Goal: Task Accomplishment & Management: Manage account settings

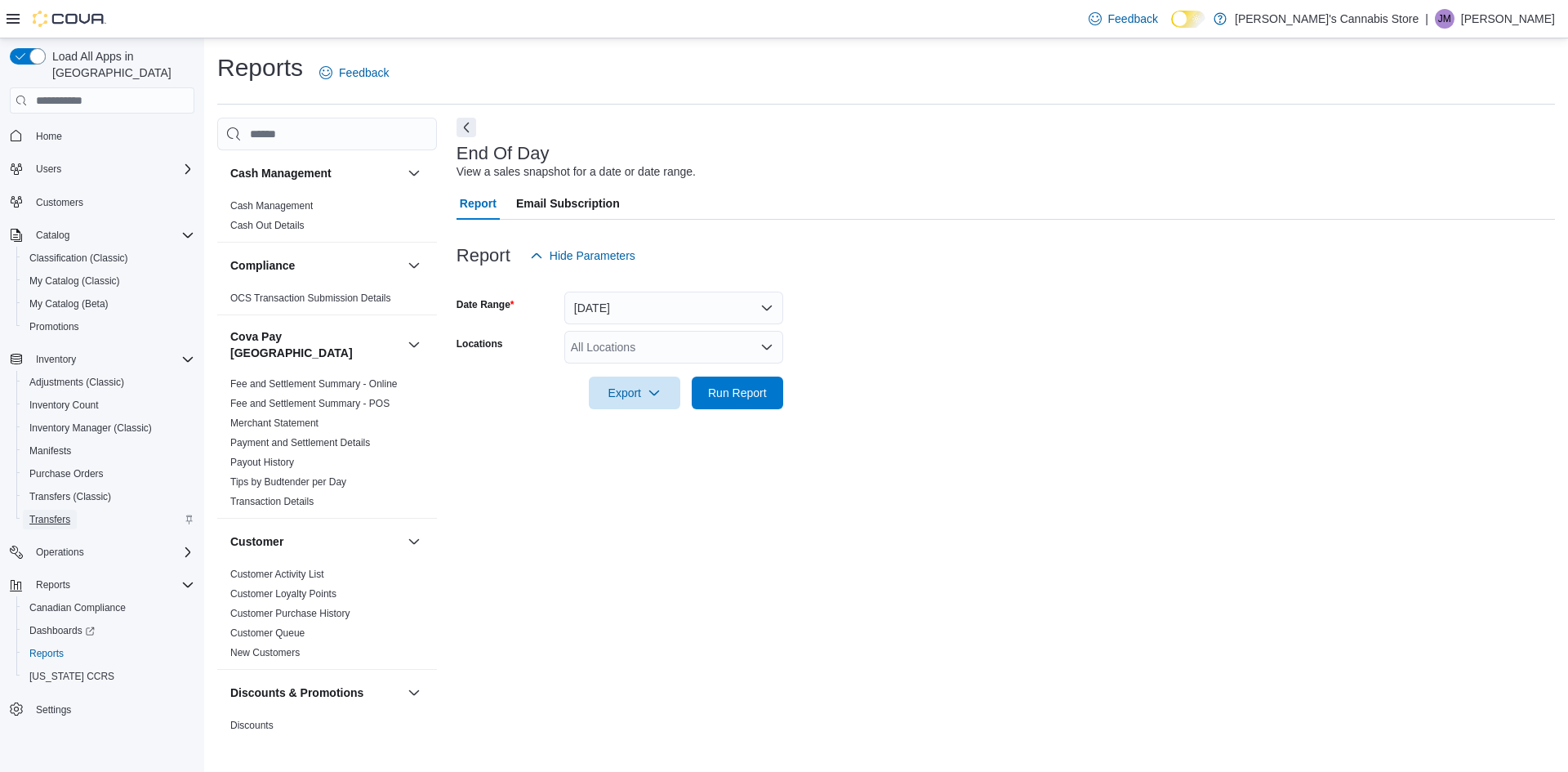
click at [66, 513] on span "Transfers" at bounding box center [49, 519] width 41 height 13
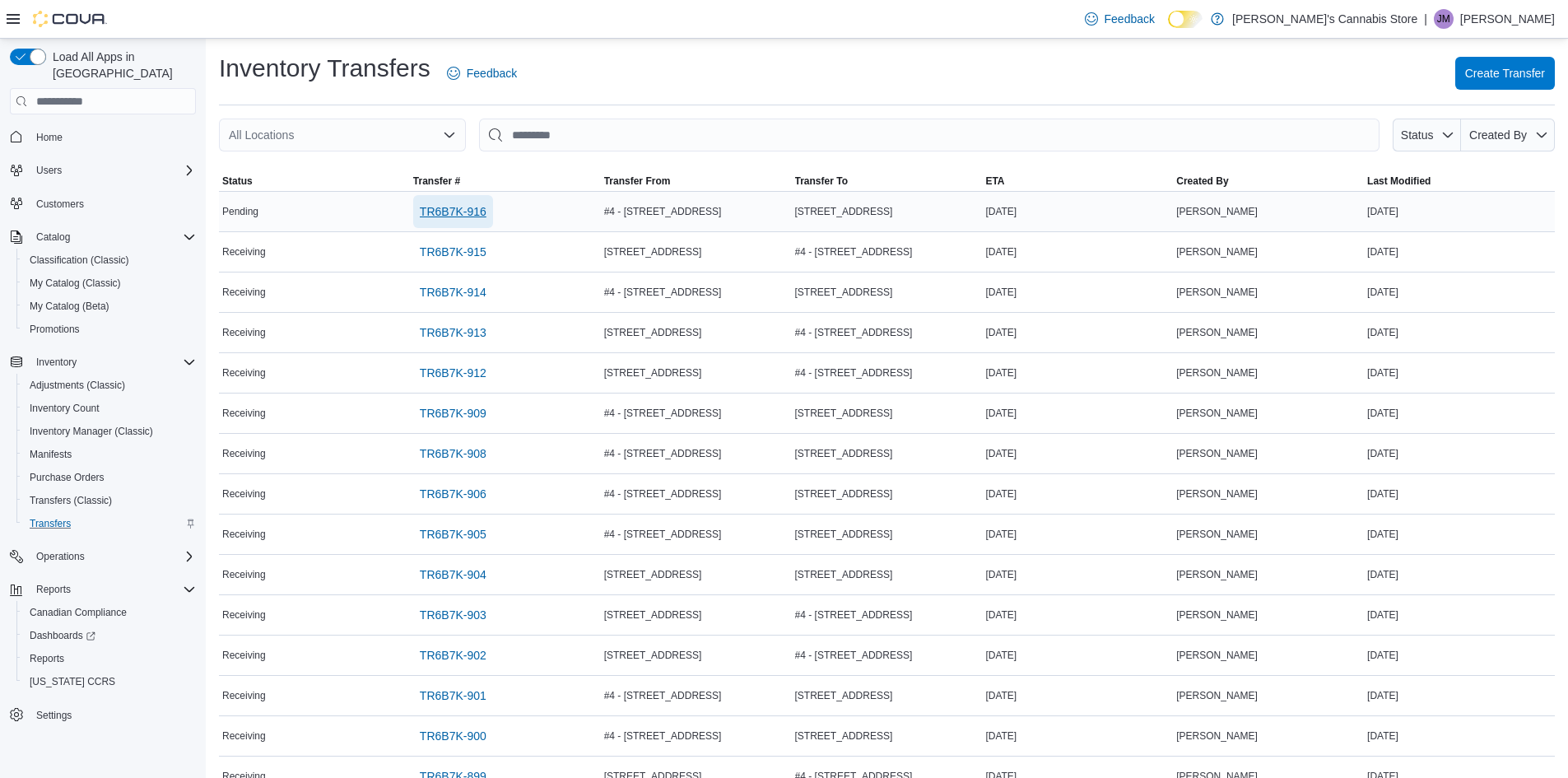
click at [474, 204] on span "TR6B7K-916" at bounding box center [453, 211] width 67 height 17
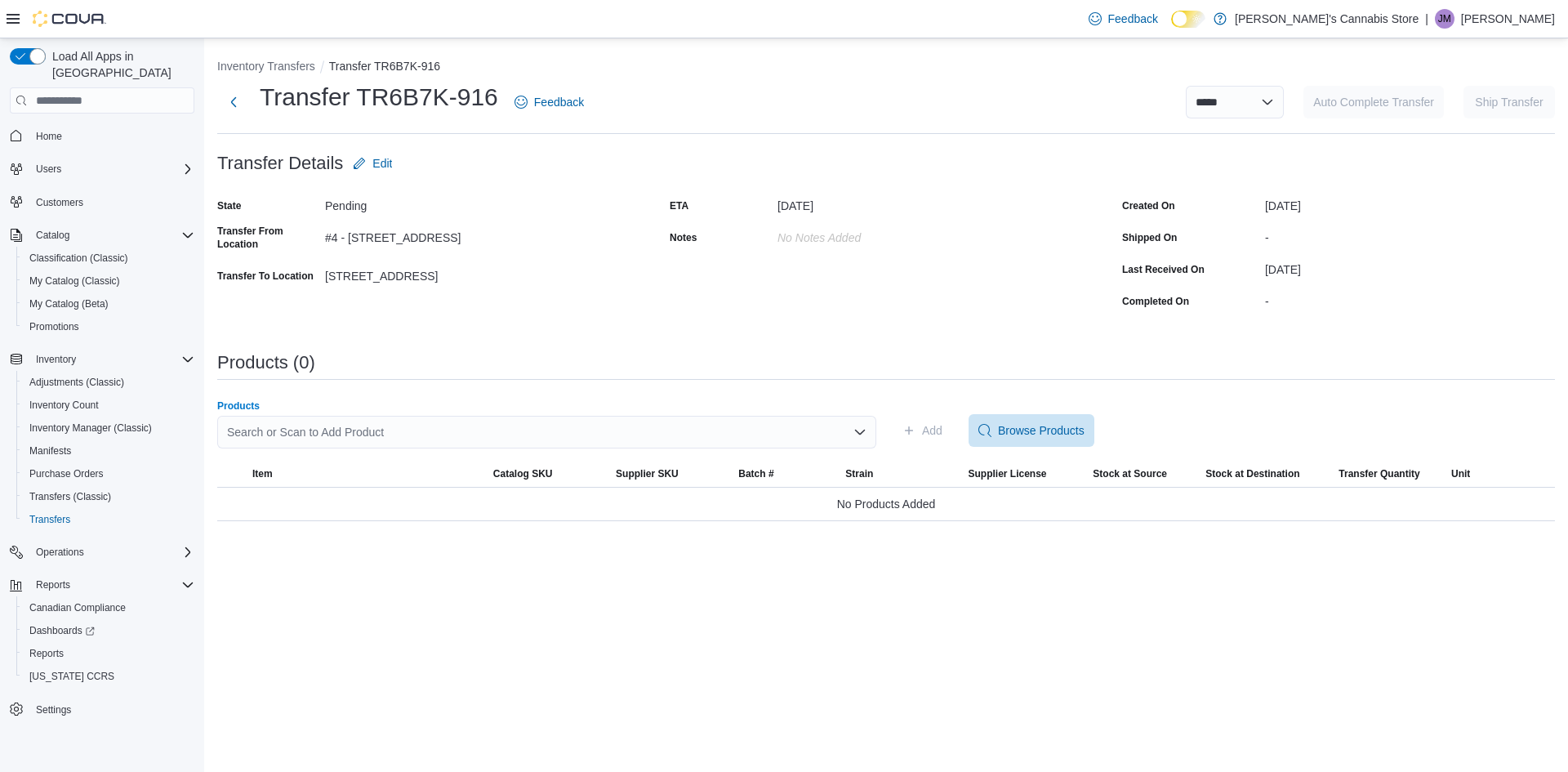
click at [455, 424] on div "Search or Scan to Add Product" at bounding box center [547, 432] width 659 height 33
type input "*"
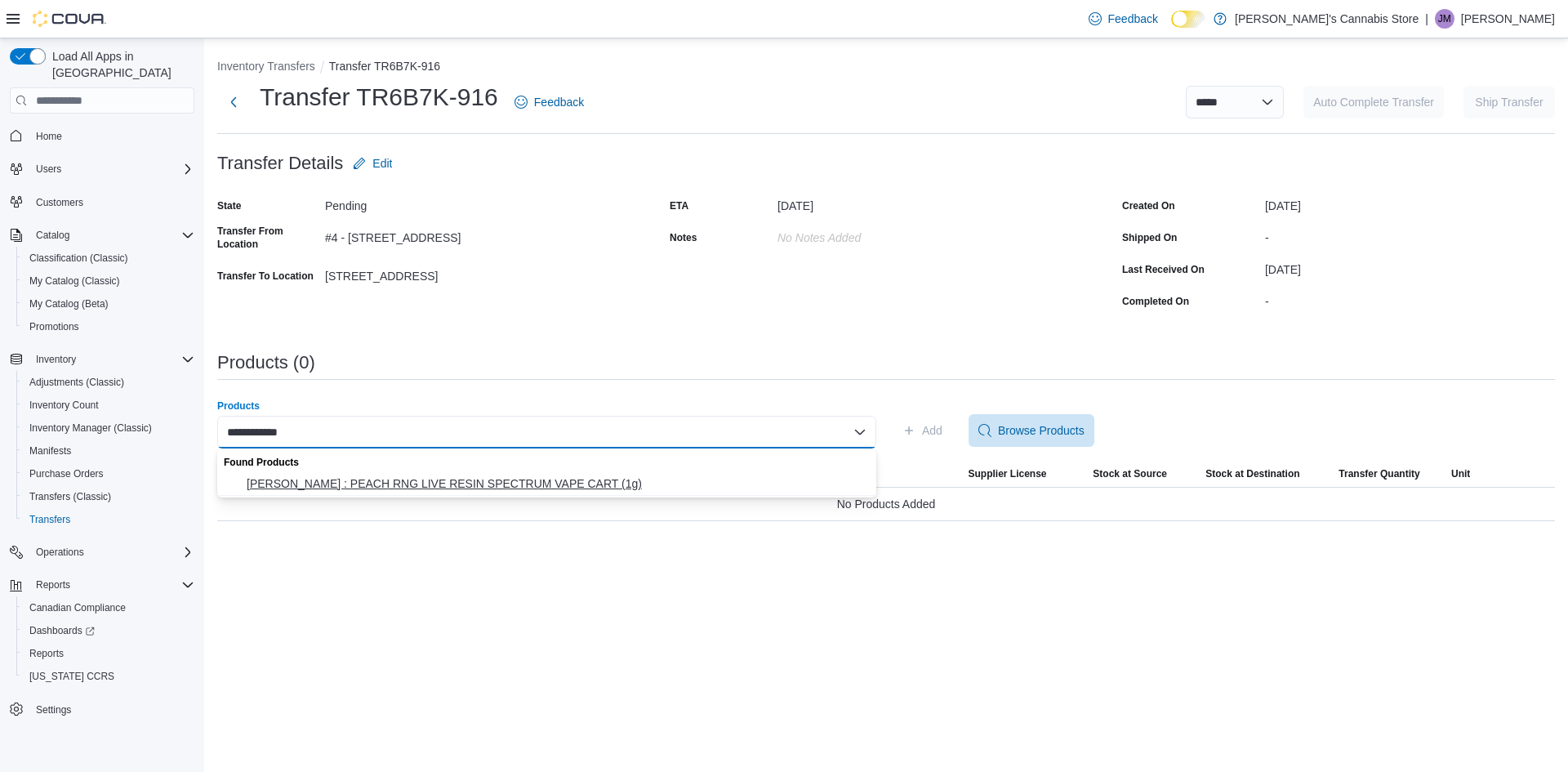
type input "**********"
click at [468, 481] on span "[PERSON_NAME] : PEACH RNG LIVE RESIN SPECTRUM VAPE CART (1g)" at bounding box center [556, 483] width 620 height 16
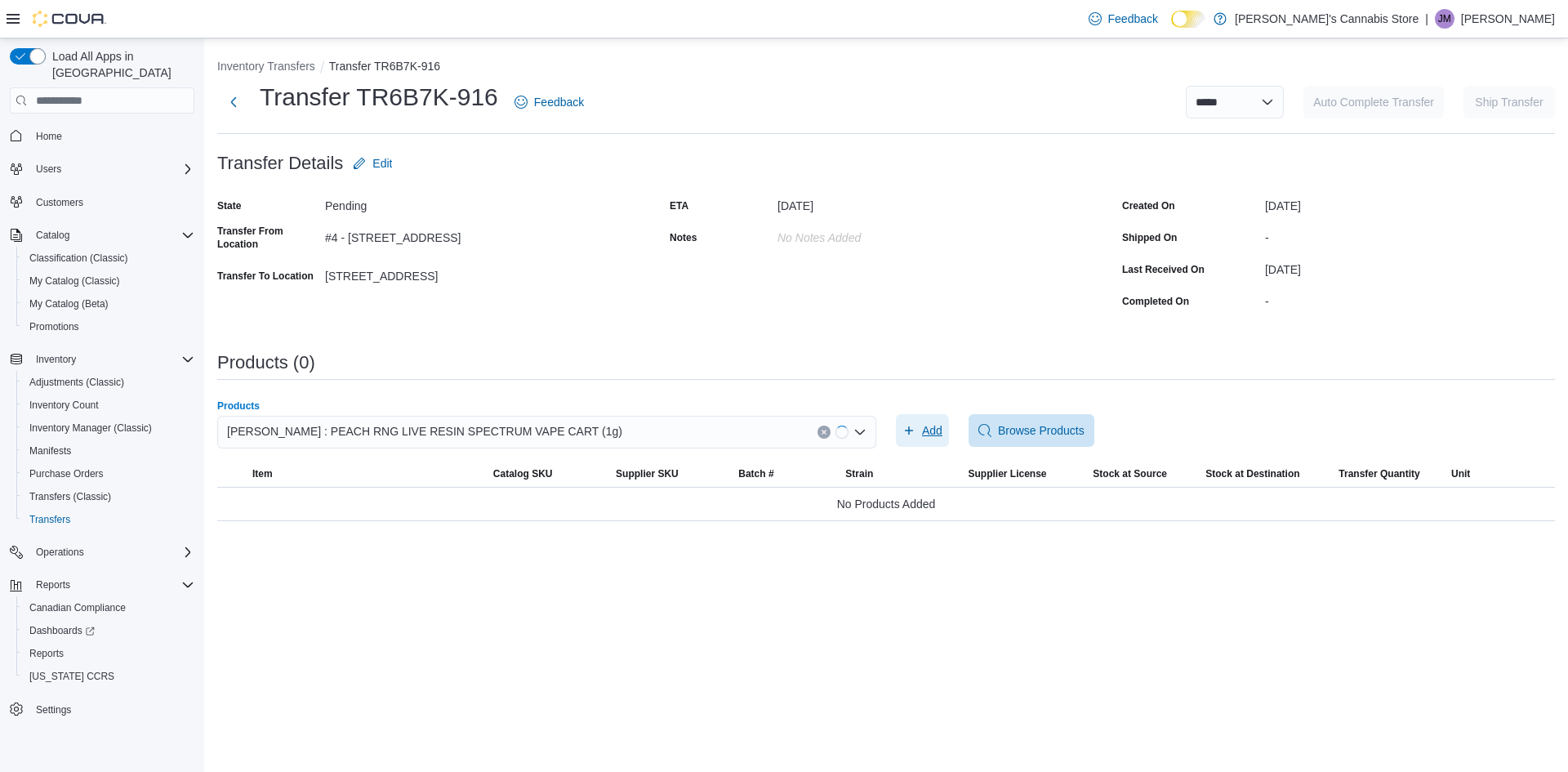
click at [929, 426] on span "Add" at bounding box center [932, 430] width 21 height 16
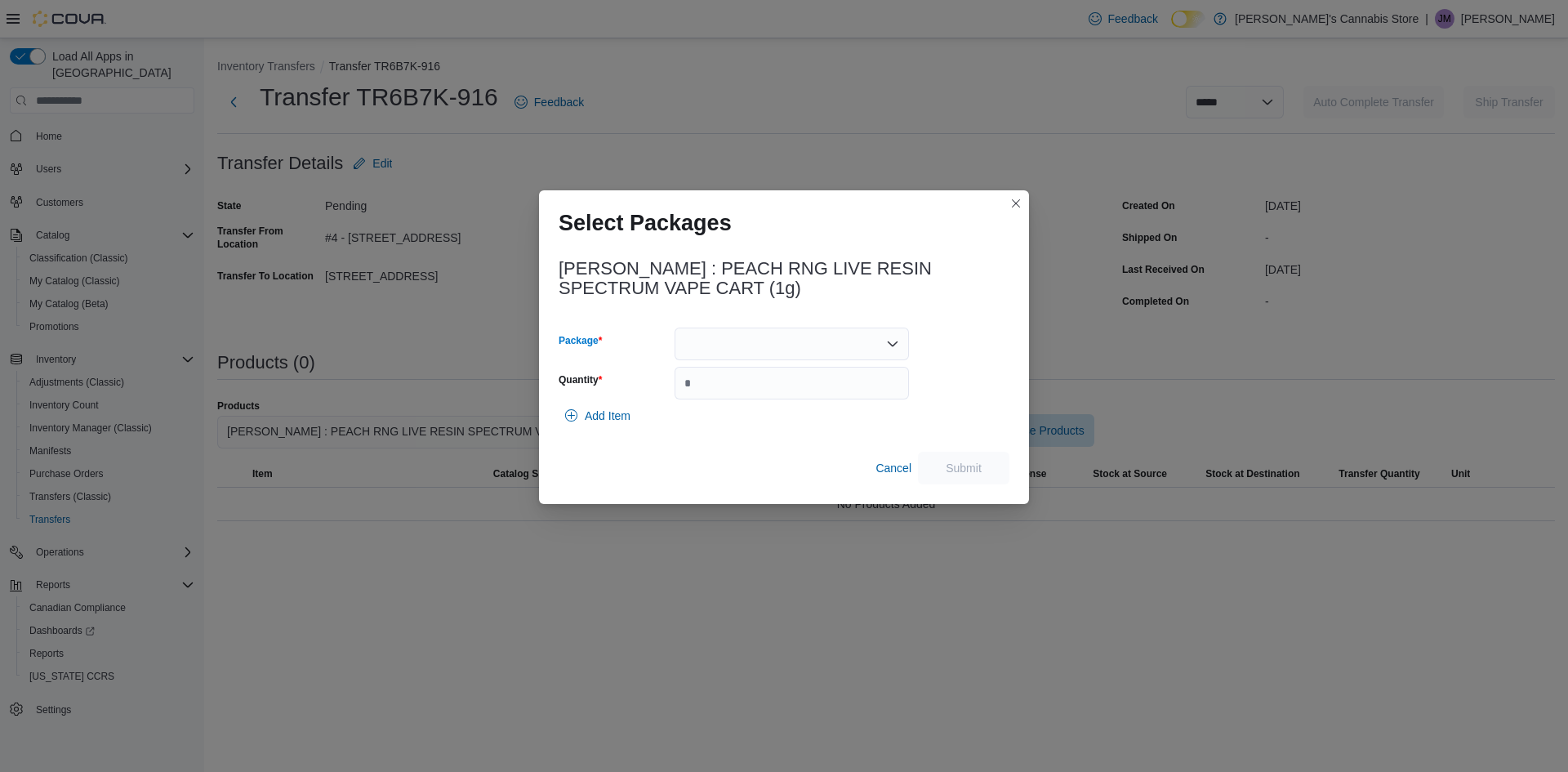
click at [800, 353] on div at bounding box center [792, 344] width 235 height 33
click at [748, 389] on span "VRPZ001" at bounding box center [801, 395] width 195 height 16
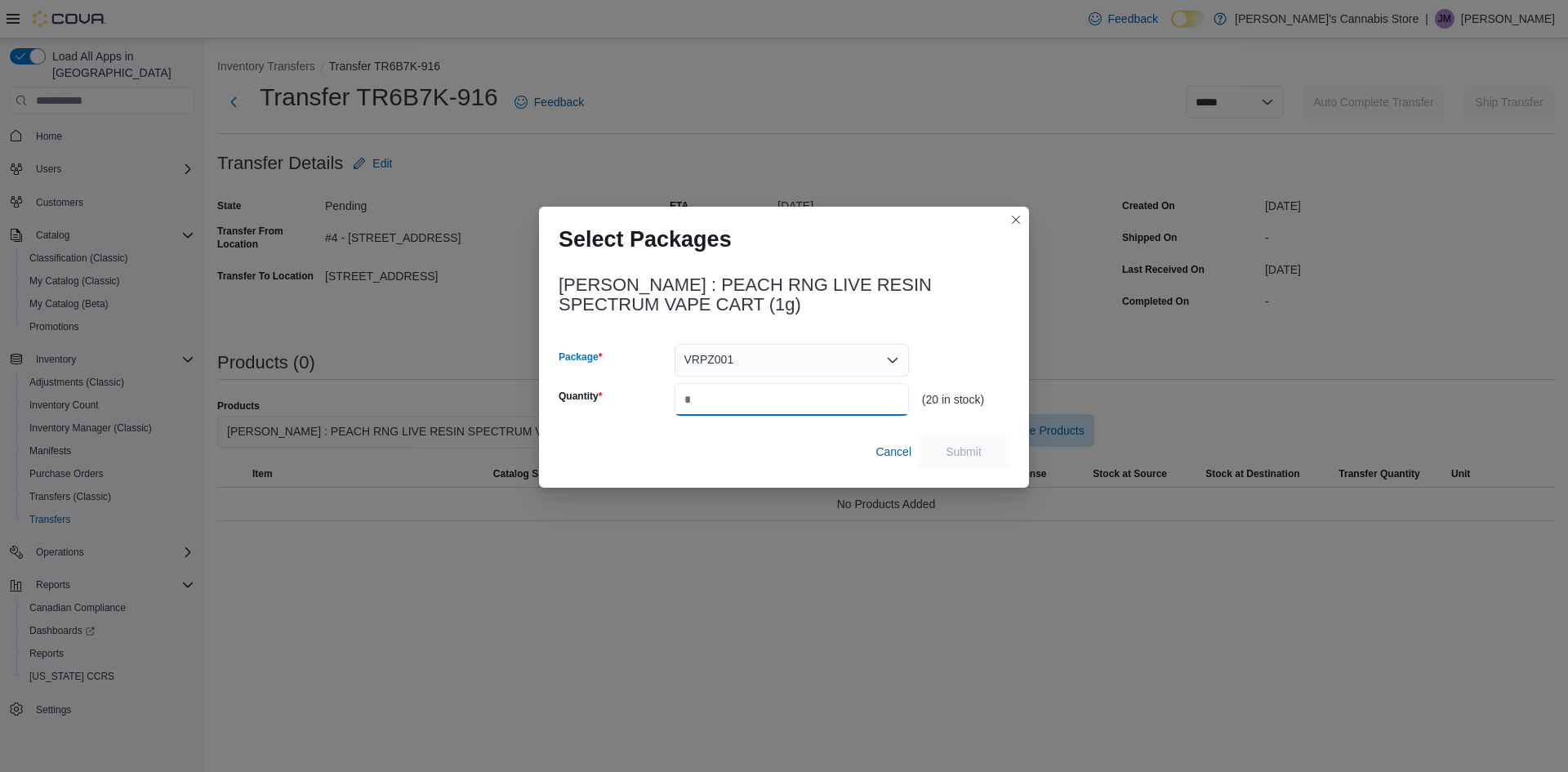
click at [753, 401] on input "Quantity" at bounding box center [792, 399] width 235 height 33
type input "*"
click at [980, 446] on span "Submit" at bounding box center [964, 450] width 36 height 16
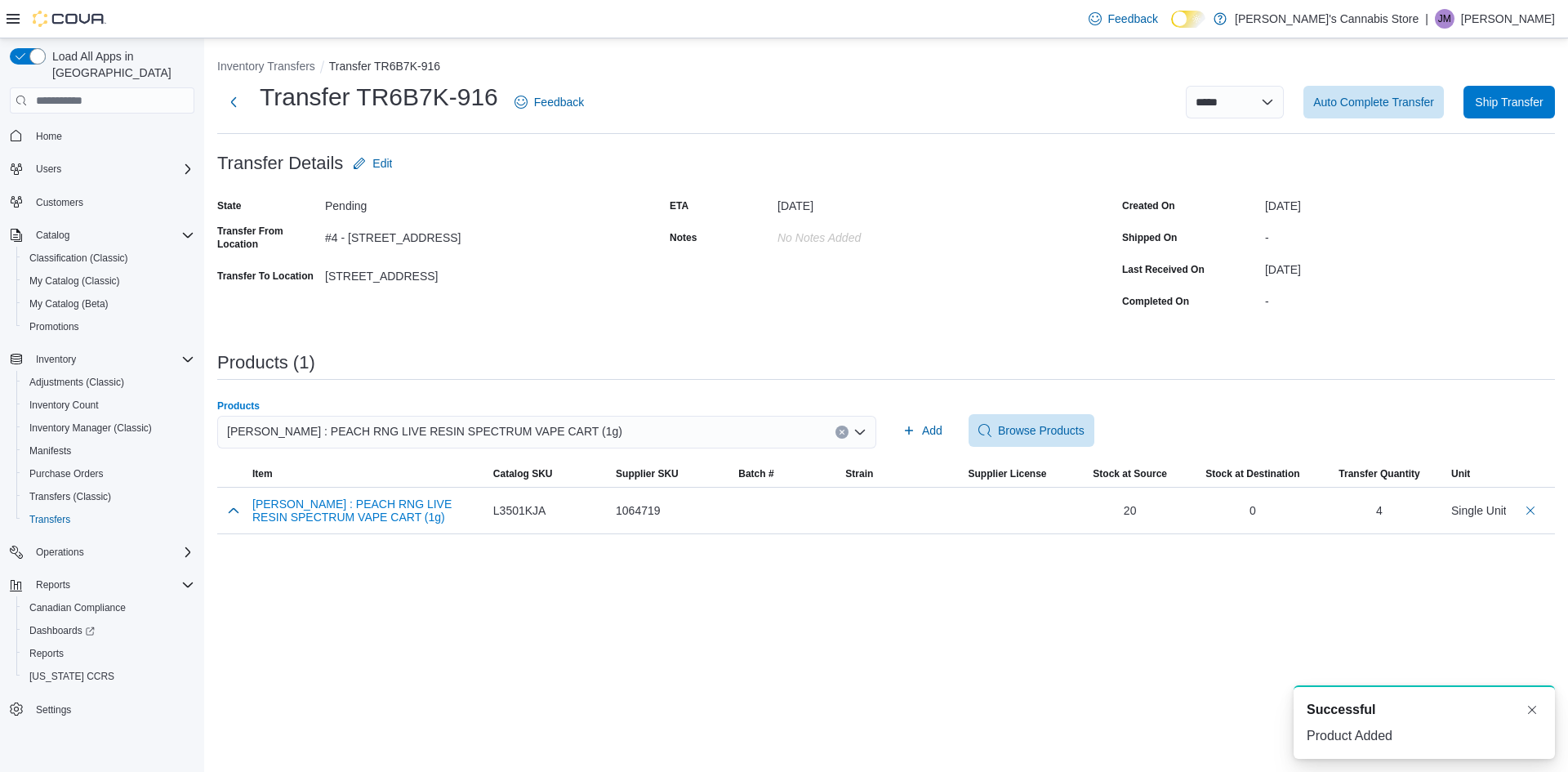
click at [576, 423] on div "Dymond : PEACH RNG LIVE RESIN SPECTRUM VAPE CART (1g)" at bounding box center [547, 432] width 659 height 33
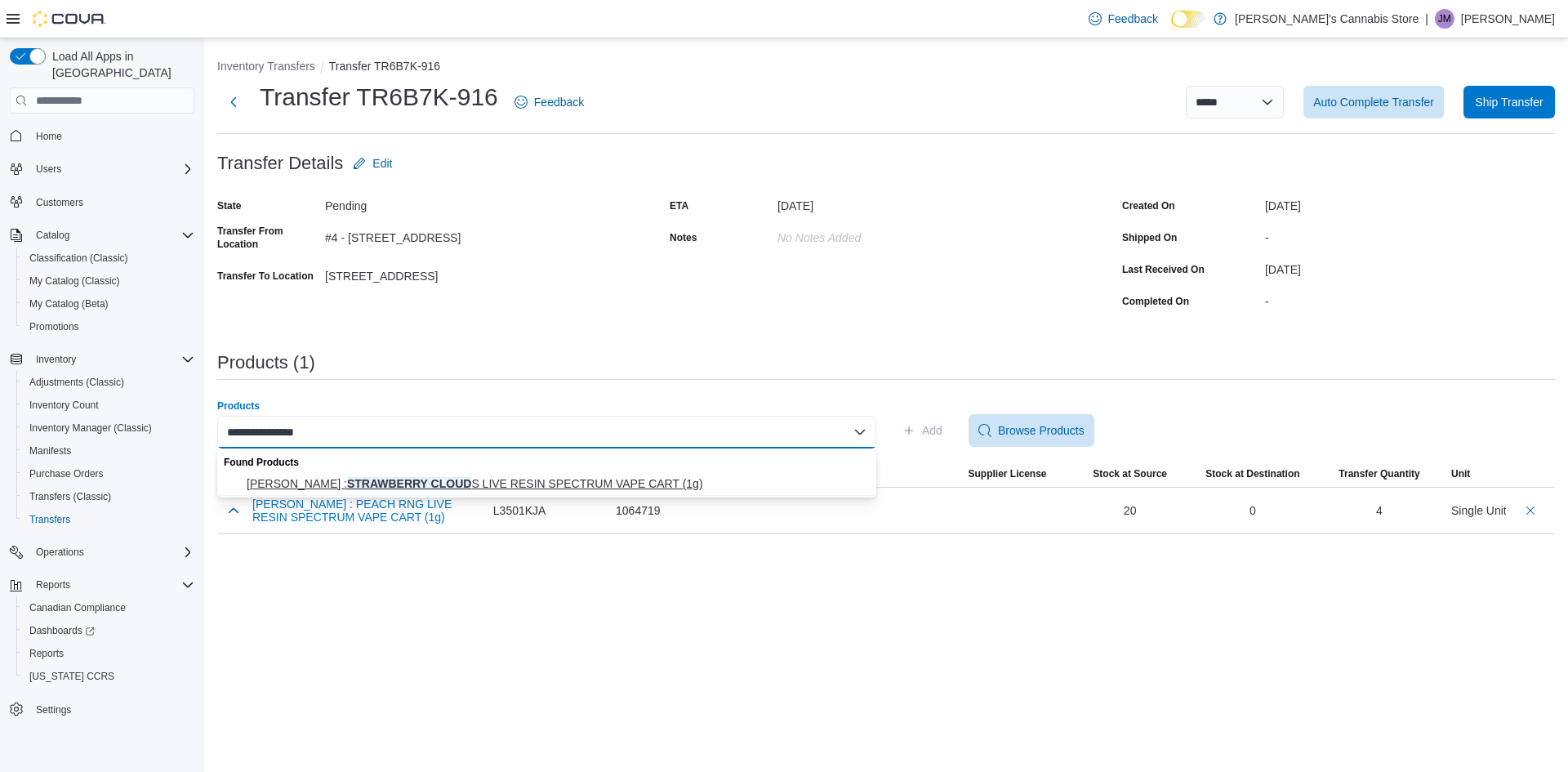
type input "**********"
click at [528, 485] on span "Dymond : STRAWBERRY CLOUD S LIVE RESIN SPECTRUM VAPE CART (1g)" at bounding box center [556, 483] width 620 height 16
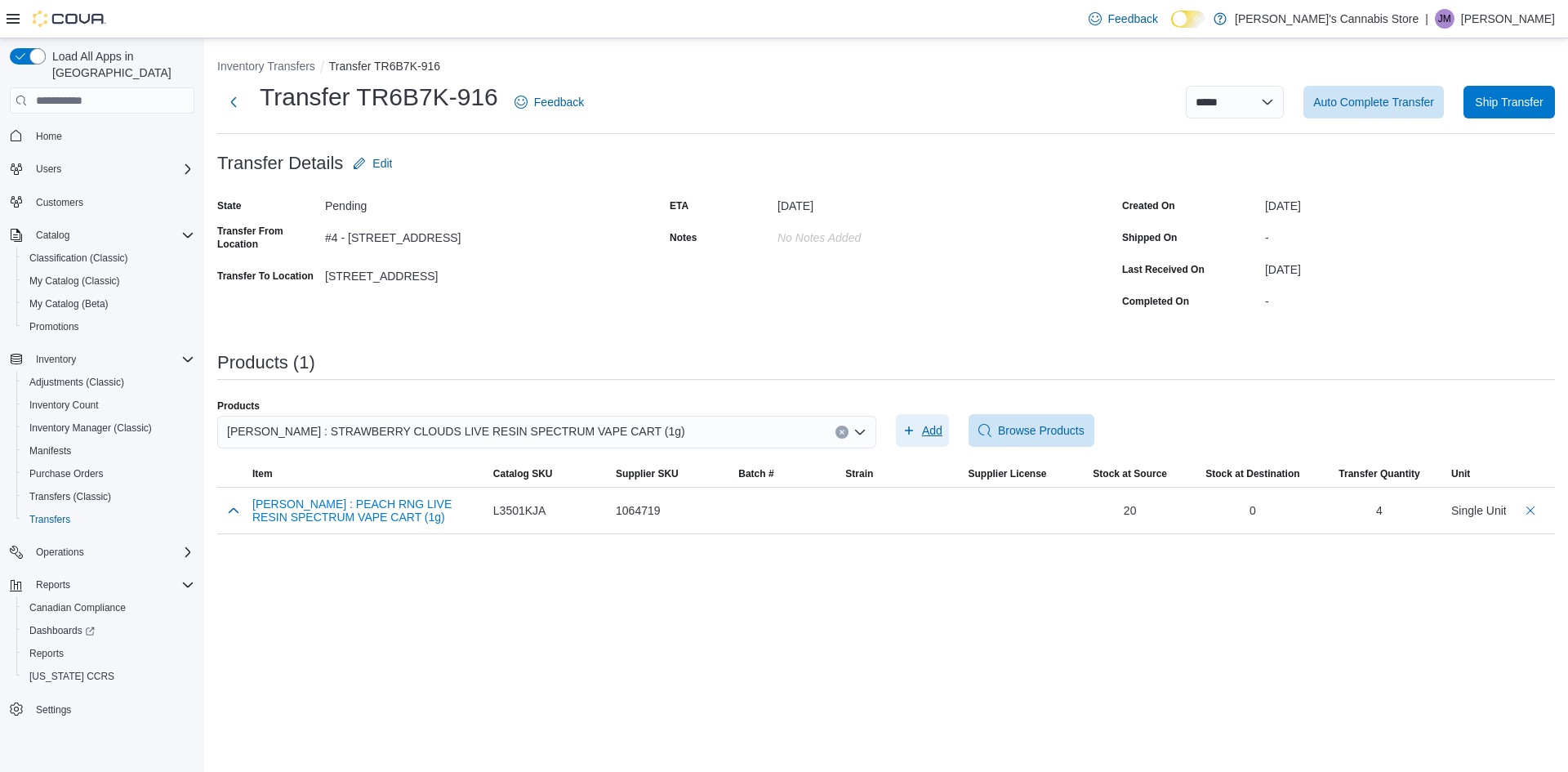
click at [918, 428] on span "Add" at bounding box center [922, 430] width 40 height 33
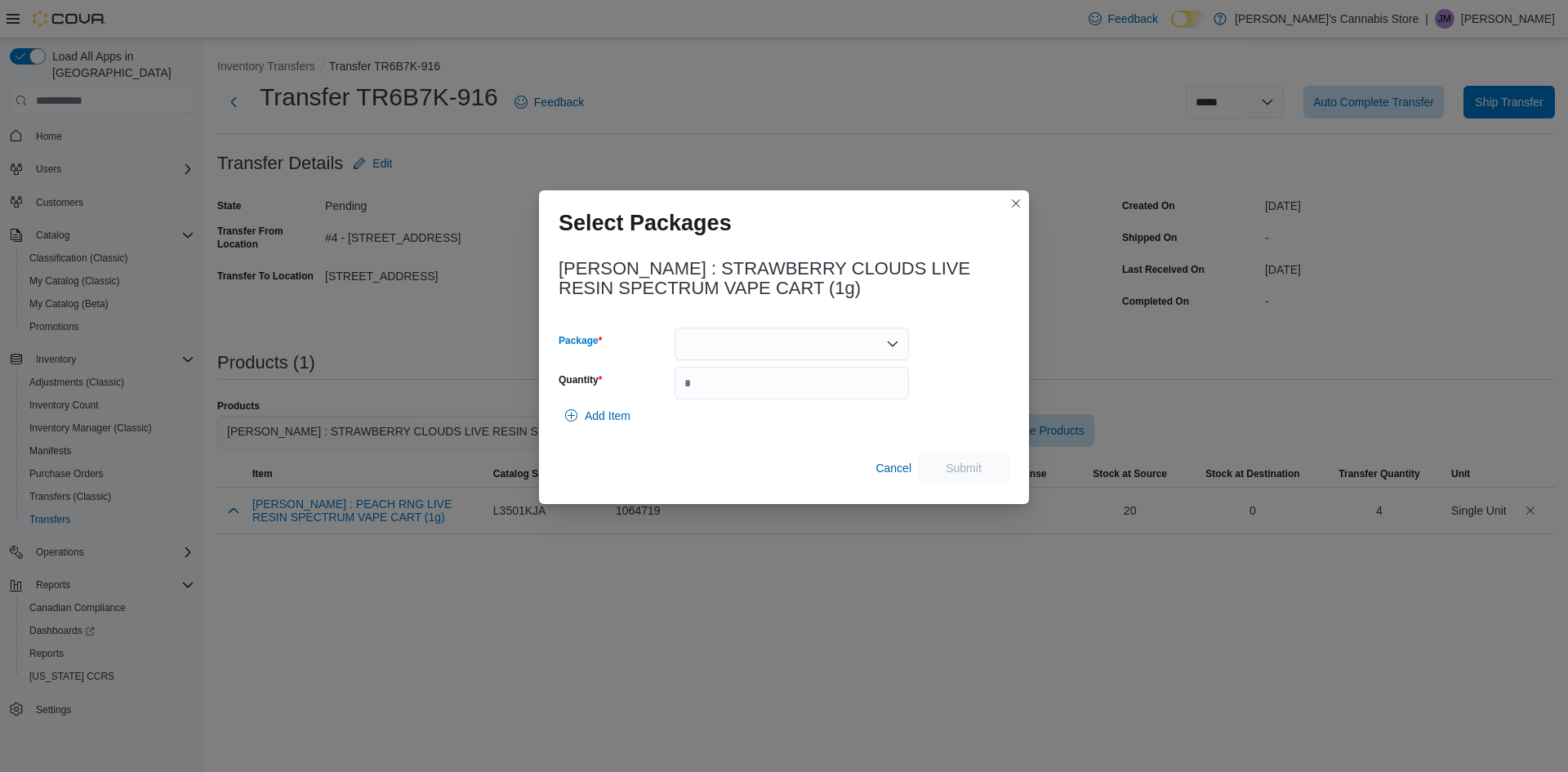
click at [753, 341] on div at bounding box center [792, 344] width 235 height 33
click at [732, 398] on span "VRSD069" at bounding box center [801, 395] width 195 height 16
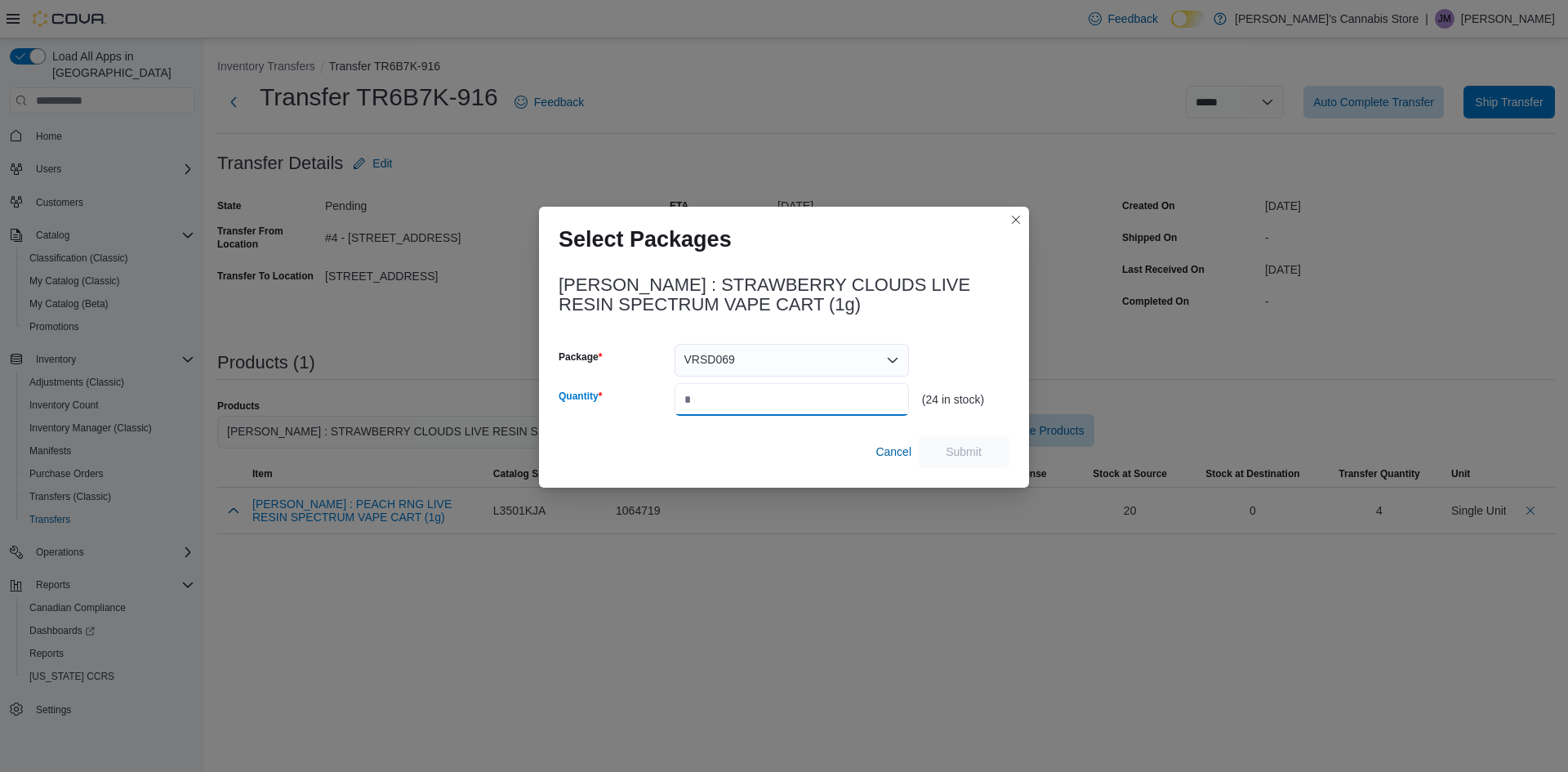
click at [748, 399] on input "Quantity" at bounding box center [792, 399] width 235 height 33
type input "*"
click at [975, 442] on span "Submit" at bounding box center [963, 451] width 72 height 33
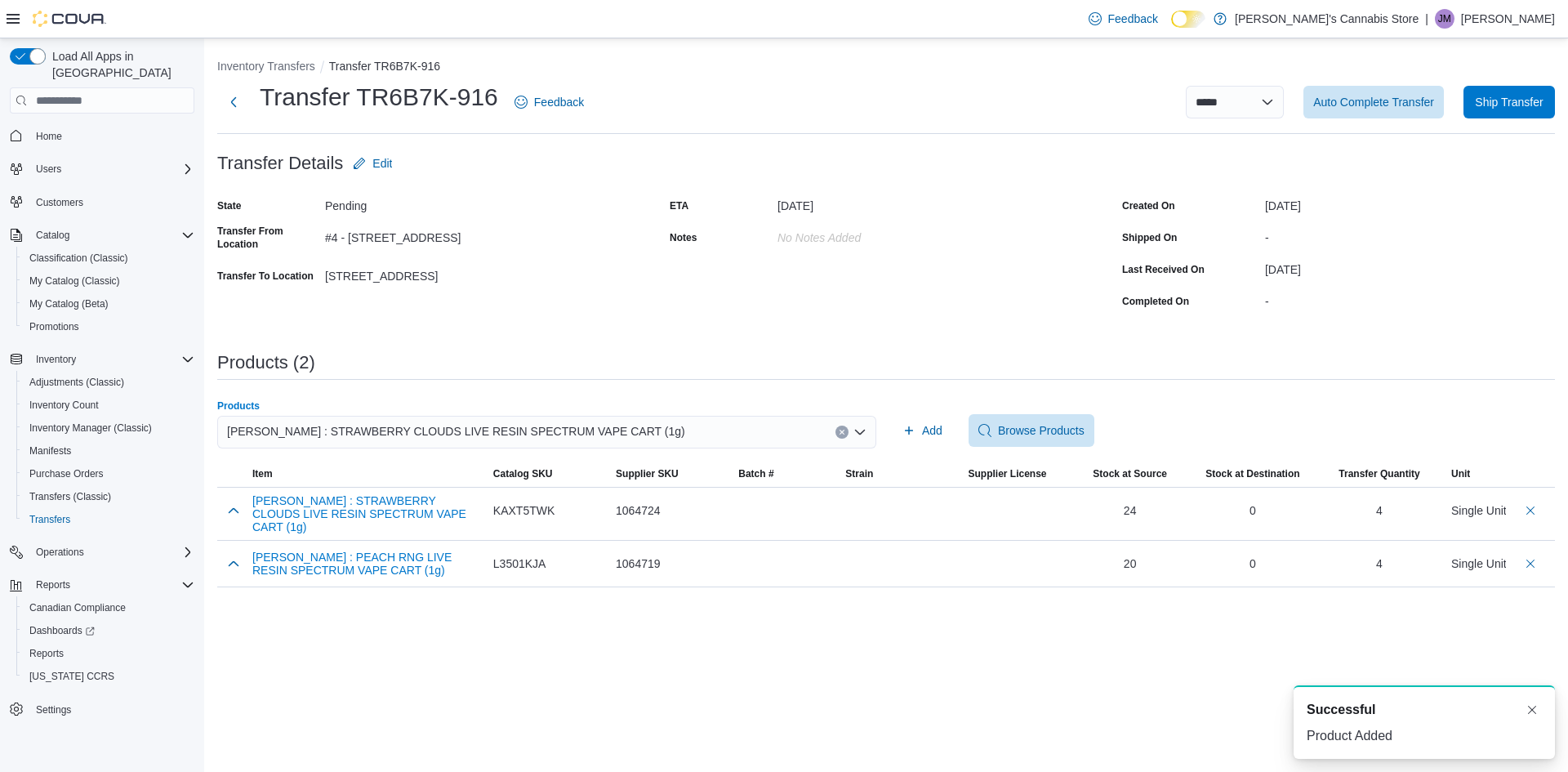
click at [541, 431] on span "Dymond : STRAWBERRY CLOUDS LIVE RESIN SPECTRUM VAPE CART (1g)" at bounding box center [455, 431] width 458 height 20
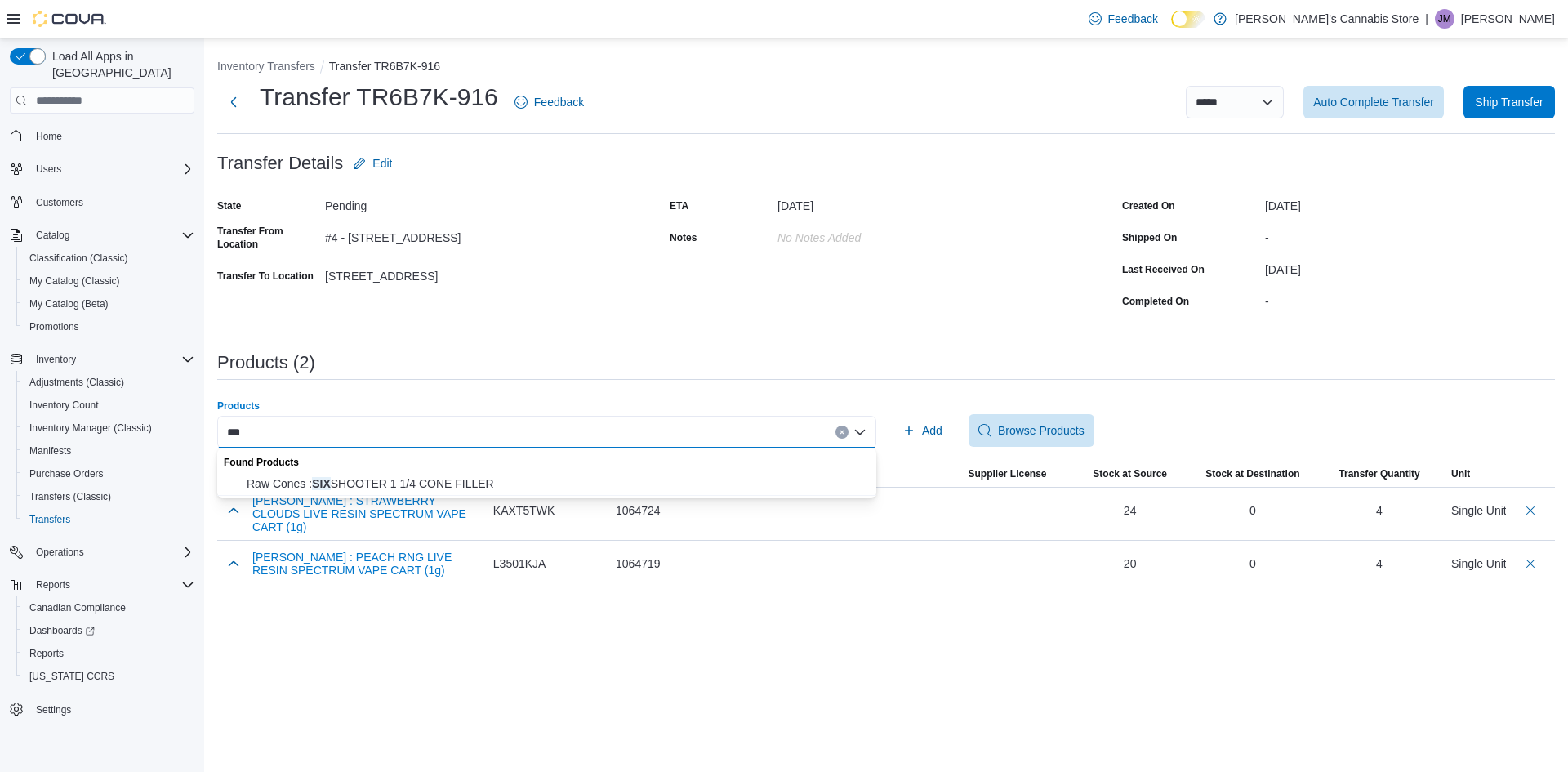
type input "***"
click at [452, 474] on button "Raw Cones : SIX SHOOTER 1 1/4 CONE FILLER" at bounding box center [547, 483] width 659 height 23
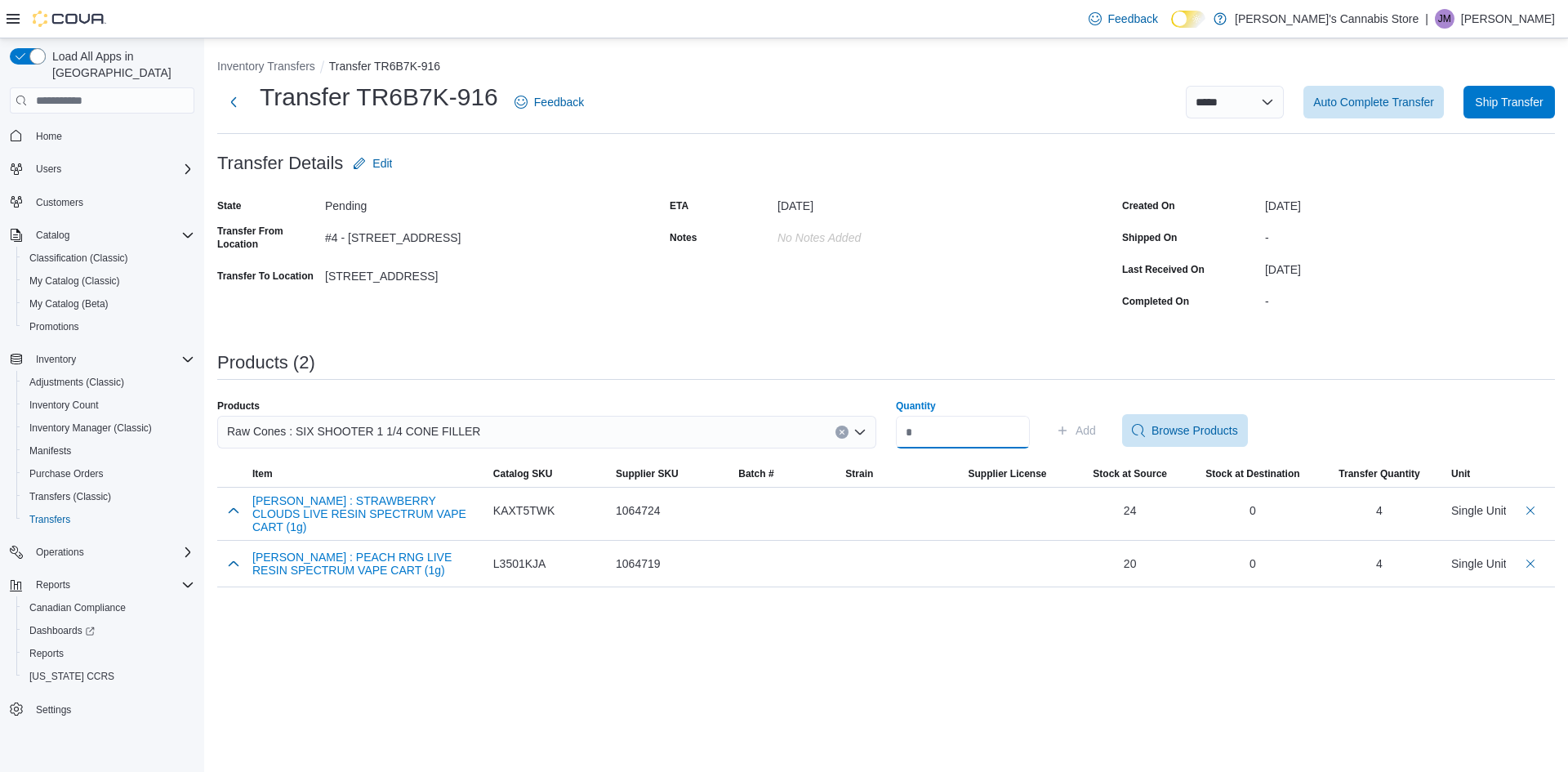
click at [933, 427] on input "Quantity" at bounding box center [963, 432] width 134 height 33
type input "*"
click at [1096, 426] on span "Add" at bounding box center [1086, 430] width 21 height 16
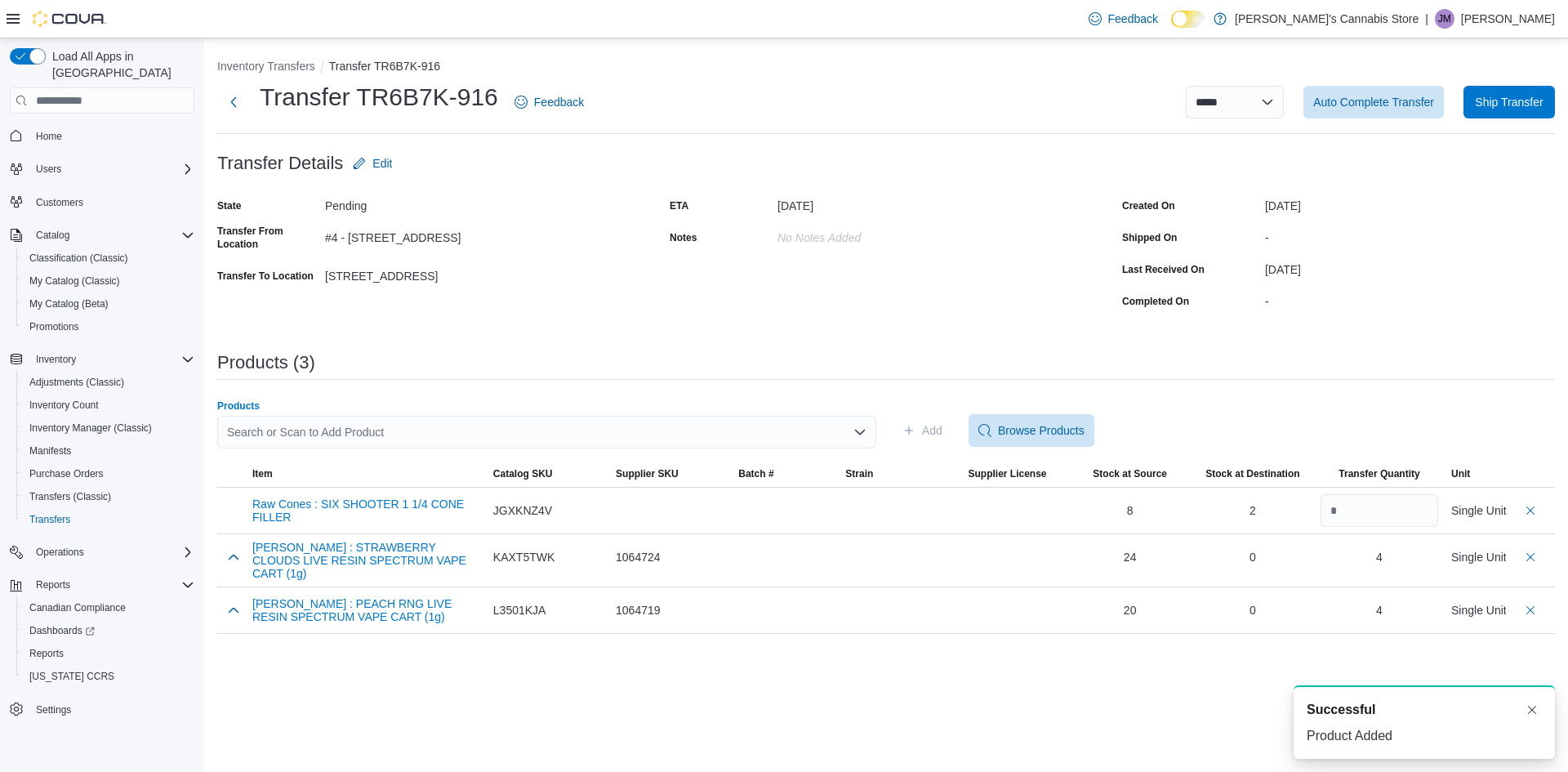
click at [421, 431] on div "Search or Scan to Add Product" at bounding box center [547, 432] width 659 height 33
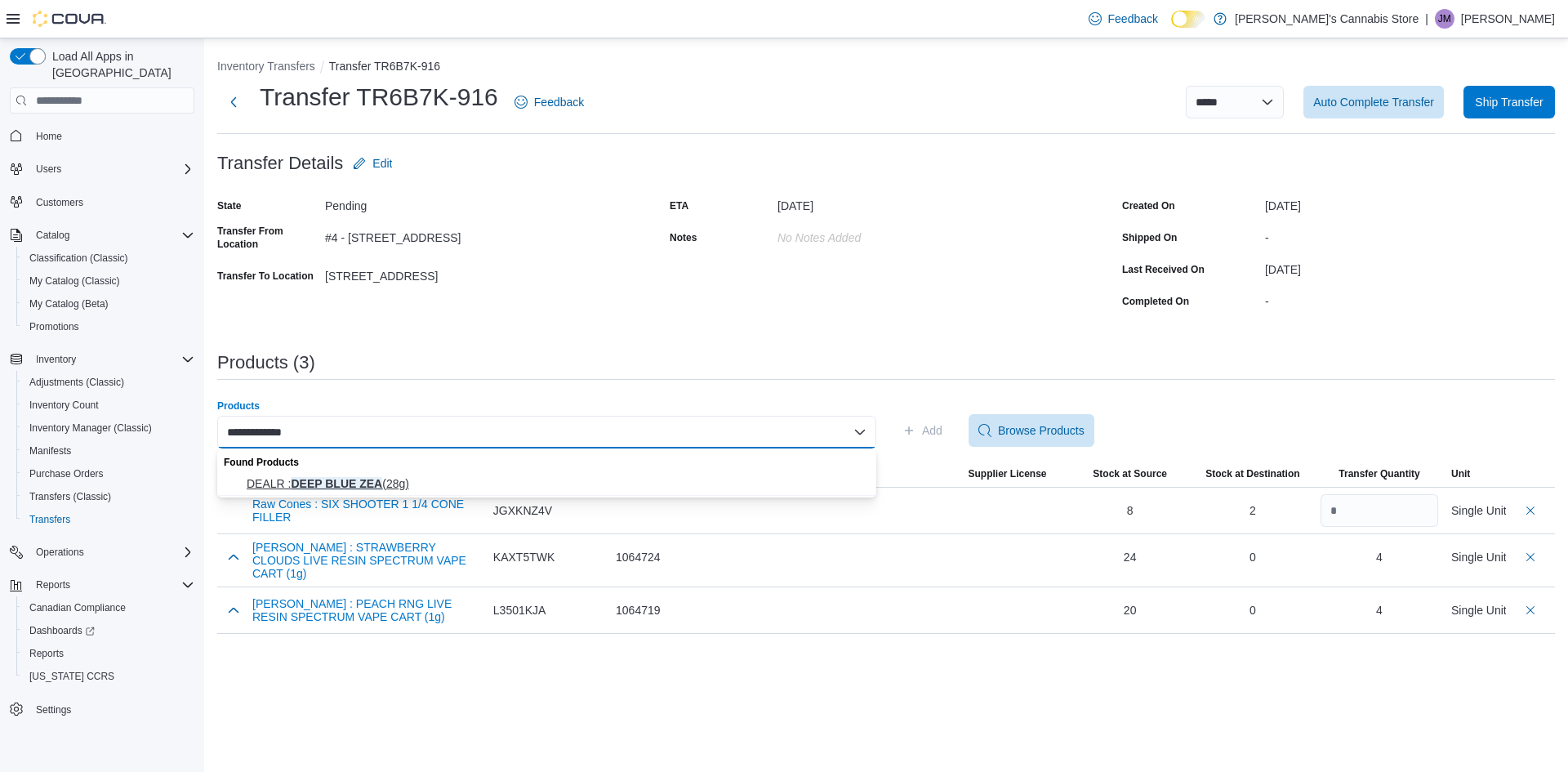
type input "**********"
click at [399, 485] on span "DEALR : DEEP BLUE ZEA (28g)" at bounding box center [556, 483] width 620 height 16
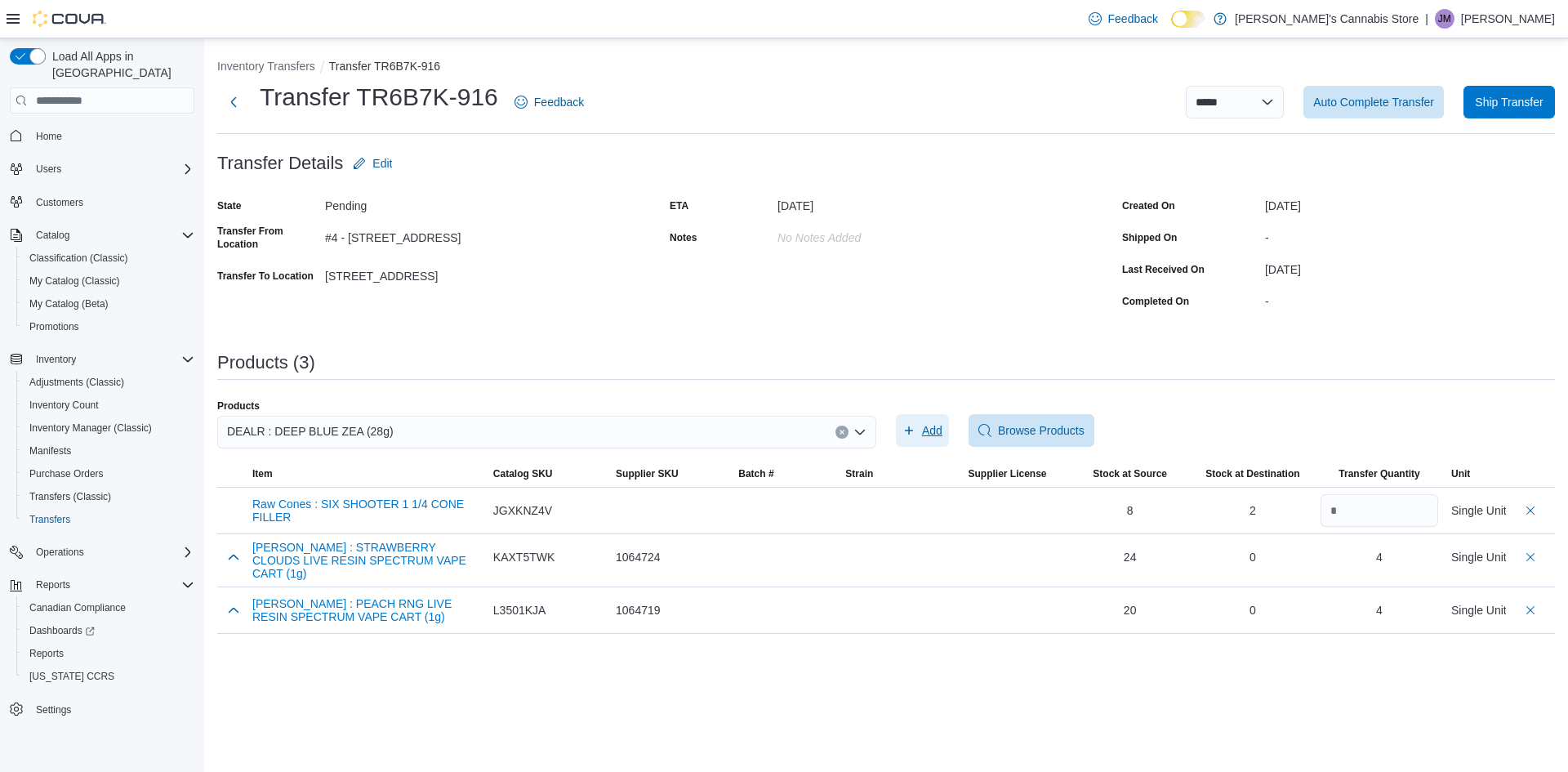
click at [917, 433] on span "Add" at bounding box center [922, 430] width 40 height 33
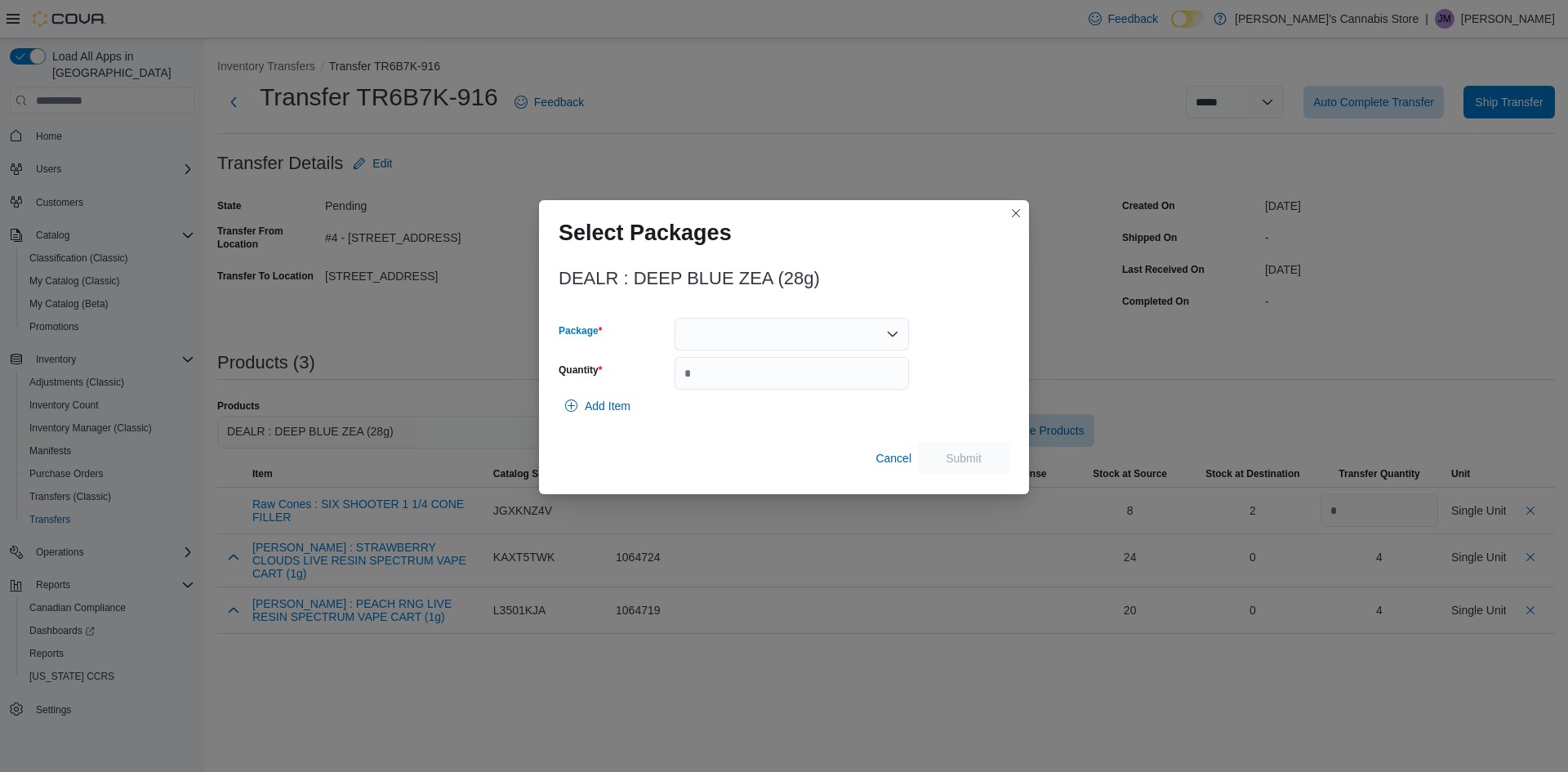
click at [855, 325] on div at bounding box center [792, 334] width 235 height 33
click at [778, 378] on span "CC24SEP2025.10" at bounding box center [801, 385] width 195 height 16
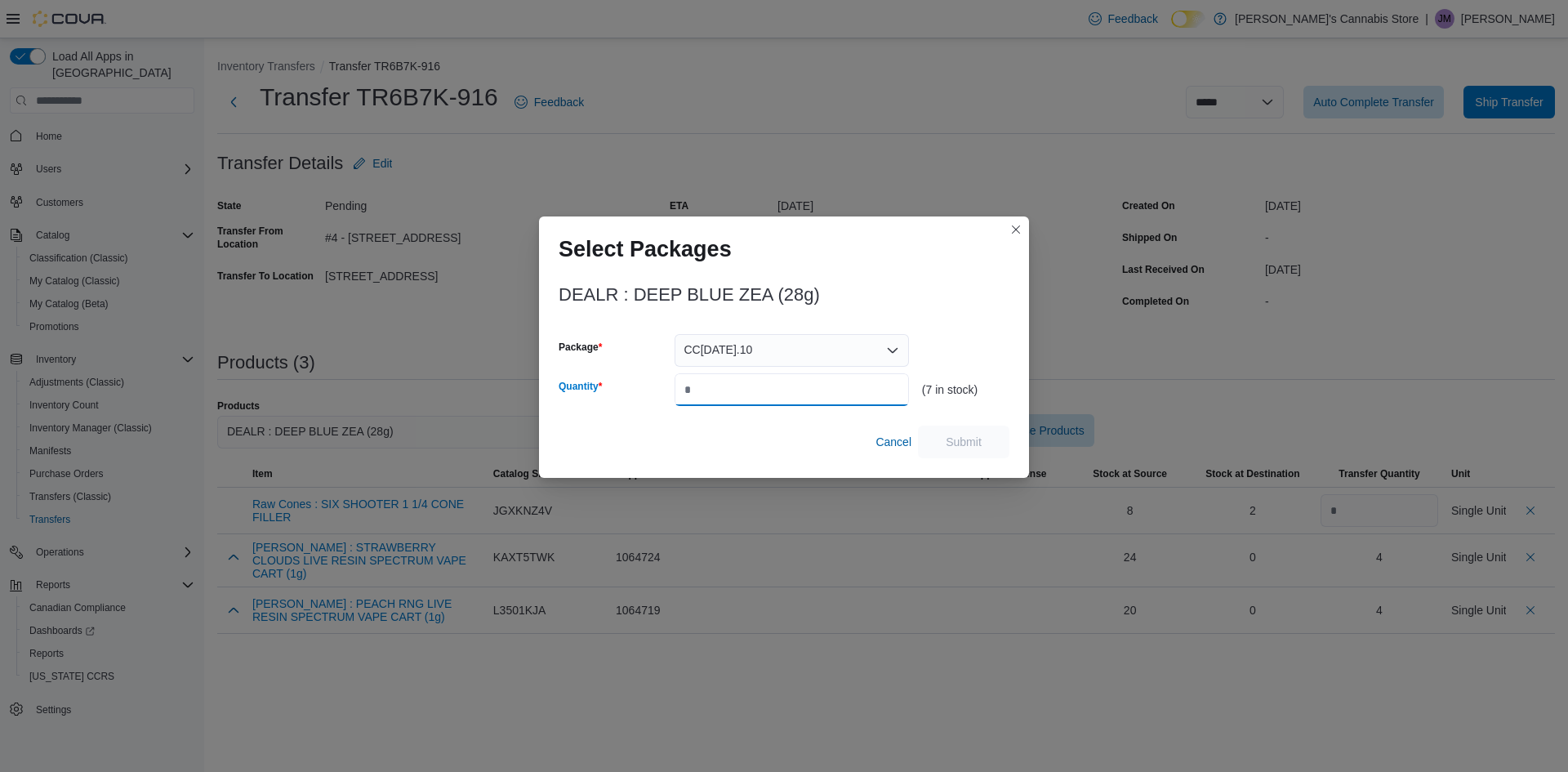
click at [777, 392] on input "Quantity" at bounding box center [792, 390] width 235 height 33
type input "*"
click at [959, 446] on span "Submit" at bounding box center [964, 441] width 36 height 16
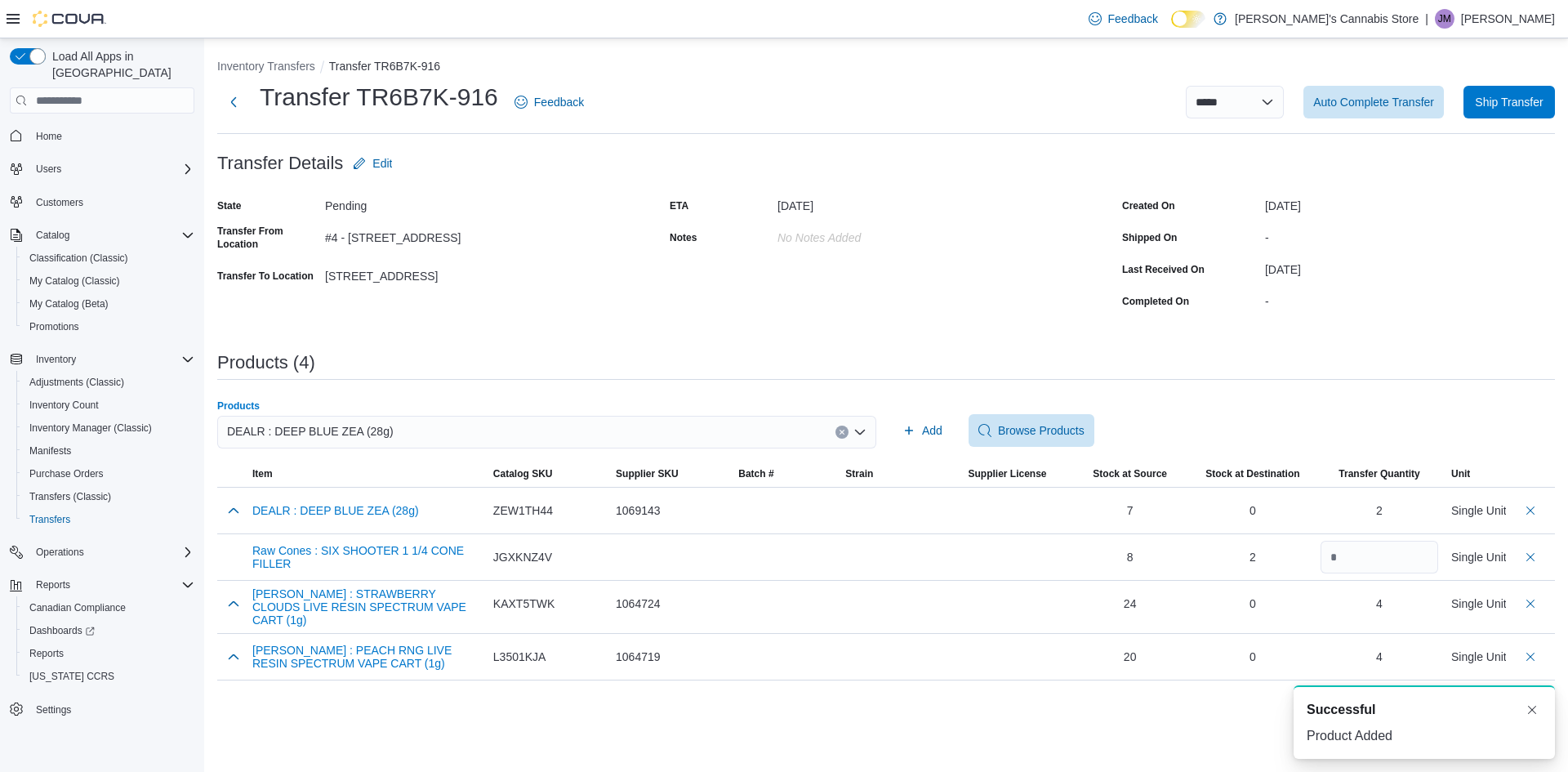
click at [480, 426] on div "DEALR : DEEP BLUE ZEA (28g)" at bounding box center [547, 432] width 659 height 33
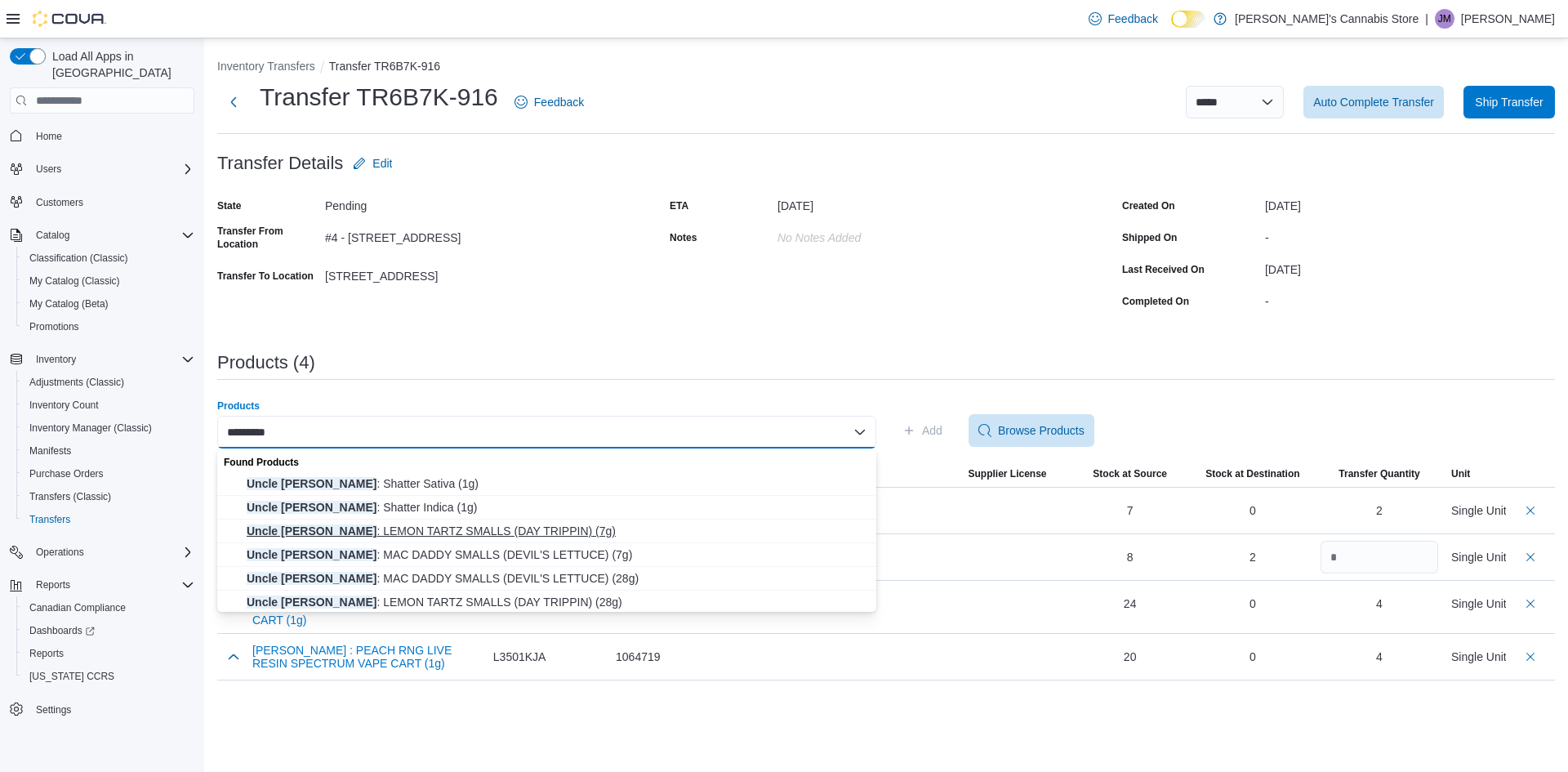
type input "*********"
click at [511, 528] on span "Uncle Bob : LEMON TARTZ SMALLS (DAY TRIPPIN) (7g)" at bounding box center [556, 530] width 620 height 16
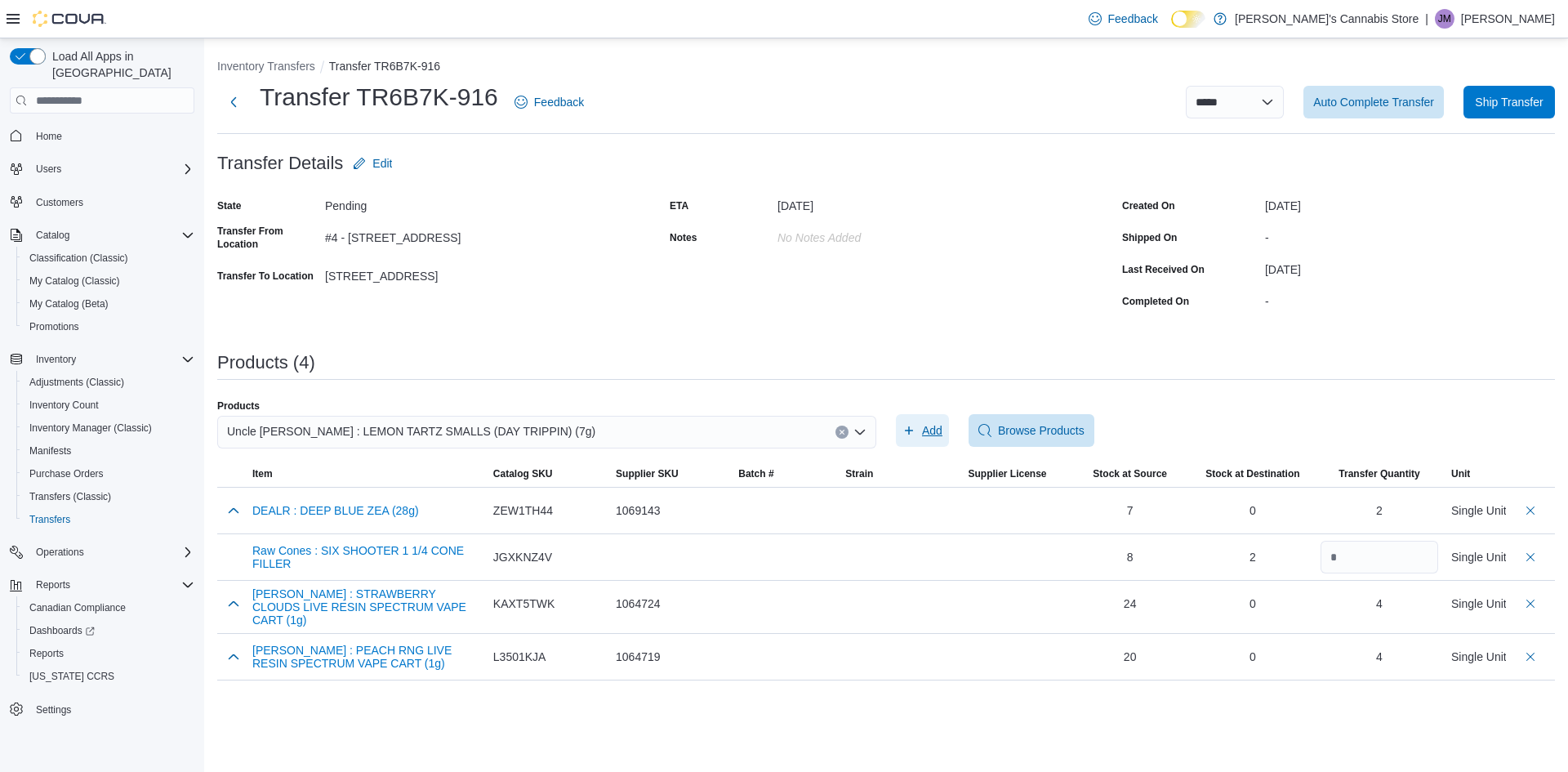
click at [919, 425] on span "Add" at bounding box center [922, 430] width 40 height 33
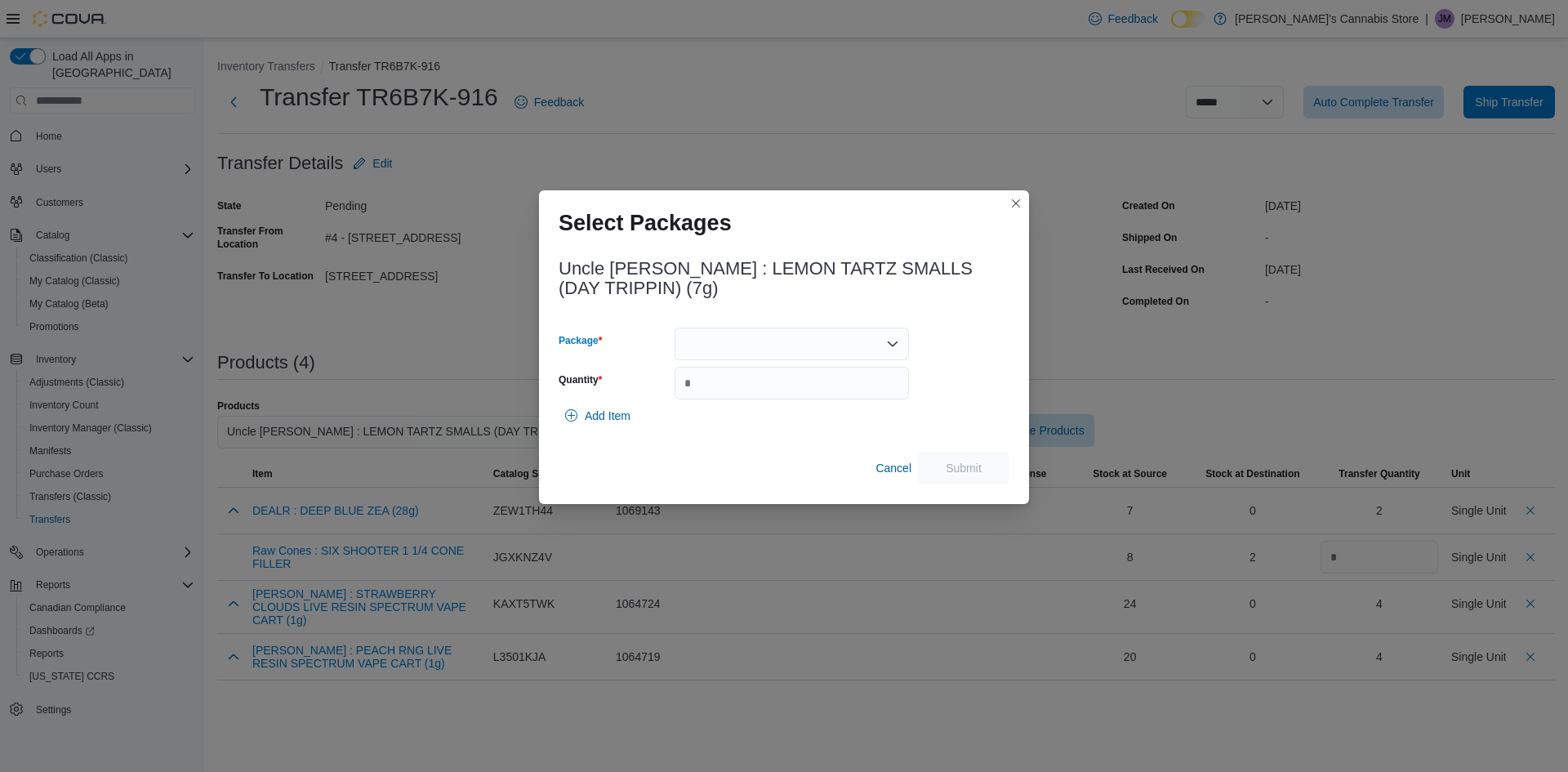
click at [793, 348] on div at bounding box center [792, 344] width 235 height 33
click at [750, 391] on span "1000460" at bounding box center [801, 395] width 195 height 16
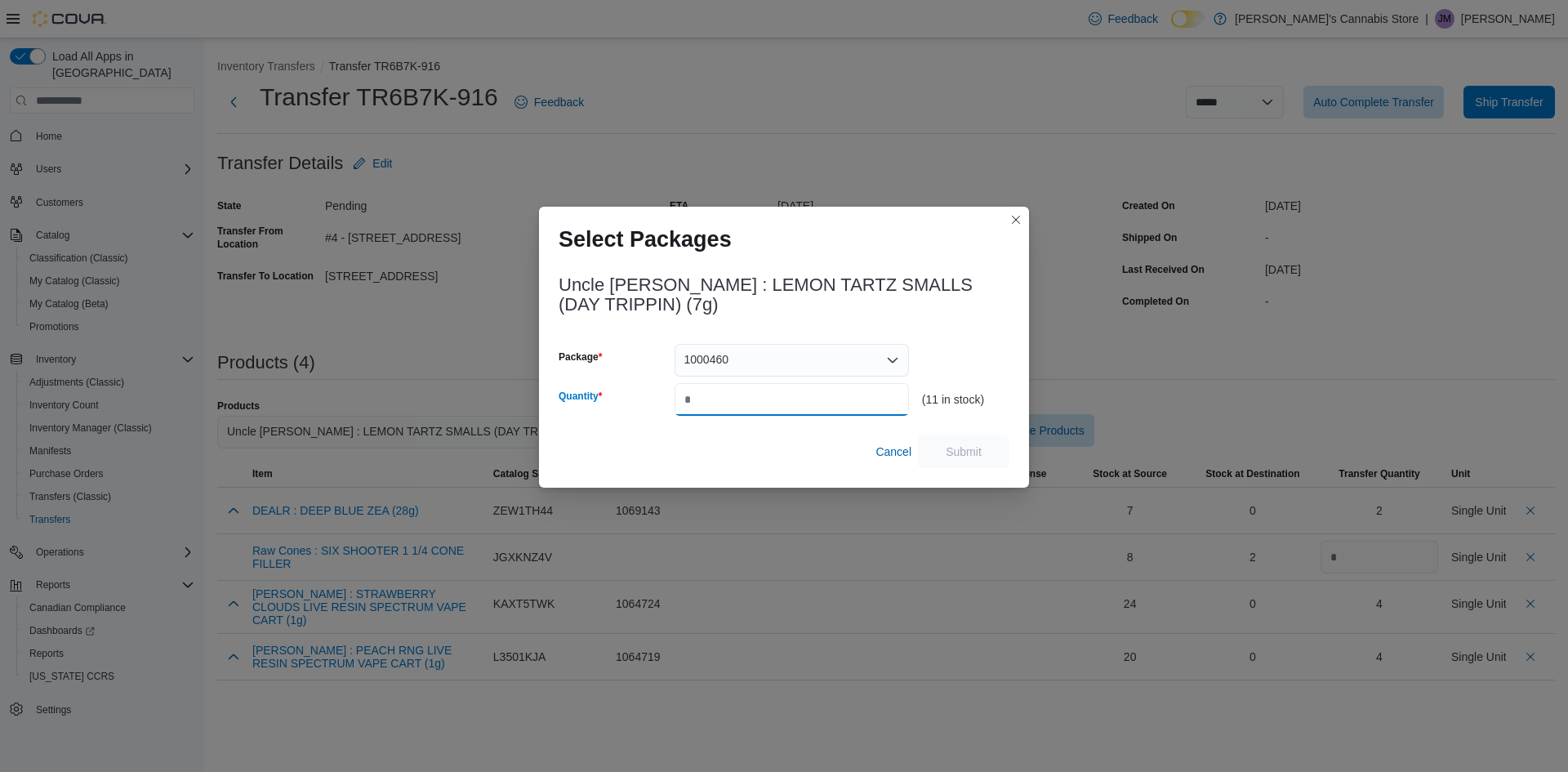
click at [753, 396] on input "Quantity" at bounding box center [792, 399] width 235 height 33
type input "*"
click at [973, 448] on span "Submit" at bounding box center [964, 450] width 36 height 16
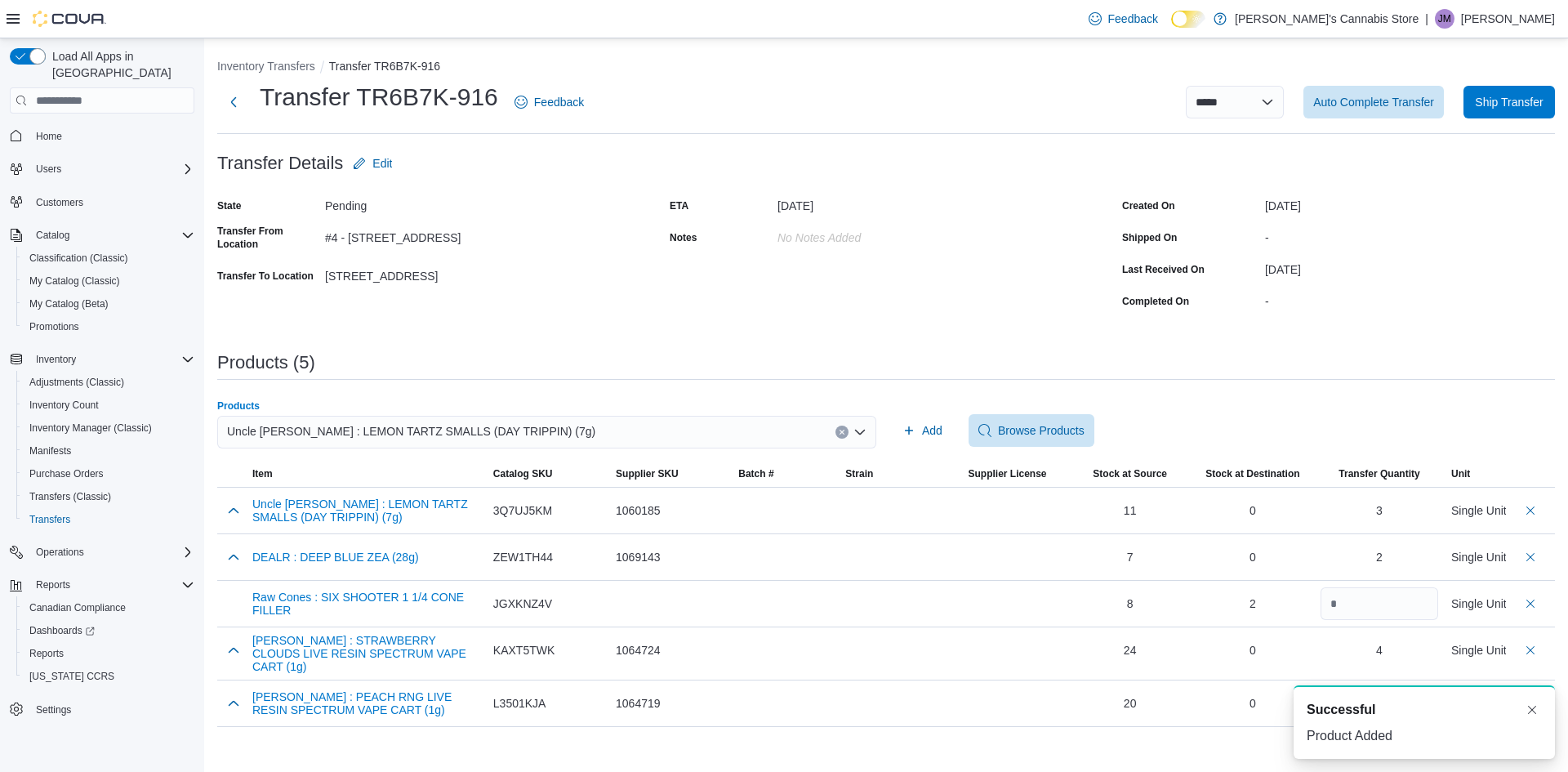
click at [473, 431] on span "Uncle Bob : LEMON TARTZ SMALLS (DAY TRIPPIN) (7g)" at bounding box center [411, 431] width 368 height 20
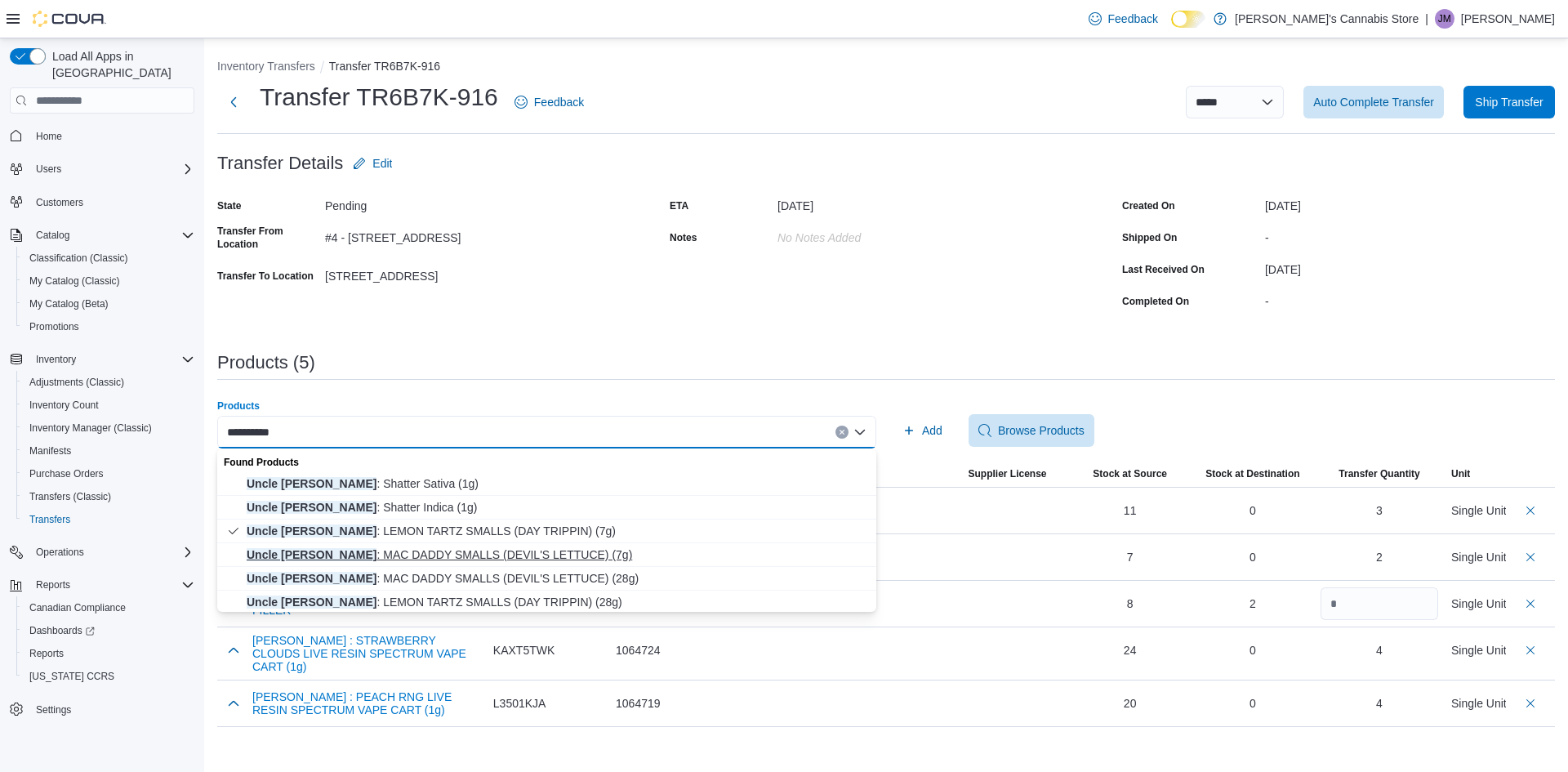
type input "*********"
click at [510, 548] on span "Uncle Bob : MAC DADDY SMALLS (DEVIL'S LETTUCE) (7g)" at bounding box center [556, 554] width 620 height 16
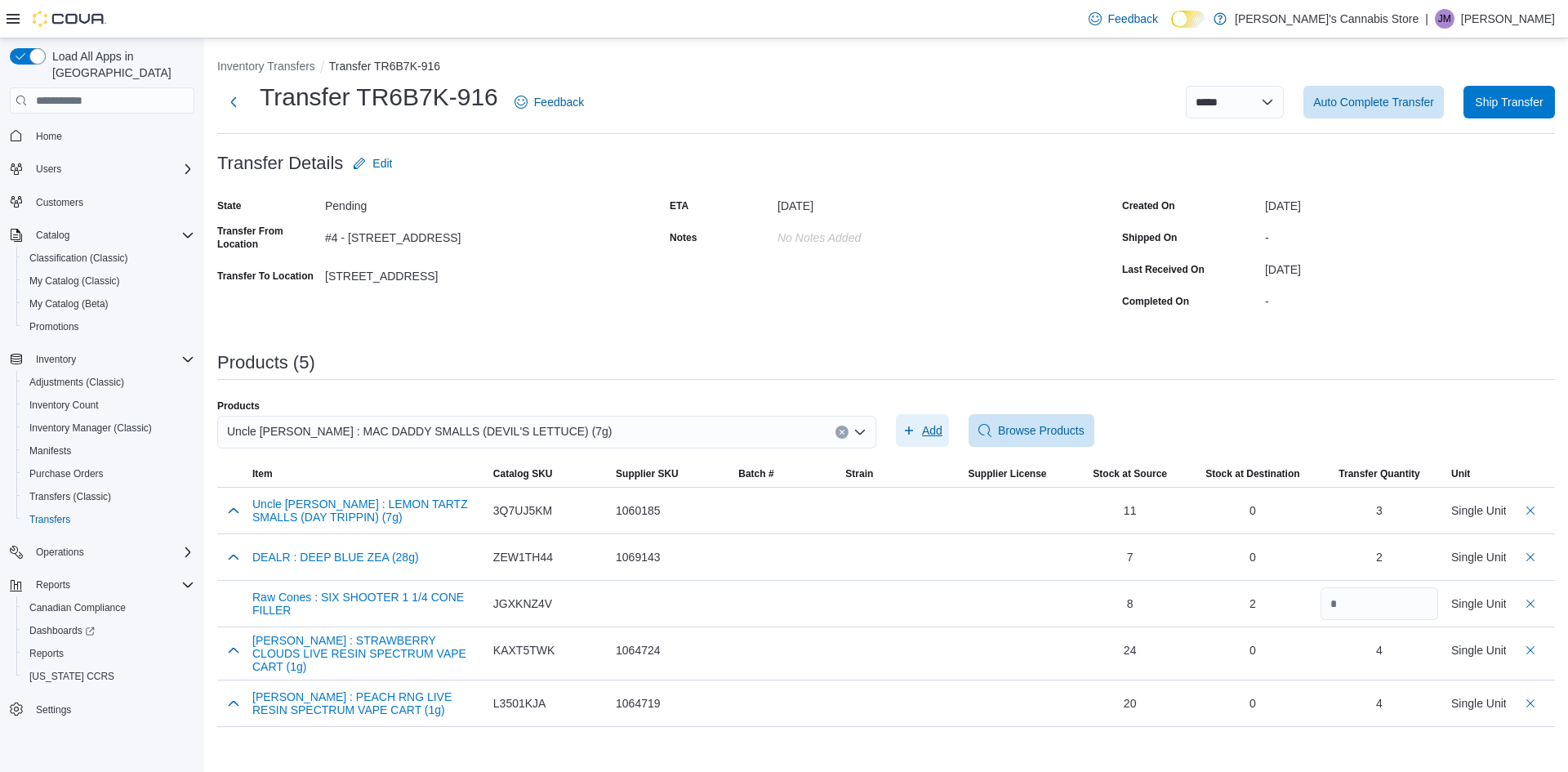
click at [919, 425] on span "Add" at bounding box center [922, 430] width 40 height 33
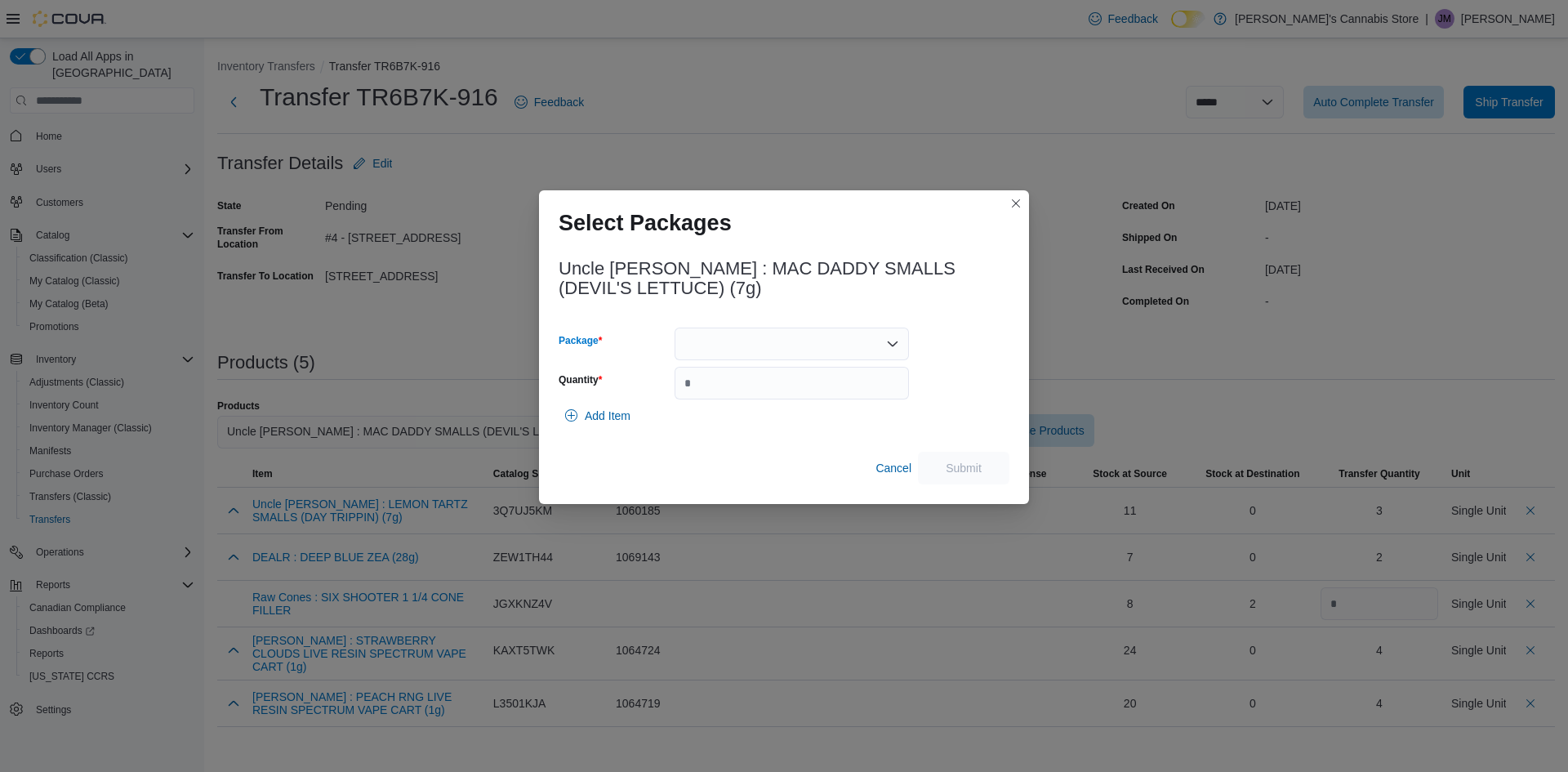
click at [785, 333] on div at bounding box center [792, 344] width 235 height 33
click at [751, 392] on span "1000440" at bounding box center [801, 395] width 195 height 16
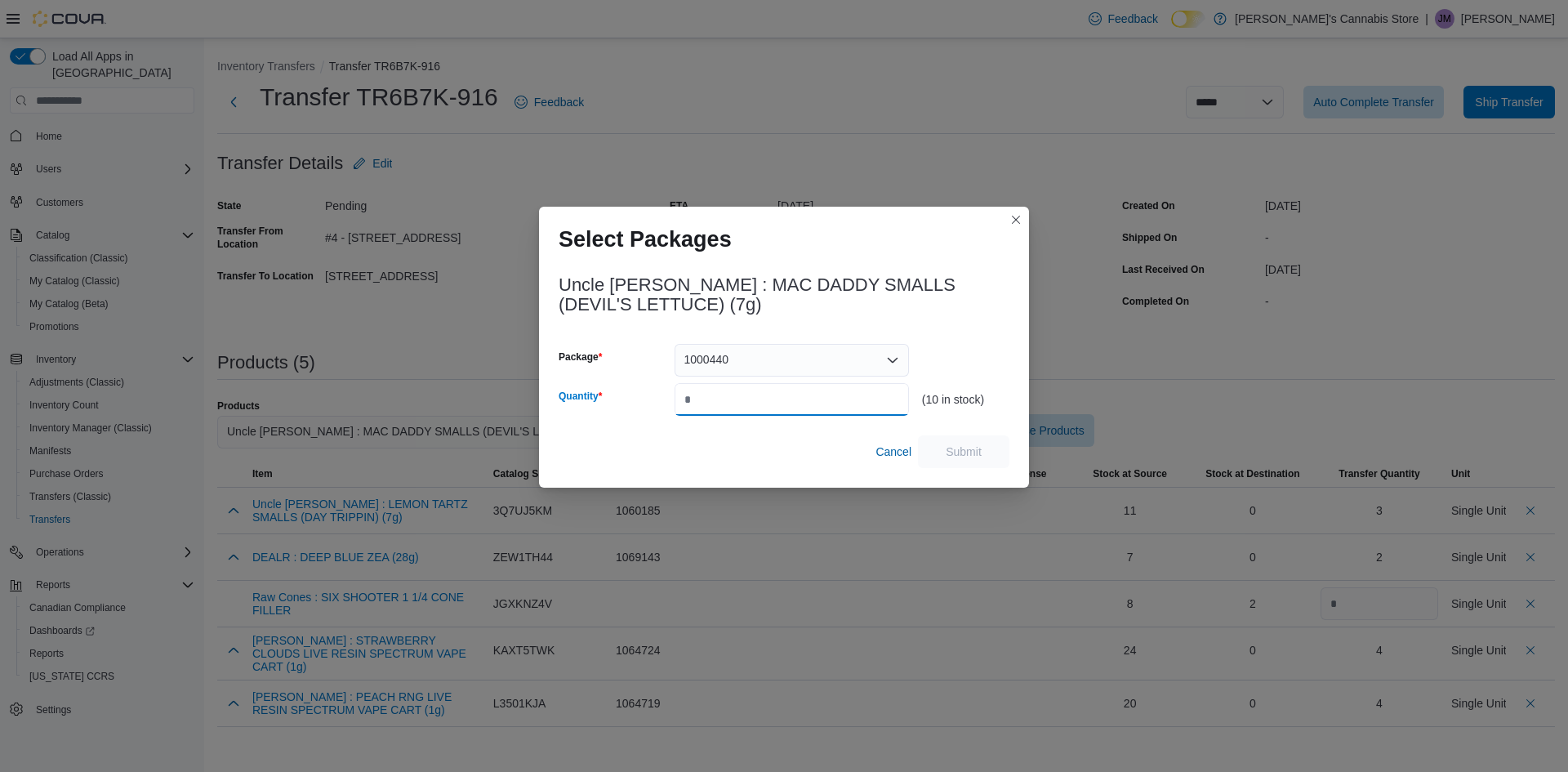
click at [751, 399] on input "Quantity" at bounding box center [792, 399] width 235 height 33
type input "*"
click at [956, 455] on span "Submit" at bounding box center [964, 450] width 36 height 16
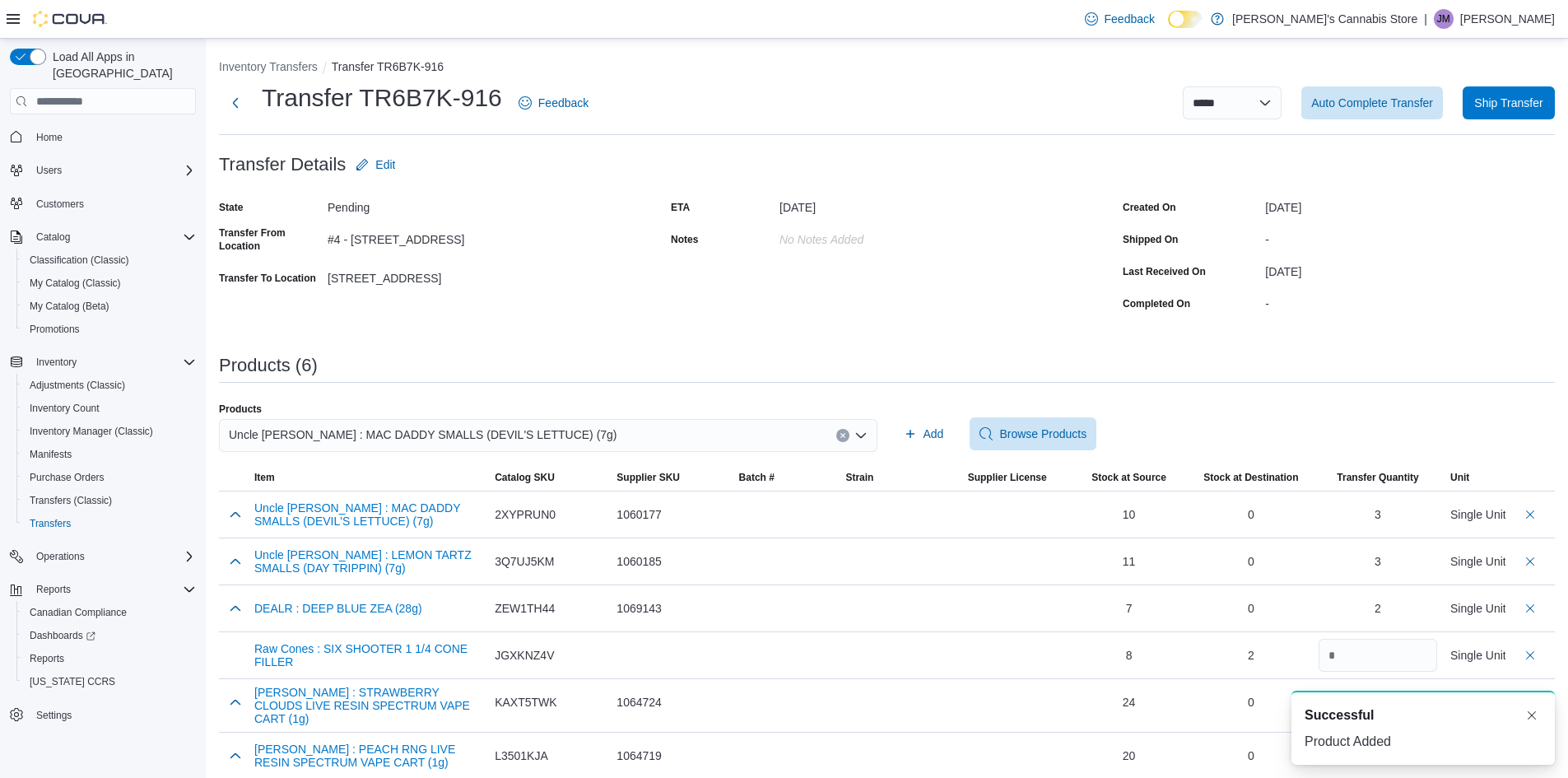
click at [554, 439] on div "Uncle Bob : MAC DADDY SMALLS (DEVIL'S LETTUCE) (7g)" at bounding box center [548, 436] width 659 height 33
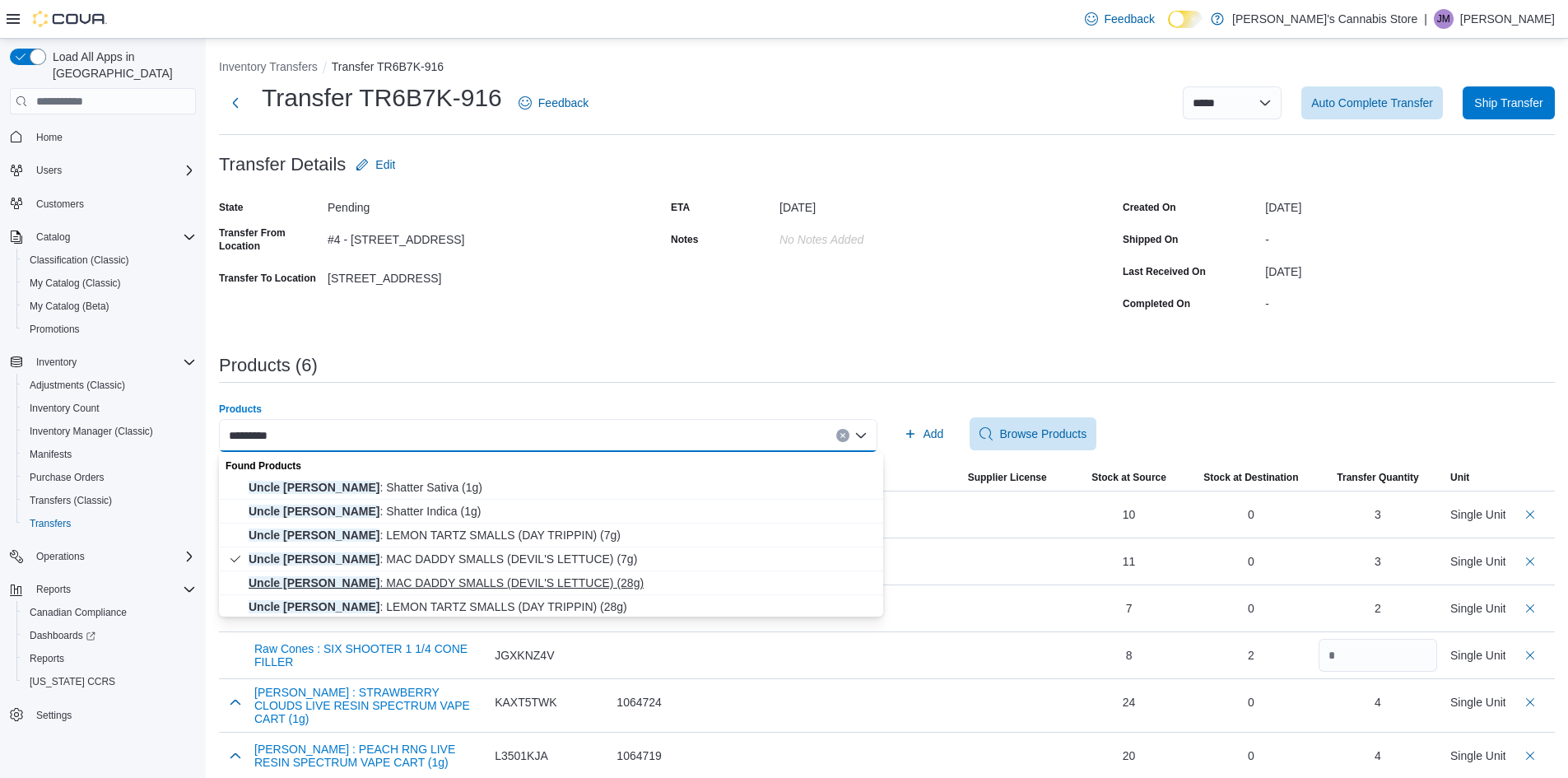
type input "*********"
click at [570, 580] on span "Uncle Bob : MAC DADDY SMALLS (DEVIL'S LETTUCE) (28g)" at bounding box center [561, 582] width 625 height 17
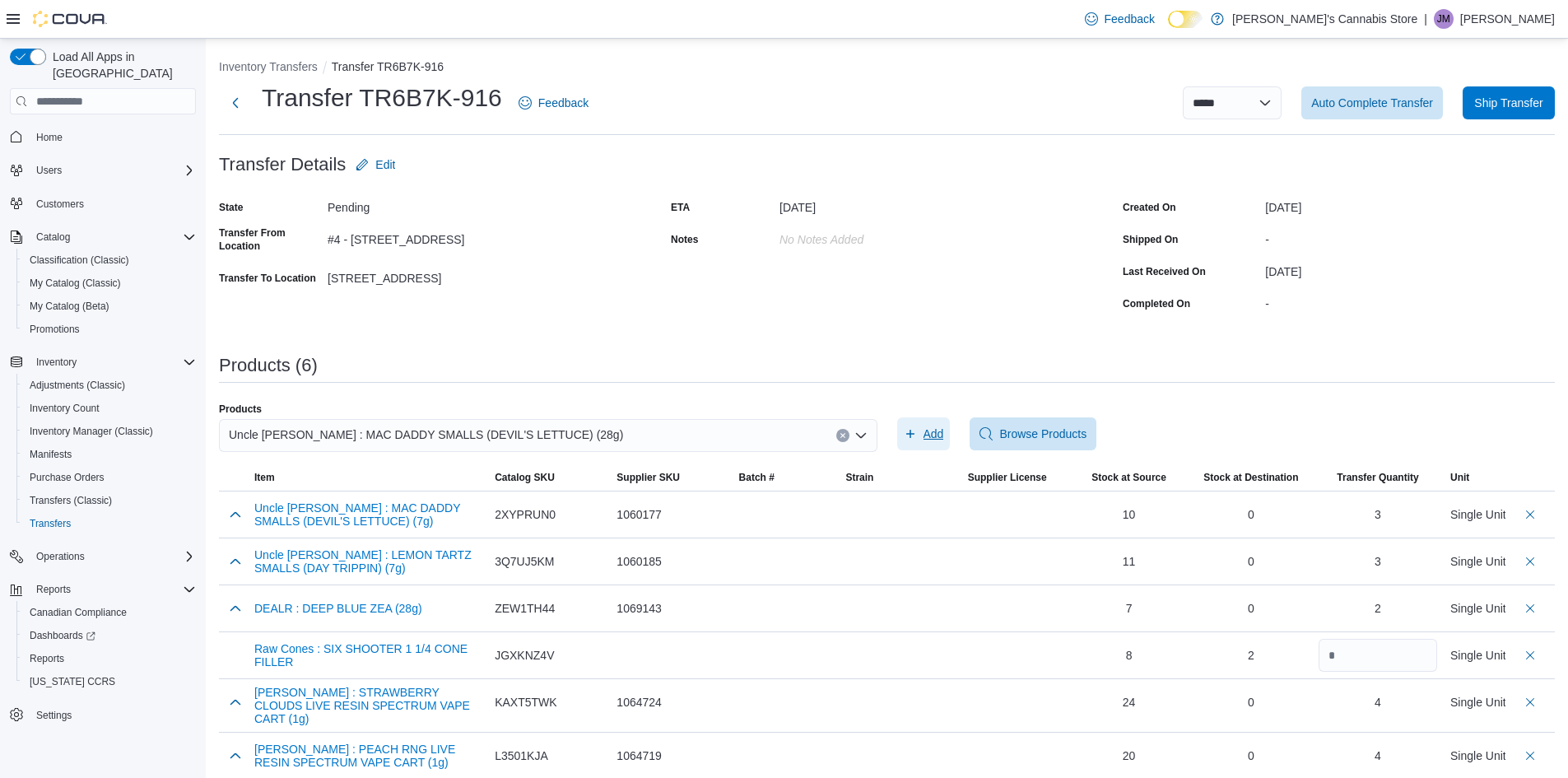
click at [927, 430] on span "Add" at bounding box center [924, 434] width 40 height 33
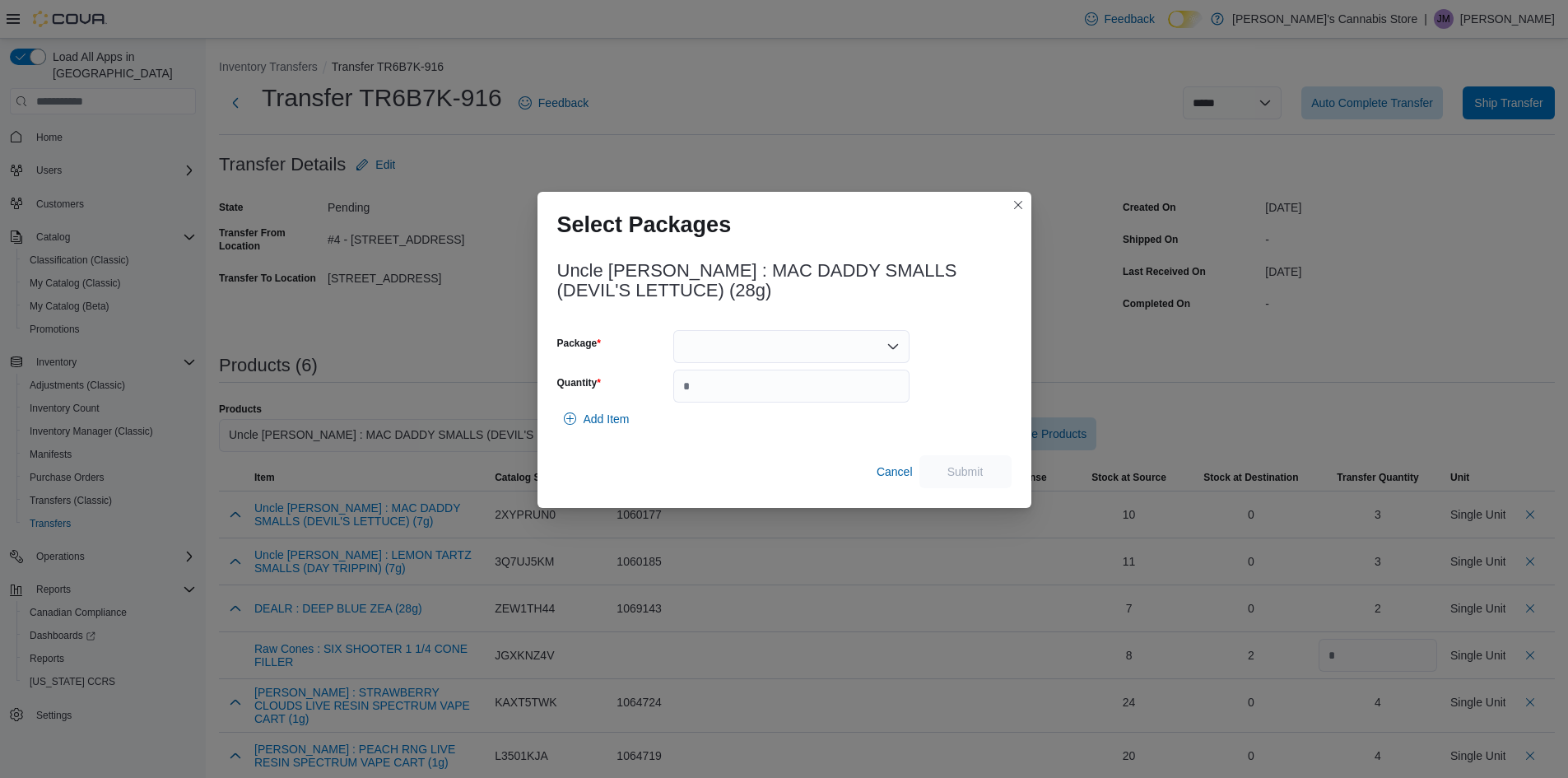
click at [817, 340] on div at bounding box center [792, 347] width 236 height 33
click at [746, 401] on span "1000440" at bounding box center [801, 398] width 196 height 17
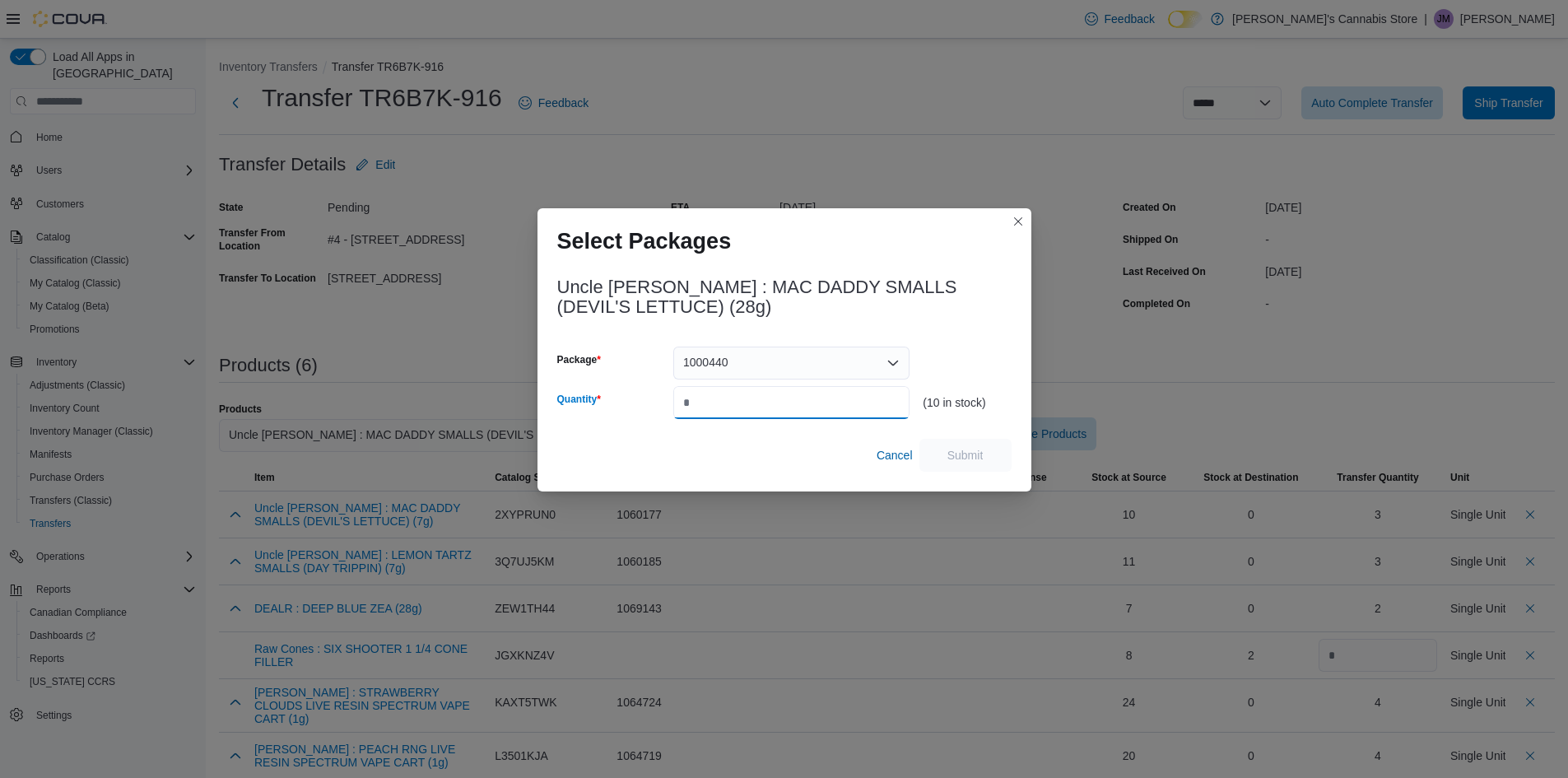
click at [746, 401] on input "Quantity" at bounding box center [792, 402] width 236 height 33
type input "*"
click at [962, 440] on span "Submit" at bounding box center [965, 455] width 72 height 33
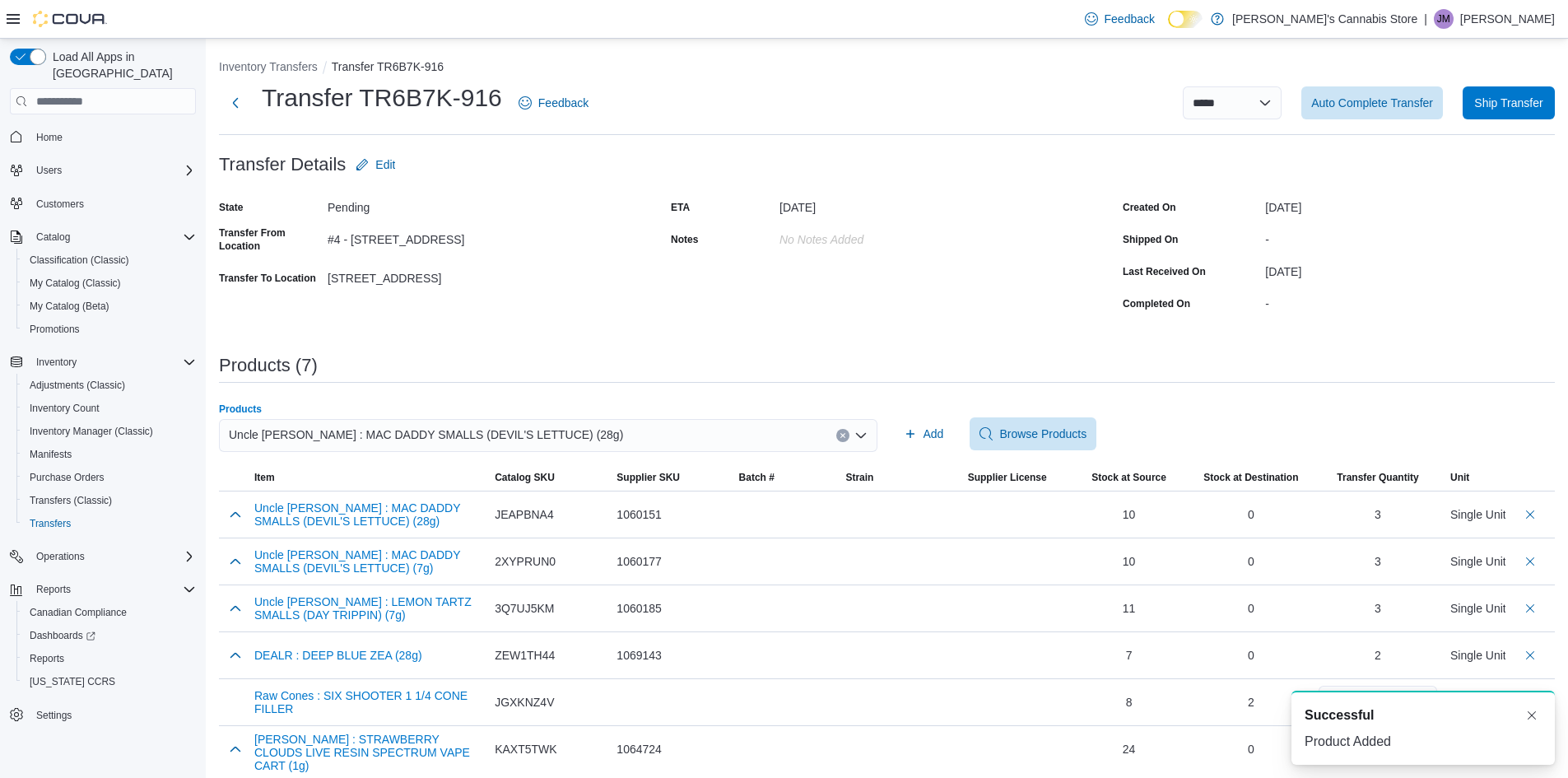
click at [548, 430] on div "Uncle Bob : MAC DADDY SMALLS (DEVIL'S LETTUCE) (28g)" at bounding box center [548, 436] width 659 height 33
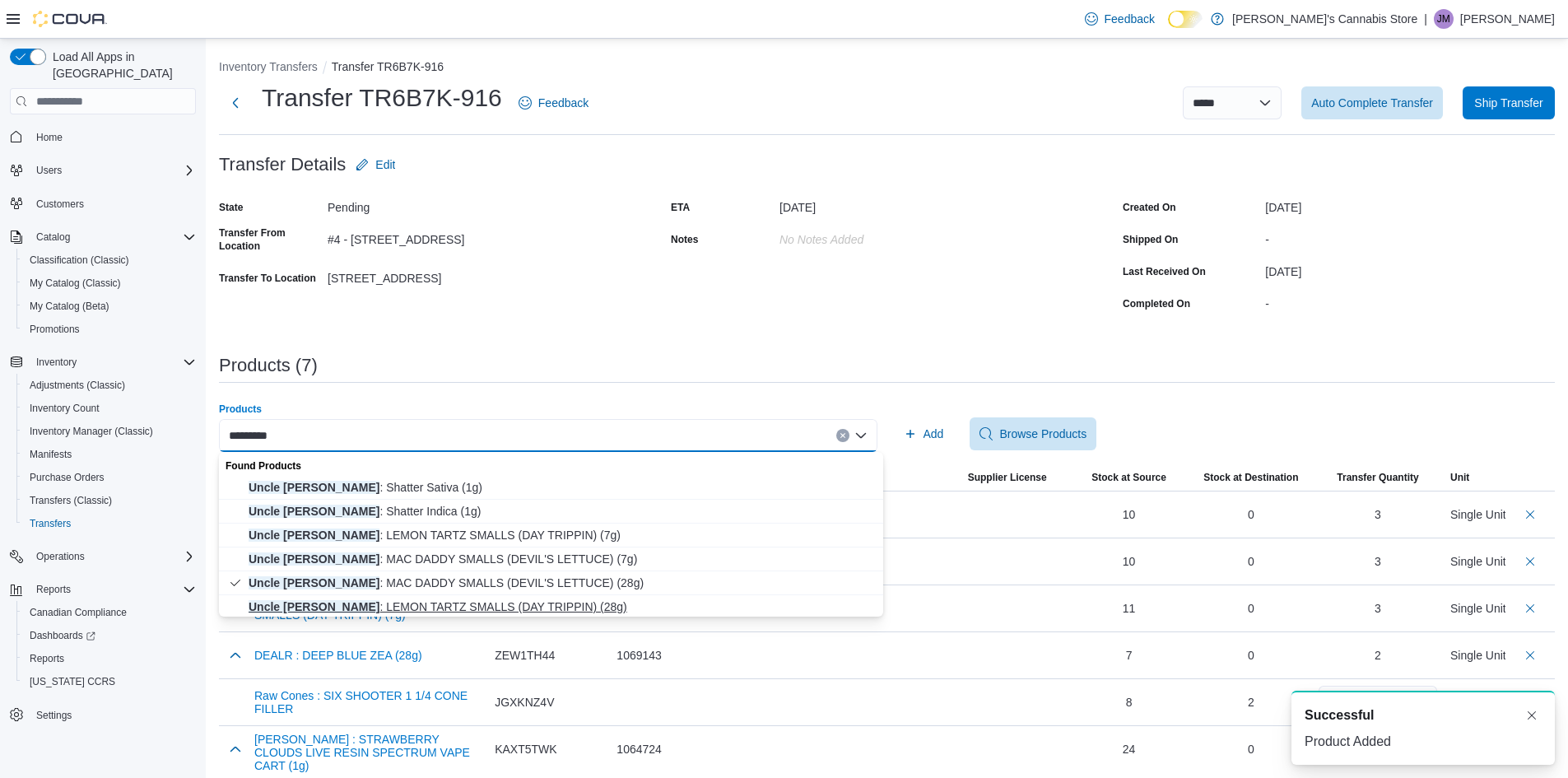
type input "*********"
click at [505, 599] on span "Uncle Bob : LEMON TARTZ SMALLS (DAY TRIPPIN) (28g)" at bounding box center [561, 606] width 625 height 17
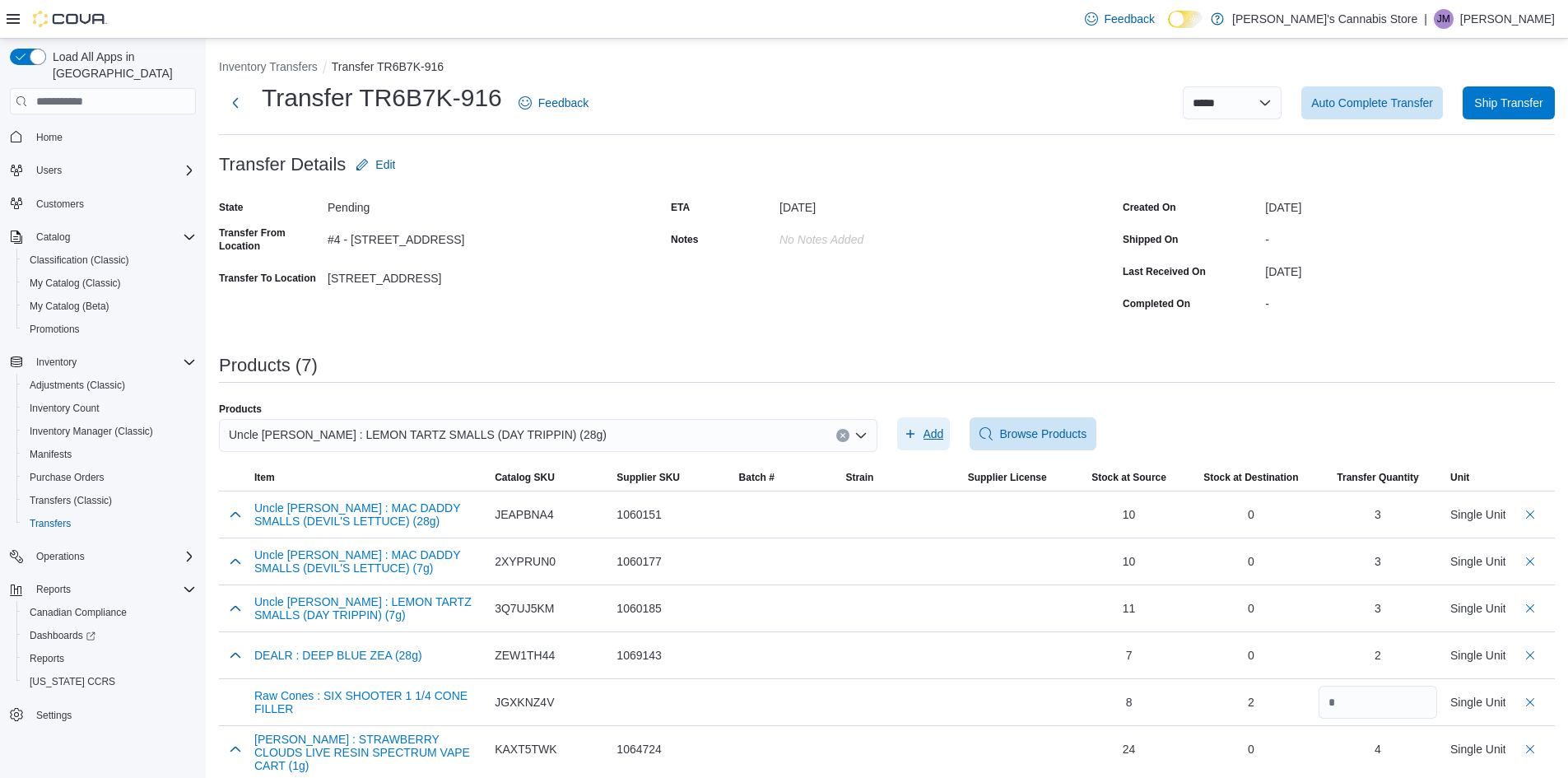
click at [927, 433] on span "Add" at bounding box center [924, 434] width 40 height 33
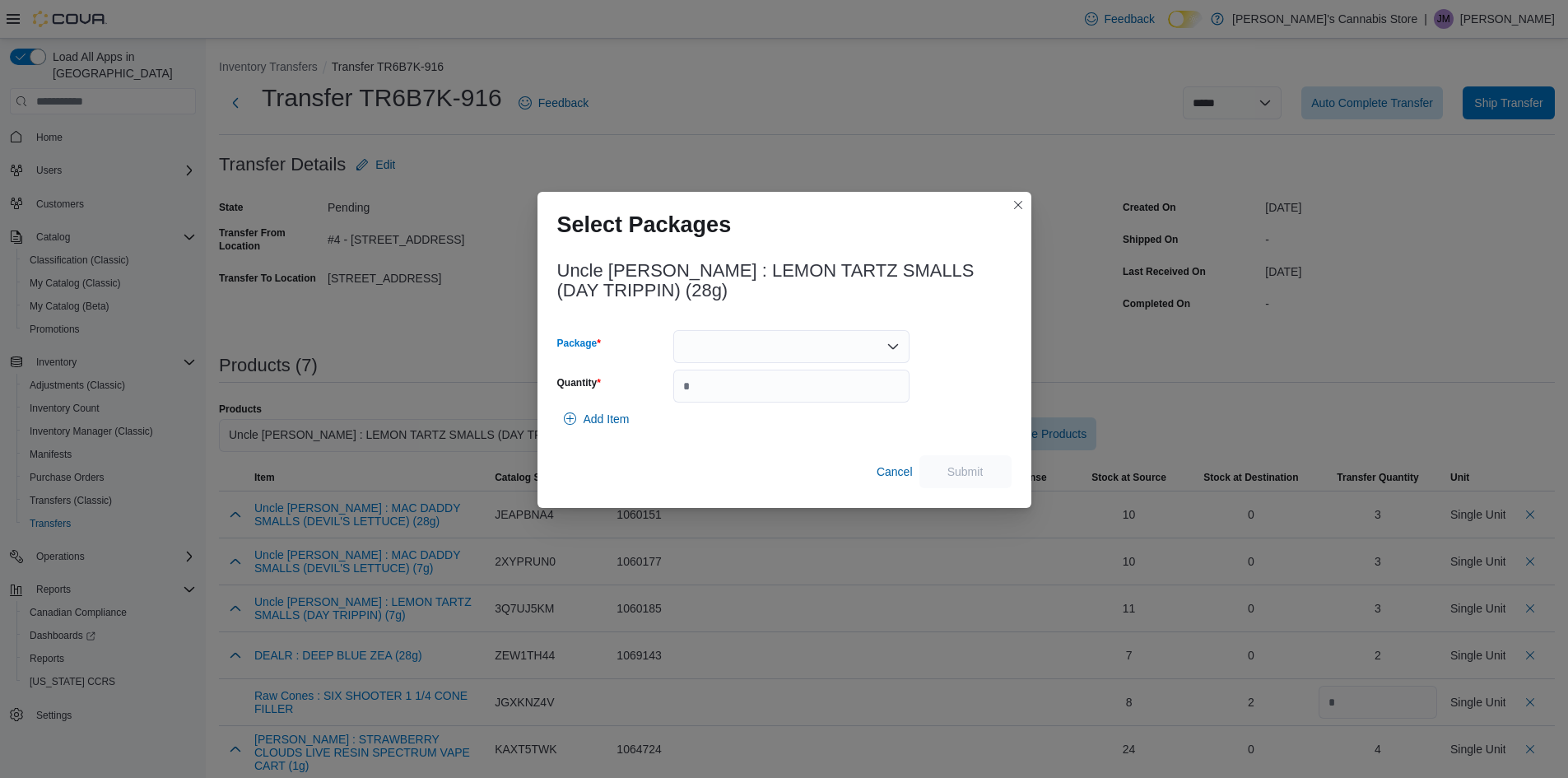
click at [807, 347] on div at bounding box center [792, 347] width 236 height 33
click at [731, 398] on span "1000460" at bounding box center [801, 398] width 196 height 17
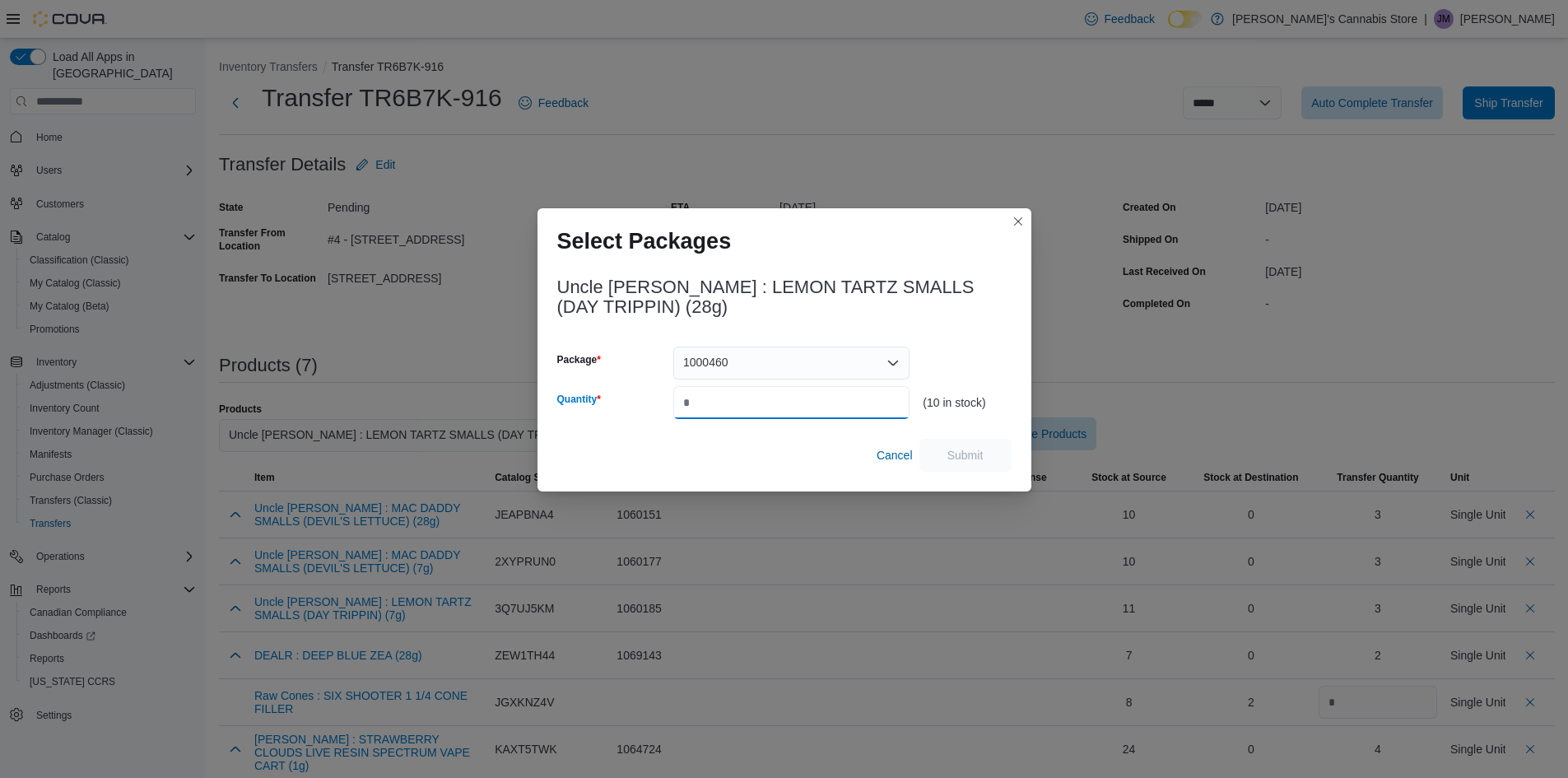
click at [731, 407] on input "Quantity" at bounding box center [792, 402] width 236 height 33
type input "*"
click at [961, 453] on span "Submit" at bounding box center [966, 454] width 37 height 17
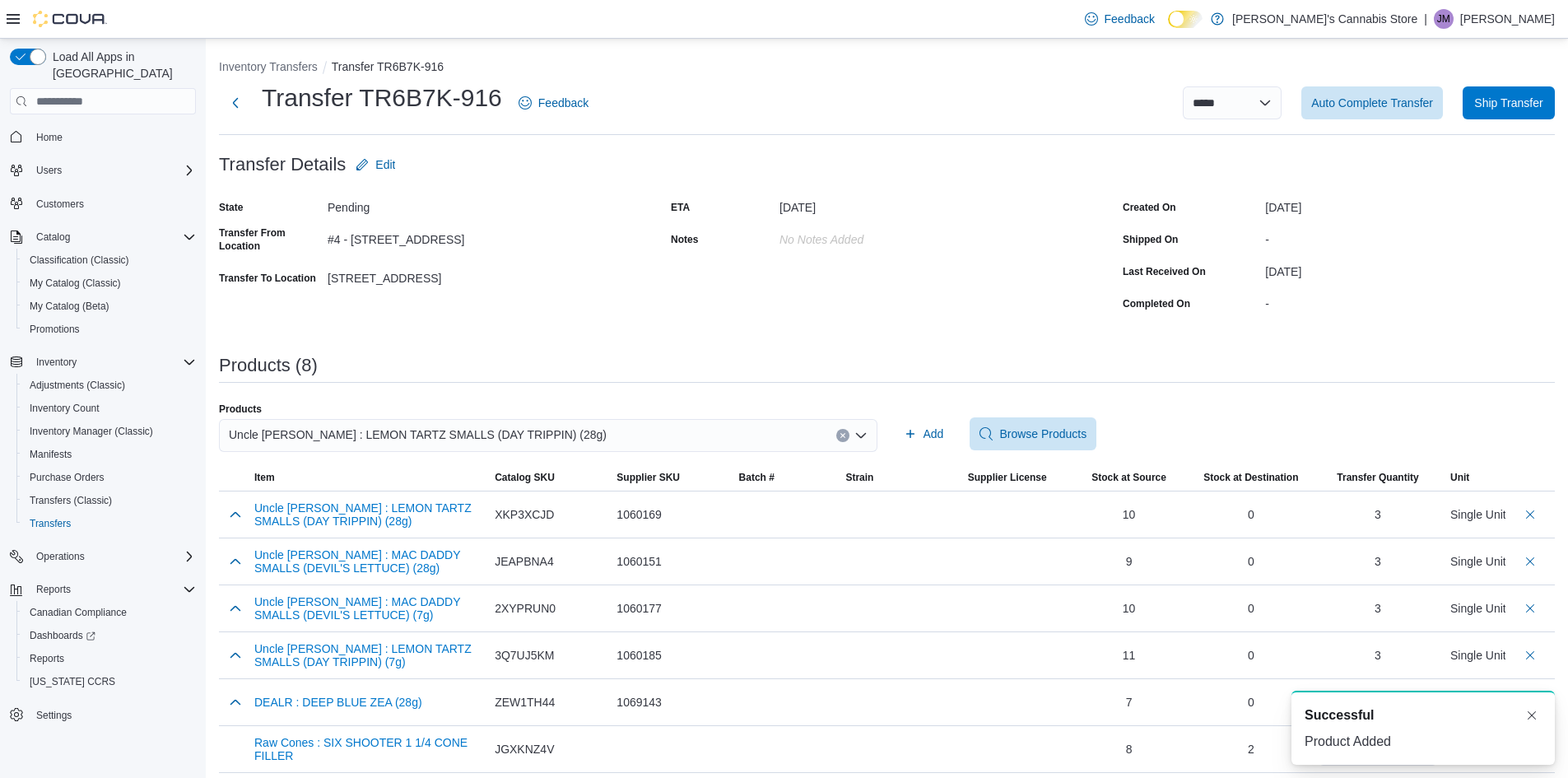
click at [486, 434] on span "Uncle Bob : LEMON TARTZ SMALLS (DAY TRIPPIN) (28g)" at bounding box center [417, 435] width 378 height 20
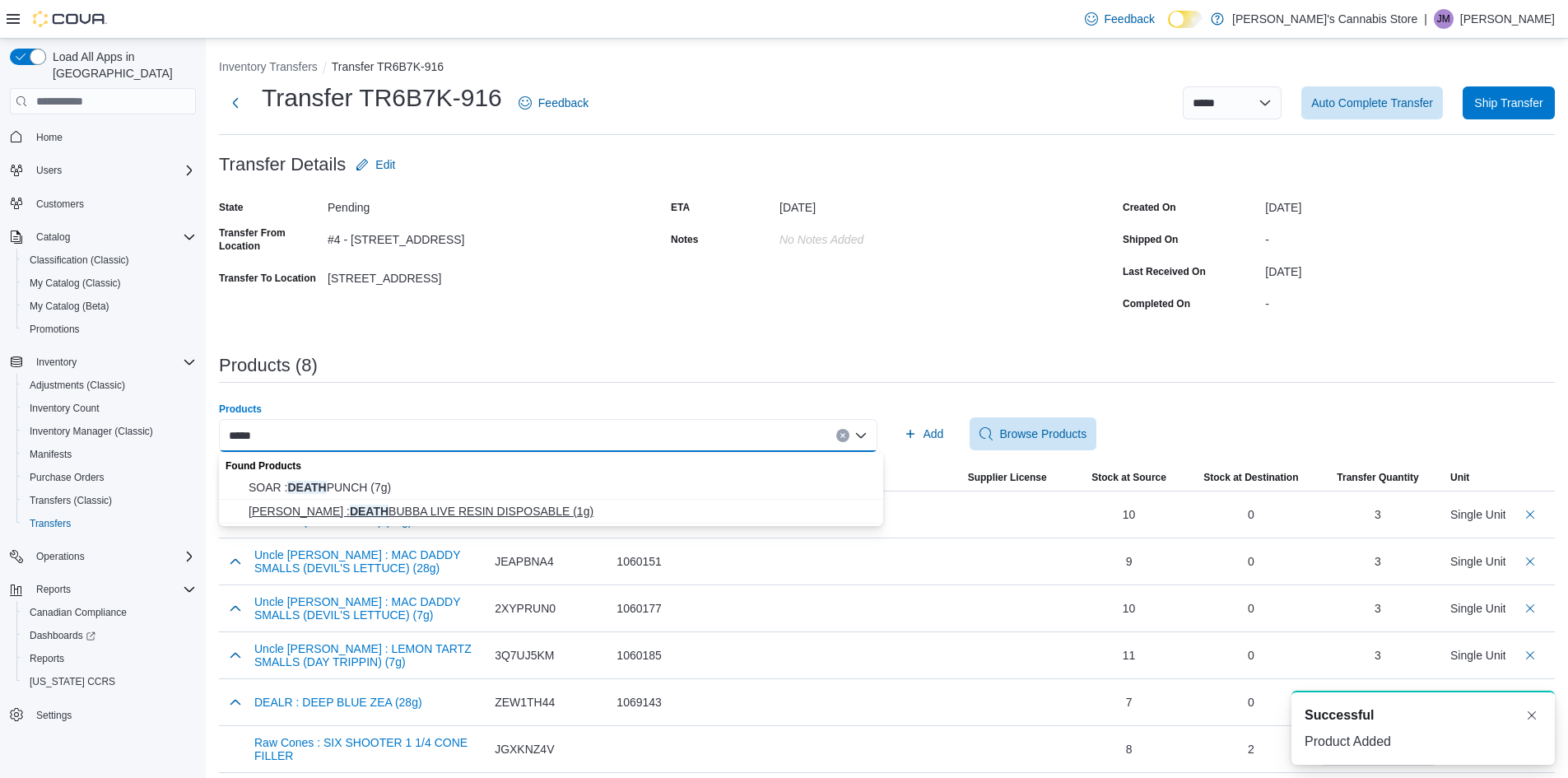
type input "*****"
click at [488, 511] on span "Dymond : DEATH BUBBA LIVE RESIN DISPOSABLE (1g)" at bounding box center [561, 511] width 625 height 17
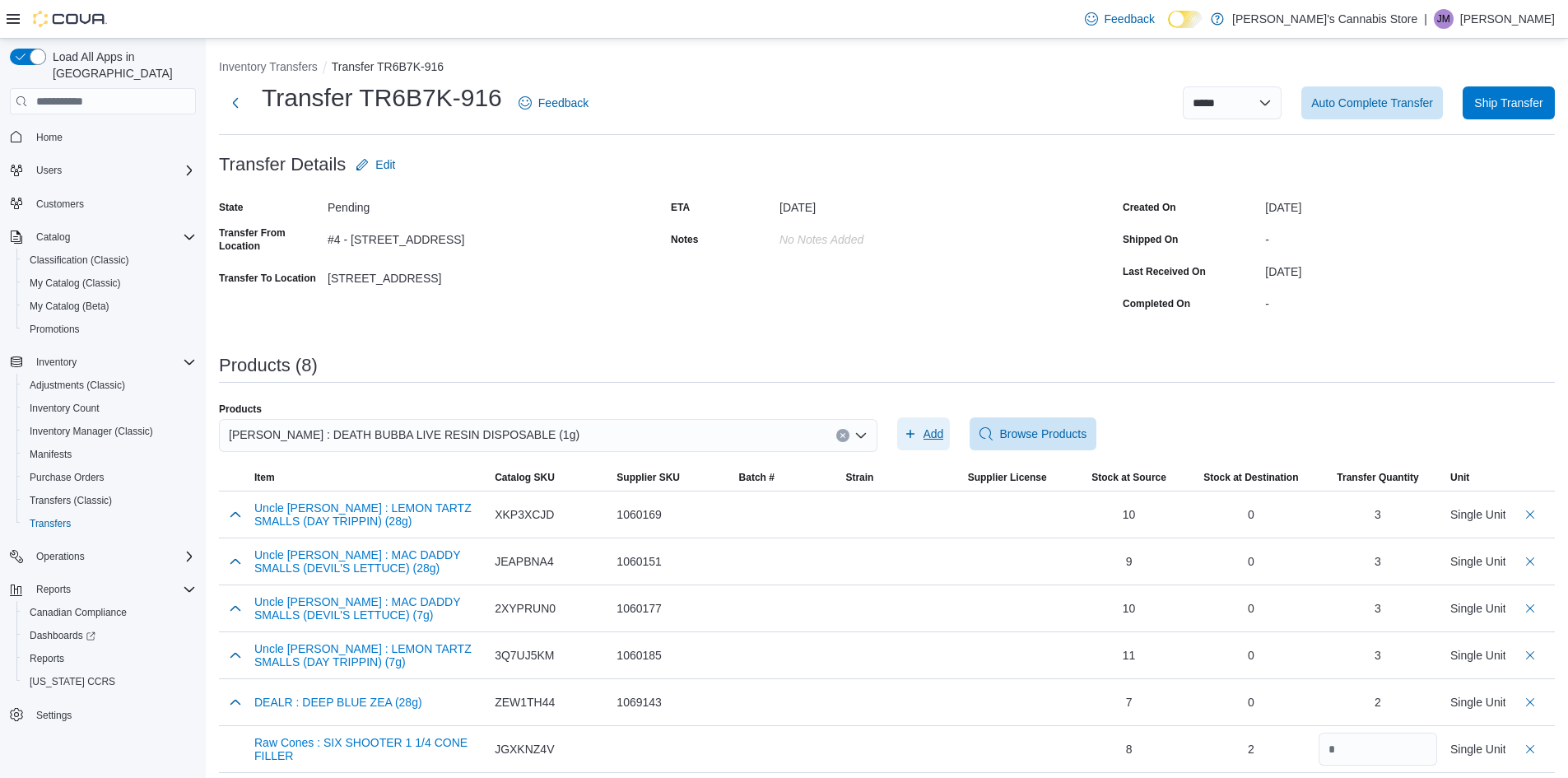
click at [941, 440] on span "Add" at bounding box center [933, 434] width 21 height 17
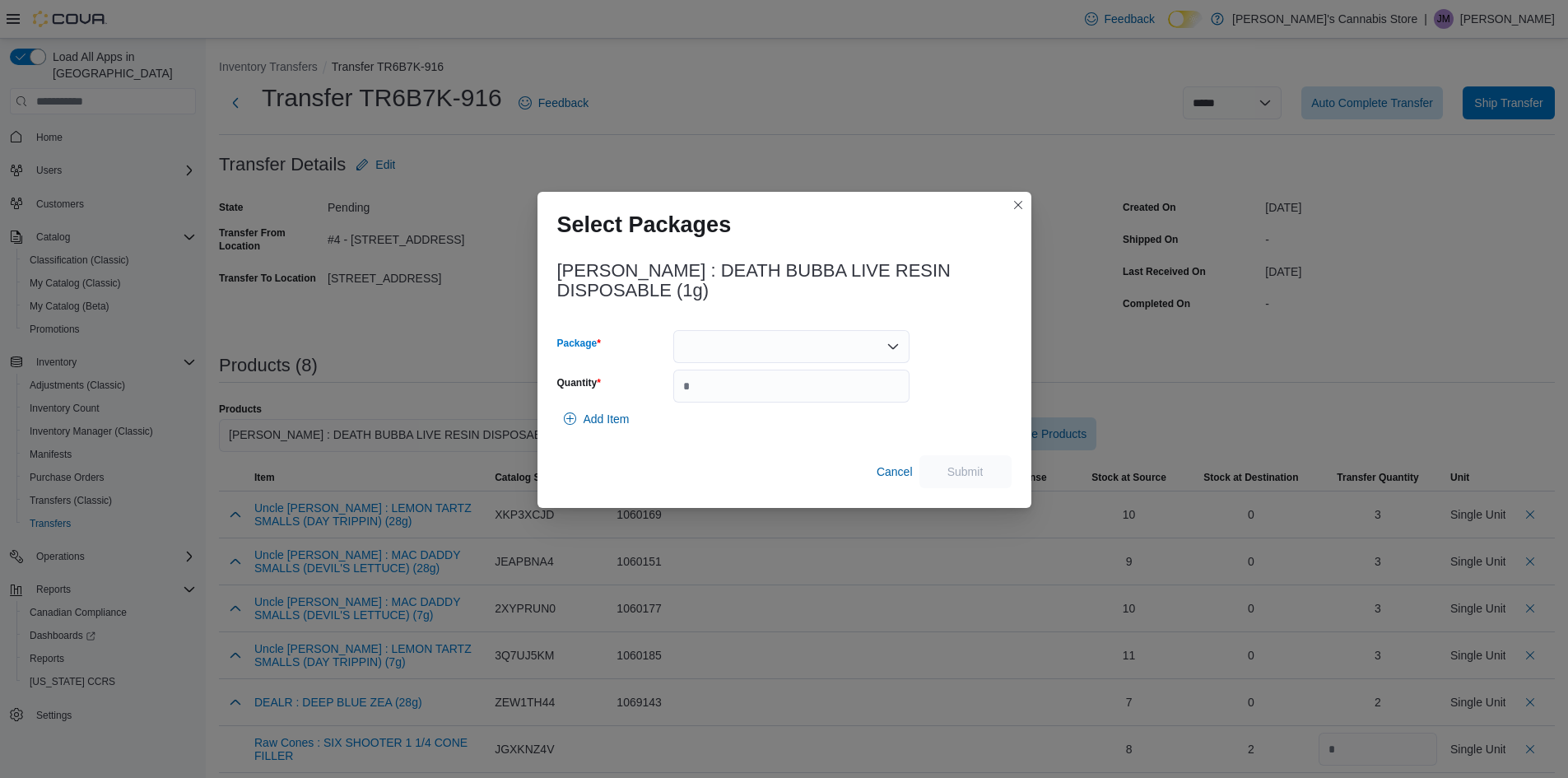
click at [764, 347] on div at bounding box center [792, 347] width 236 height 33
click at [721, 397] on span "VRDB003" at bounding box center [801, 398] width 196 height 17
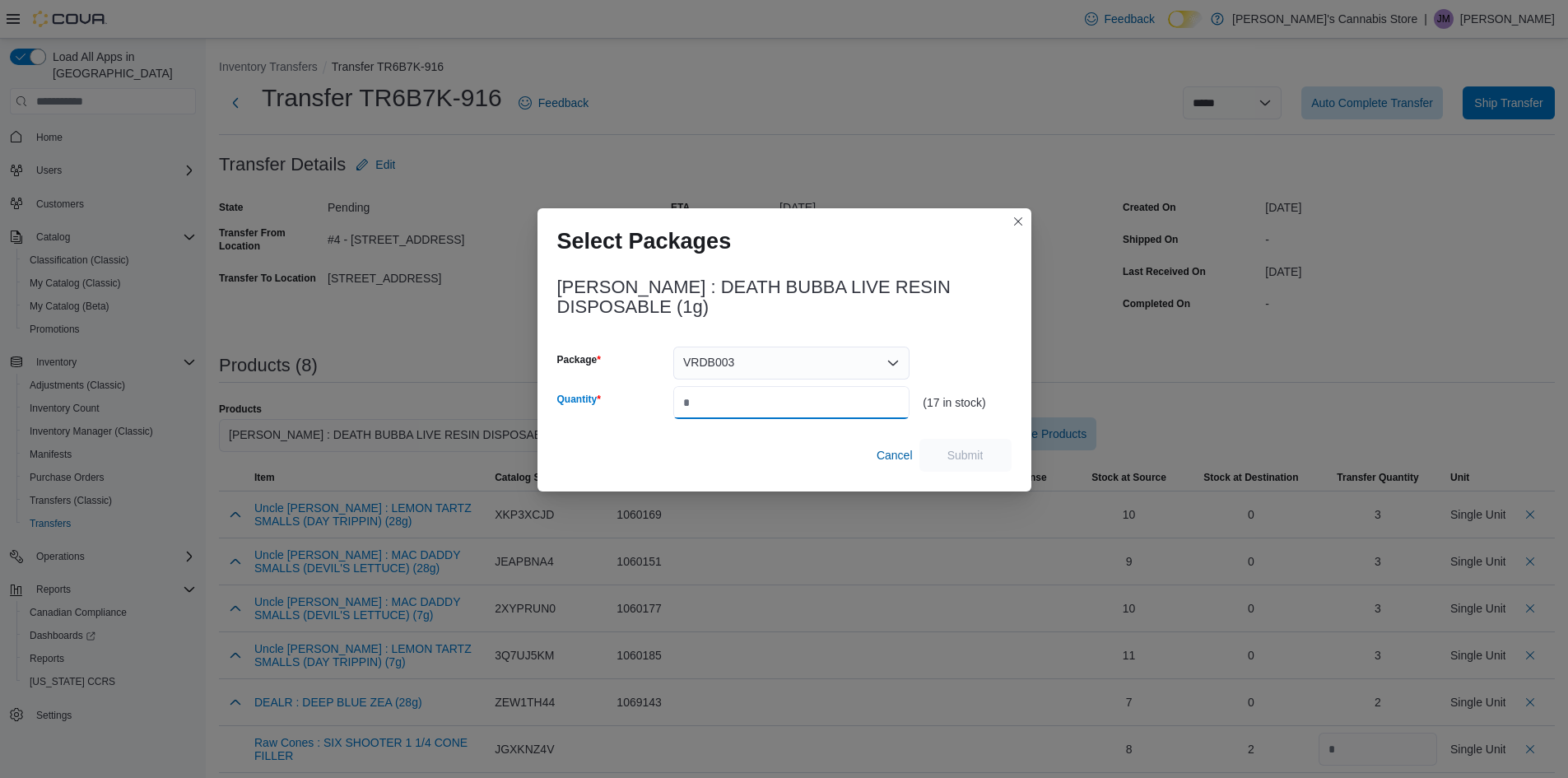
click at [721, 403] on input "Quantity" at bounding box center [792, 402] width 236 height 33
type input "*"
click at [954, 449] on span "Submit" at bounding box center [966, 454] width 37 height 17
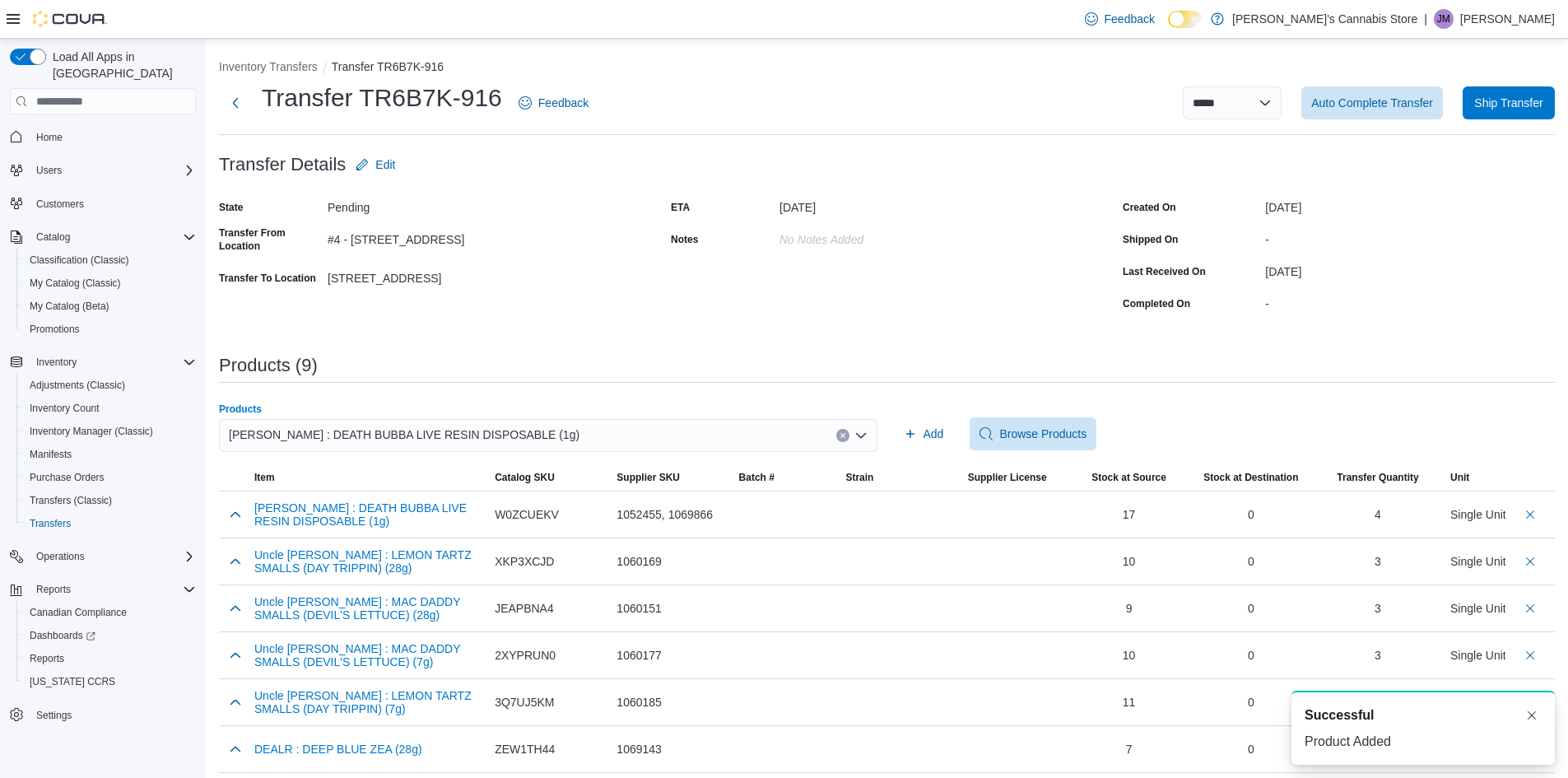
drag, startPoint x: 521, startPoint y: 422, endPoint x: 523, endPoint y: 431, distance: 9.2
click at [523, 431] on div "Dymond : DEATH BUBBA LIVE RESIN DISPOSABLE (1g)" at bounding box center [548, 436] width 659 height 33
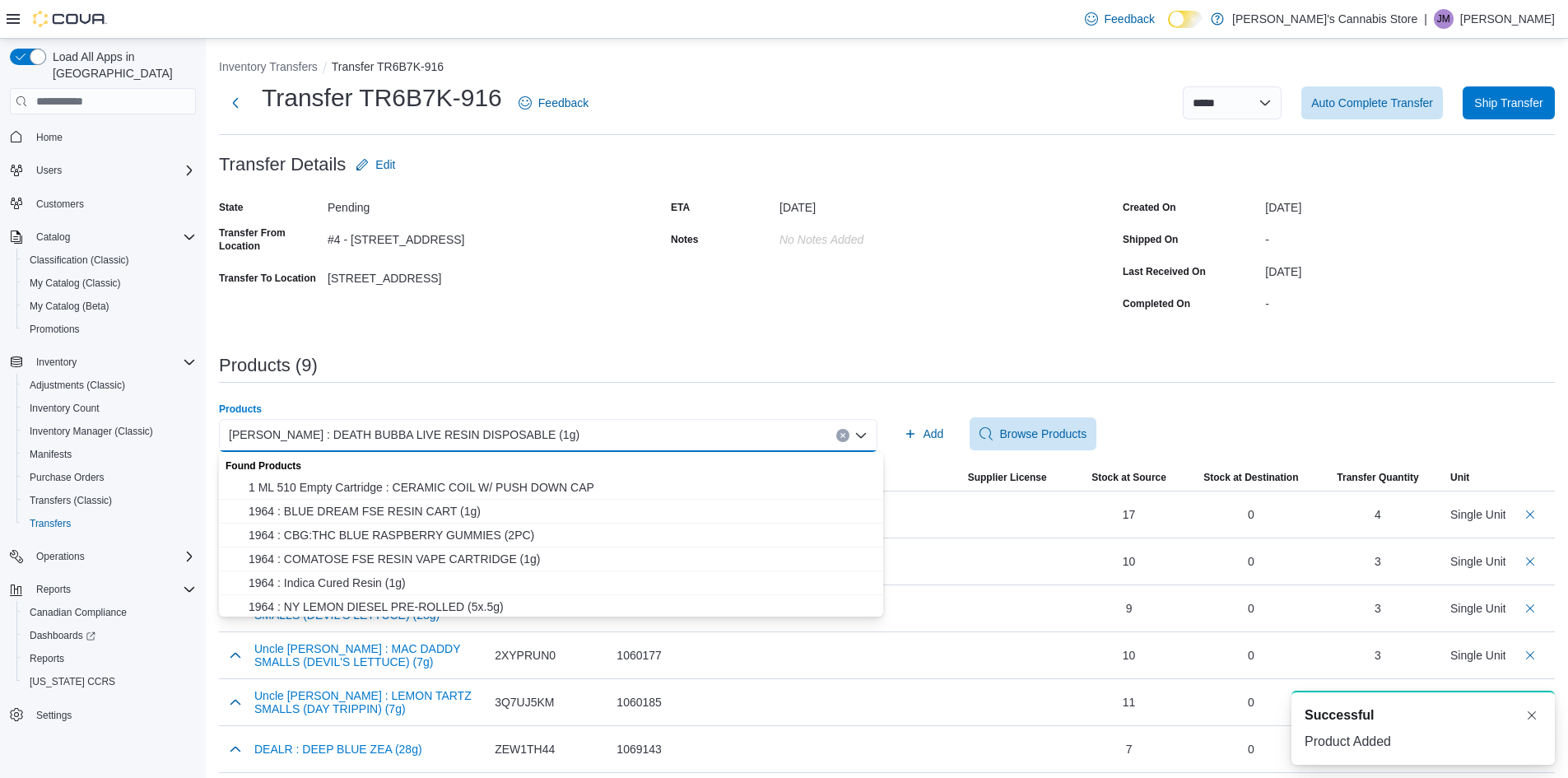
click at [523, 431] on div "Dymond : DEATH BUBBA LIVE RESIN DISPOSABLE (1g)" at bounding box center [548, 436] width 659 height 33
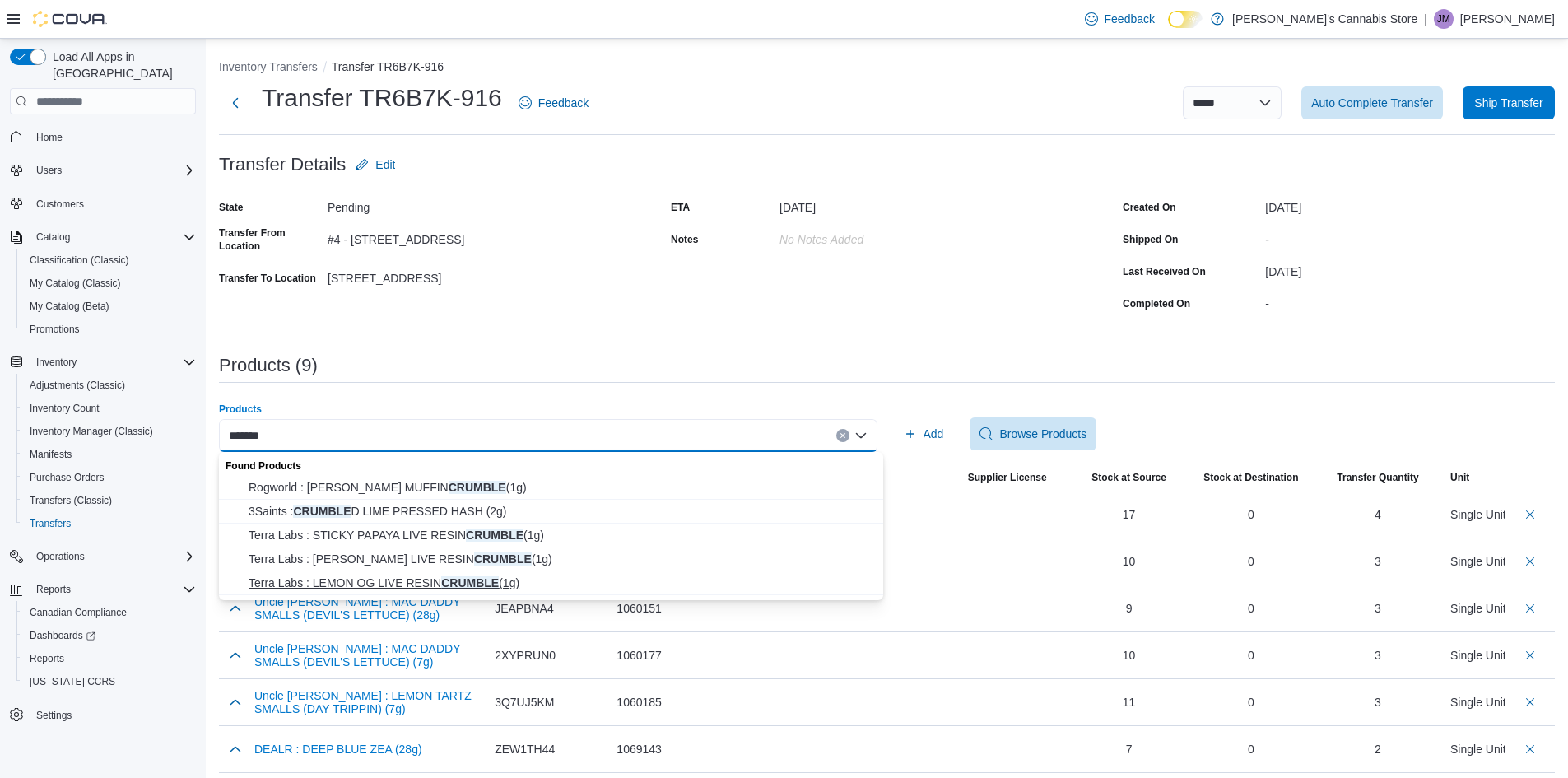
type input "*******"
click at [481, 584] on span "Terra Labs : LEMON OG LIVE RESIN CRUMBLE (1g)" at bounding box center [561, 582] width 625 height 17
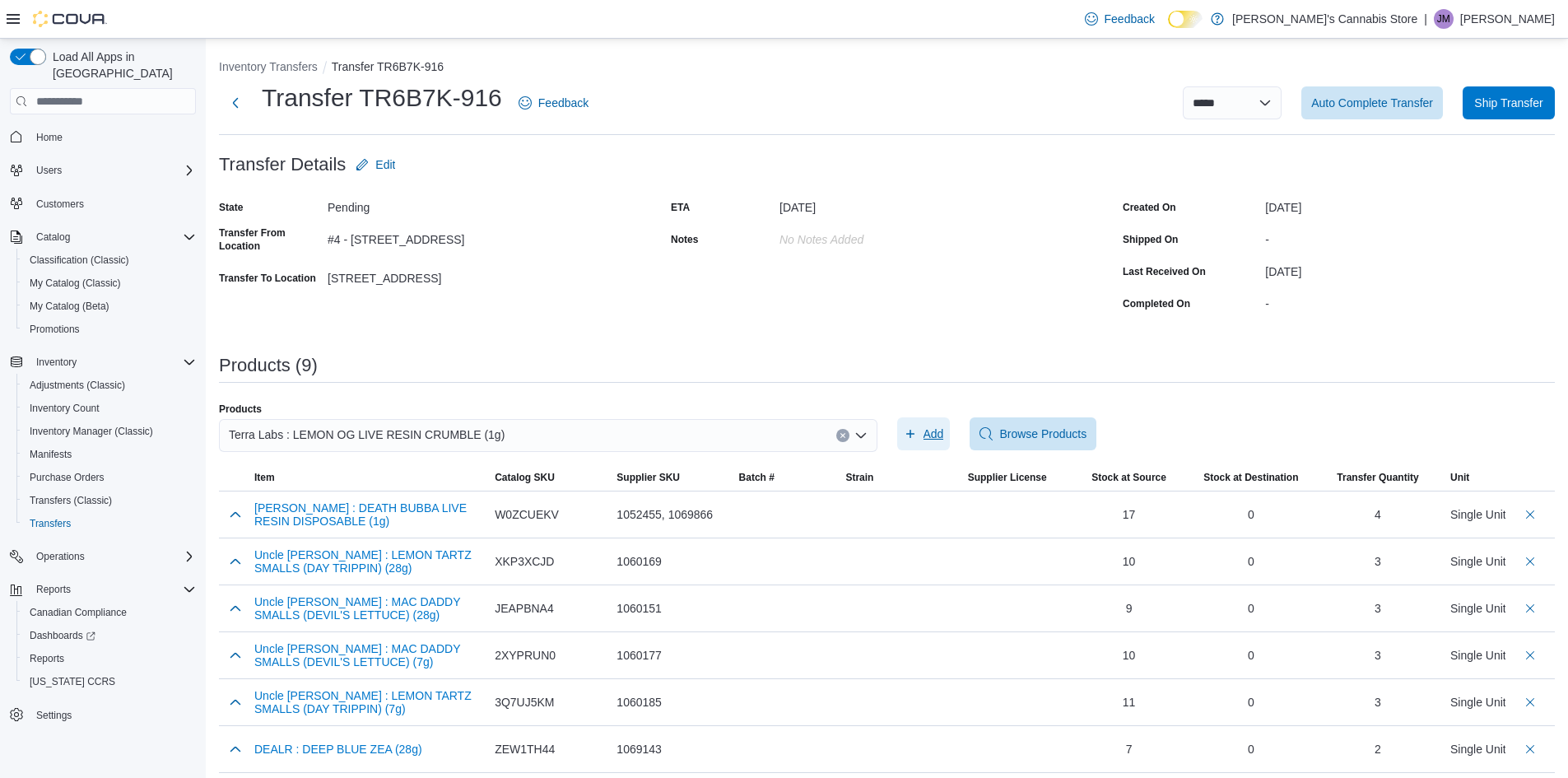
click at [933, 431] on span "Add" at bounding box center [933, 434] width 21 height 17
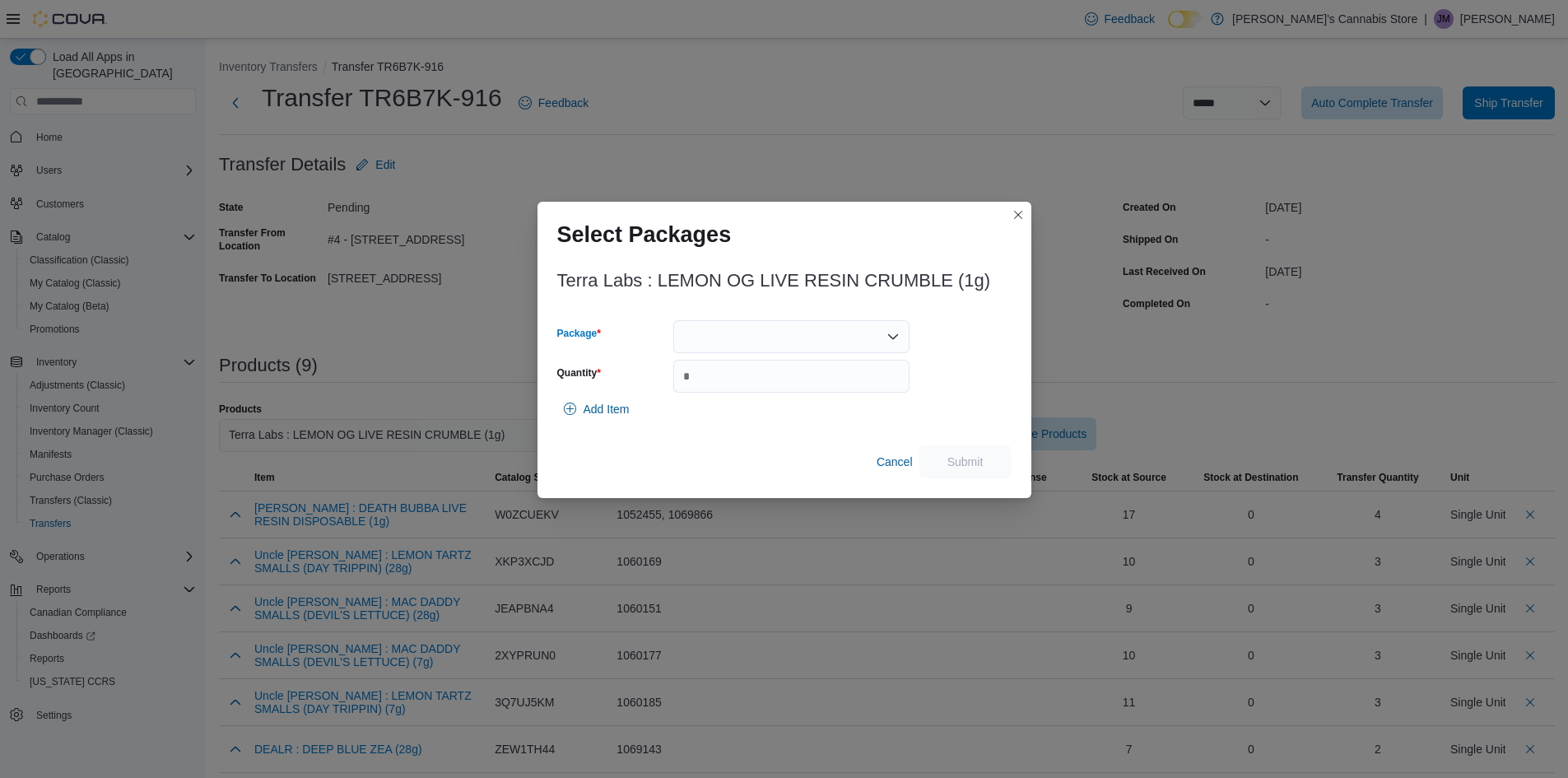
click at [775, 344] on div at bounding box center [792, 336] width 236 height 33
click at [751, 394] on span "2025CBME001" at bounding box center [801, 388] width 196 height 17
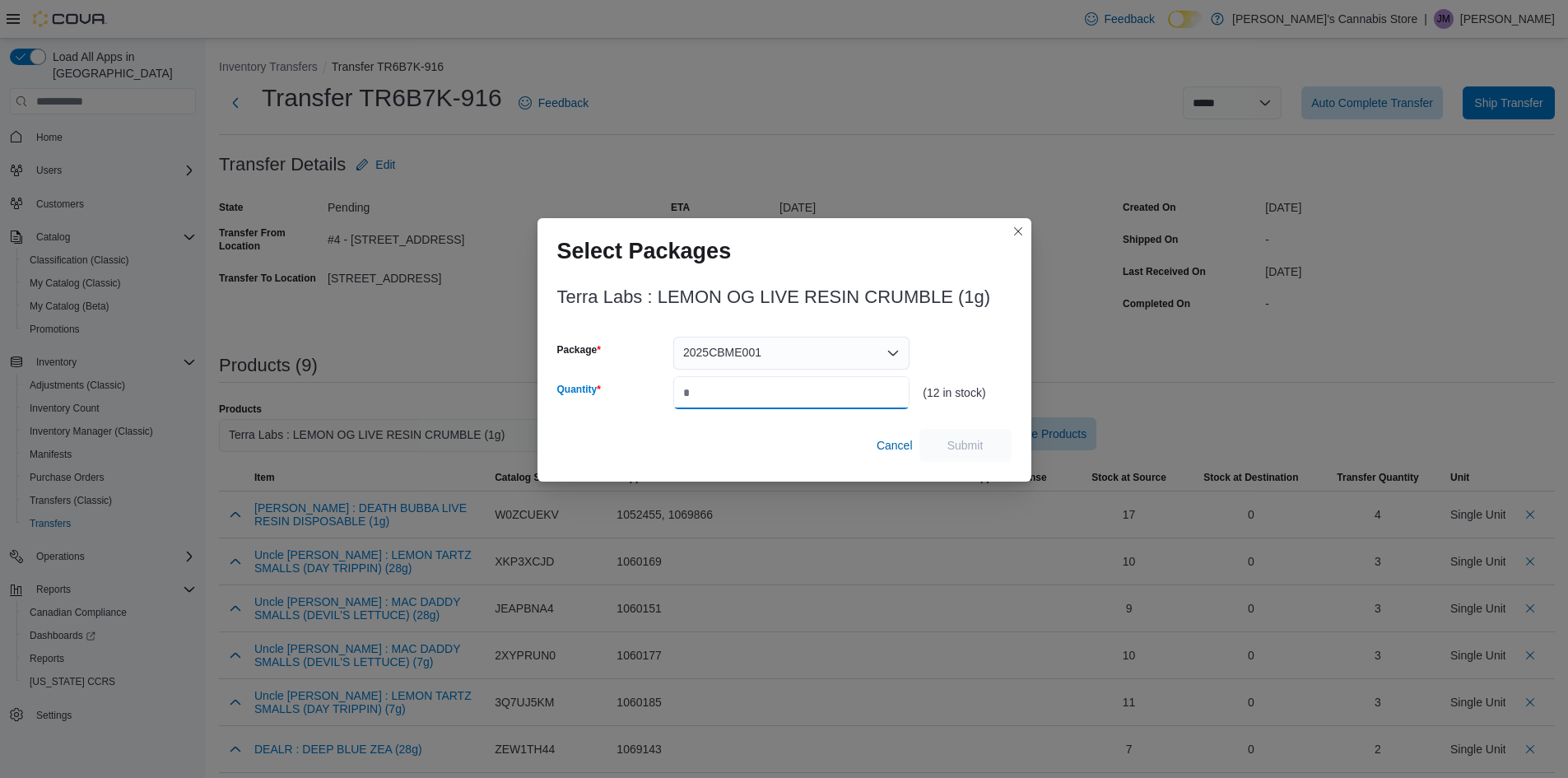
click at [751, 394] on input "Quantity" at bounding box center [792, 393] width 236 height 33
type input "*"
click at [973, 441] on span "Submit" at bounding box center [966, 444] width 37 height 17
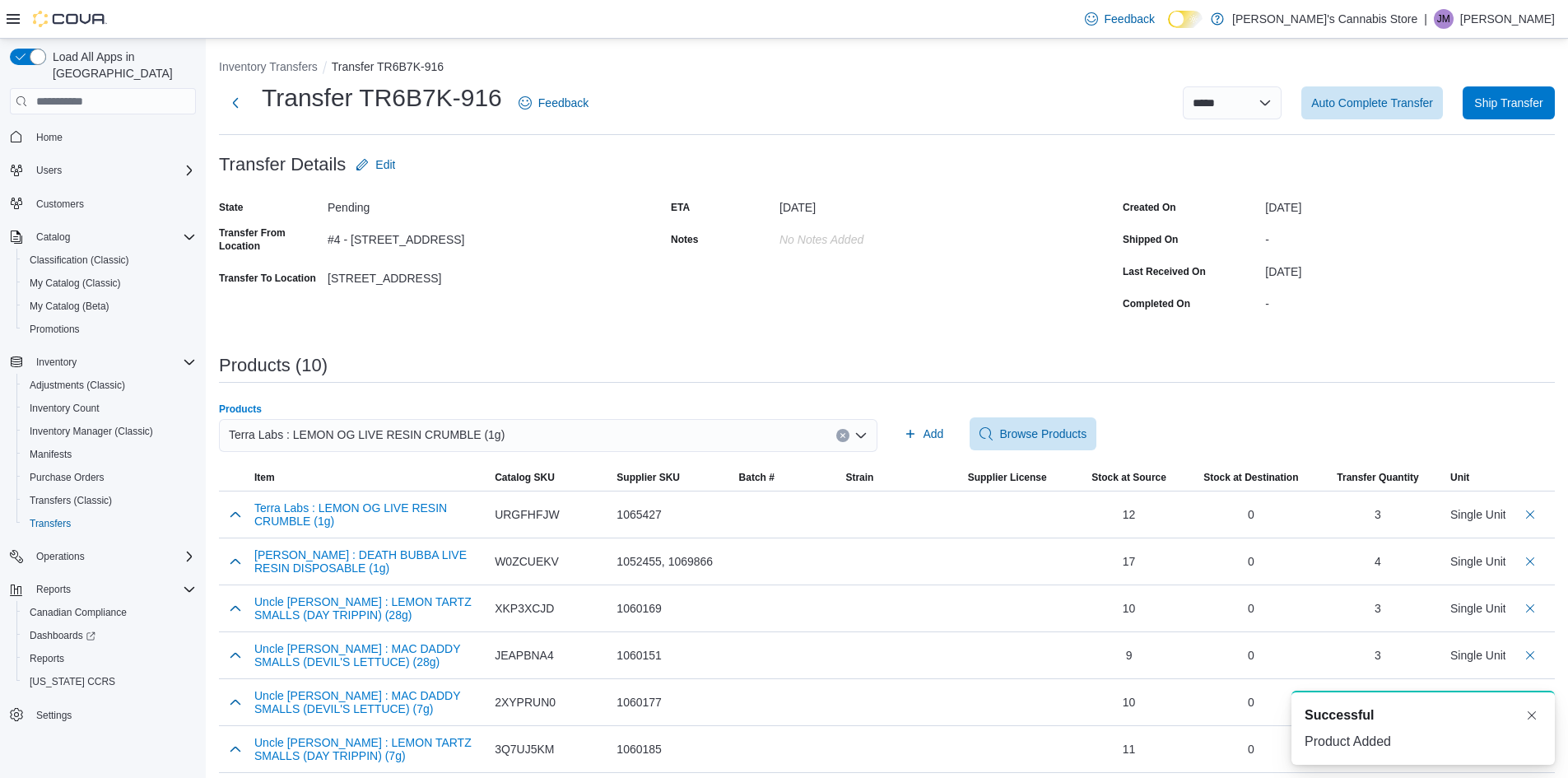
click at [504, 436] on div "Terra Labs : LEMON OG LIVE RESIN CRUMBLE (1g)" at bounding box center [548, 436] width 659 height 33
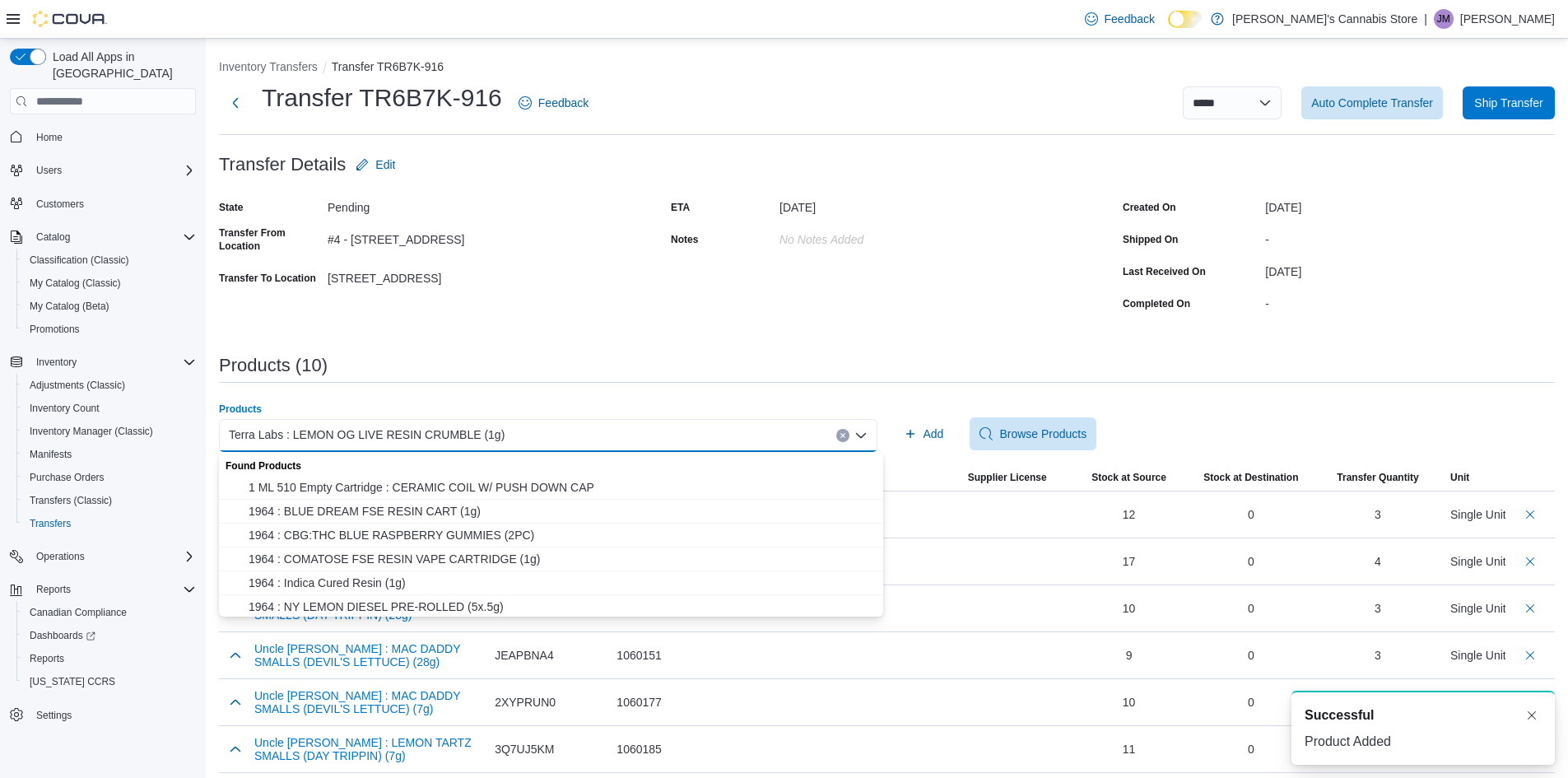
click at [504, 436] on div "Terra Labs : LEMON OG LIVE RESIN CRUMBLE (1g)" at bounding box center [548, 436] width 659 height 33
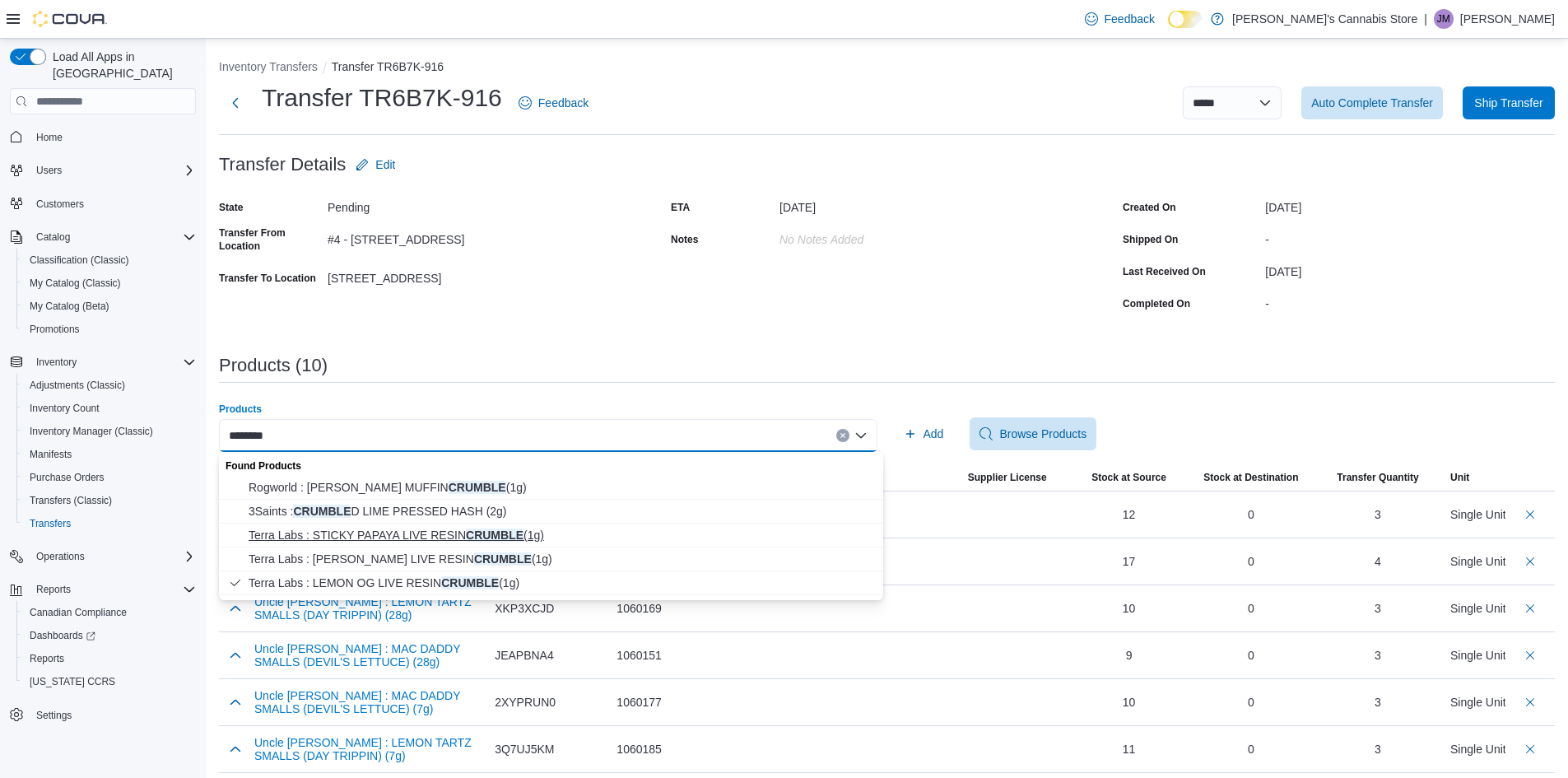
type input "*******"
click at [494, 526] on button "Terra Labs : STICKY PAPAYA LIVE RESIN CRUMBLE (1g)" at bounding box center [551, 535] width 664 height 23
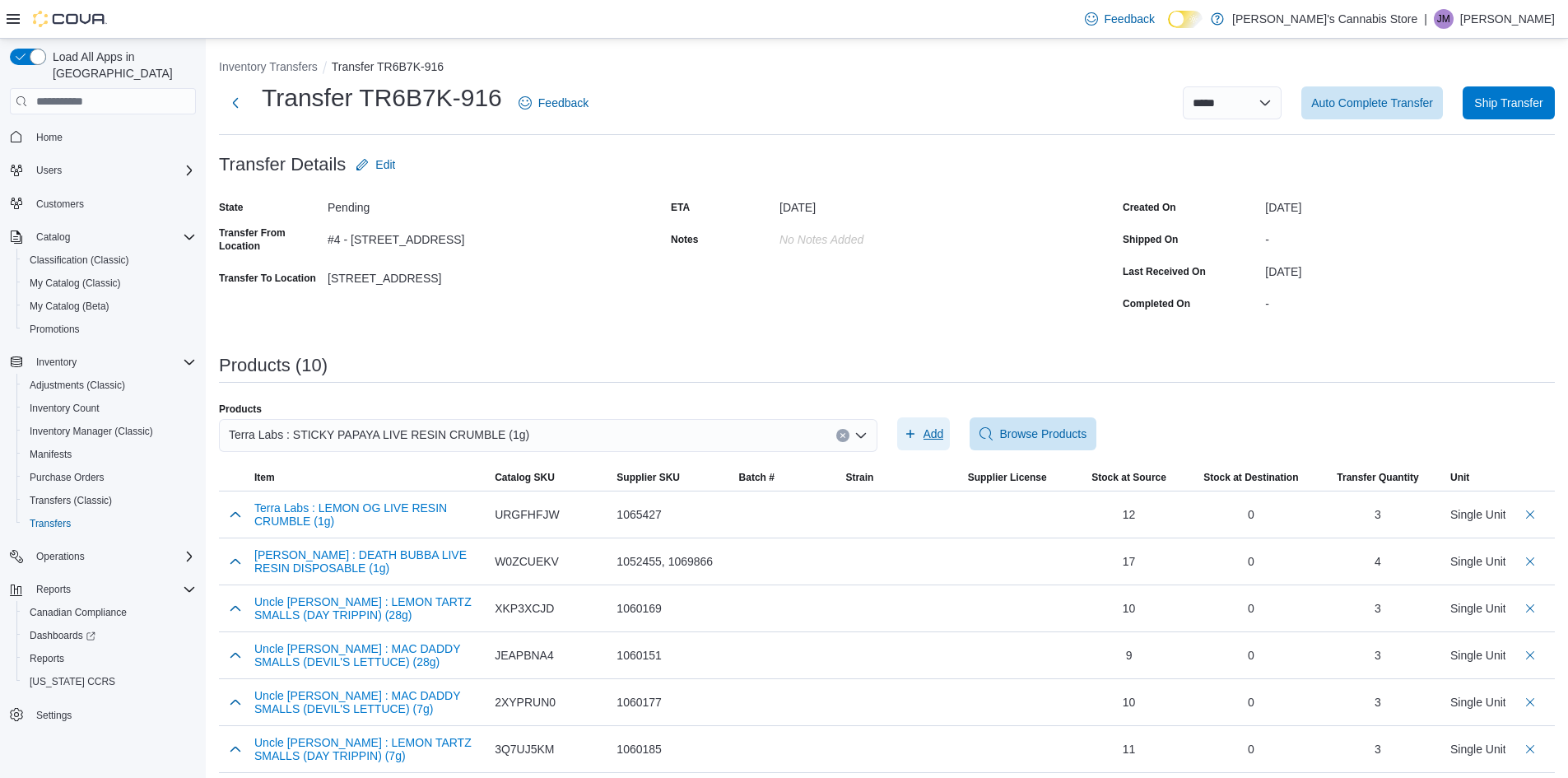
click at [936, 436] on span "Add" at bounding box center [933, 434] width 21 height 17
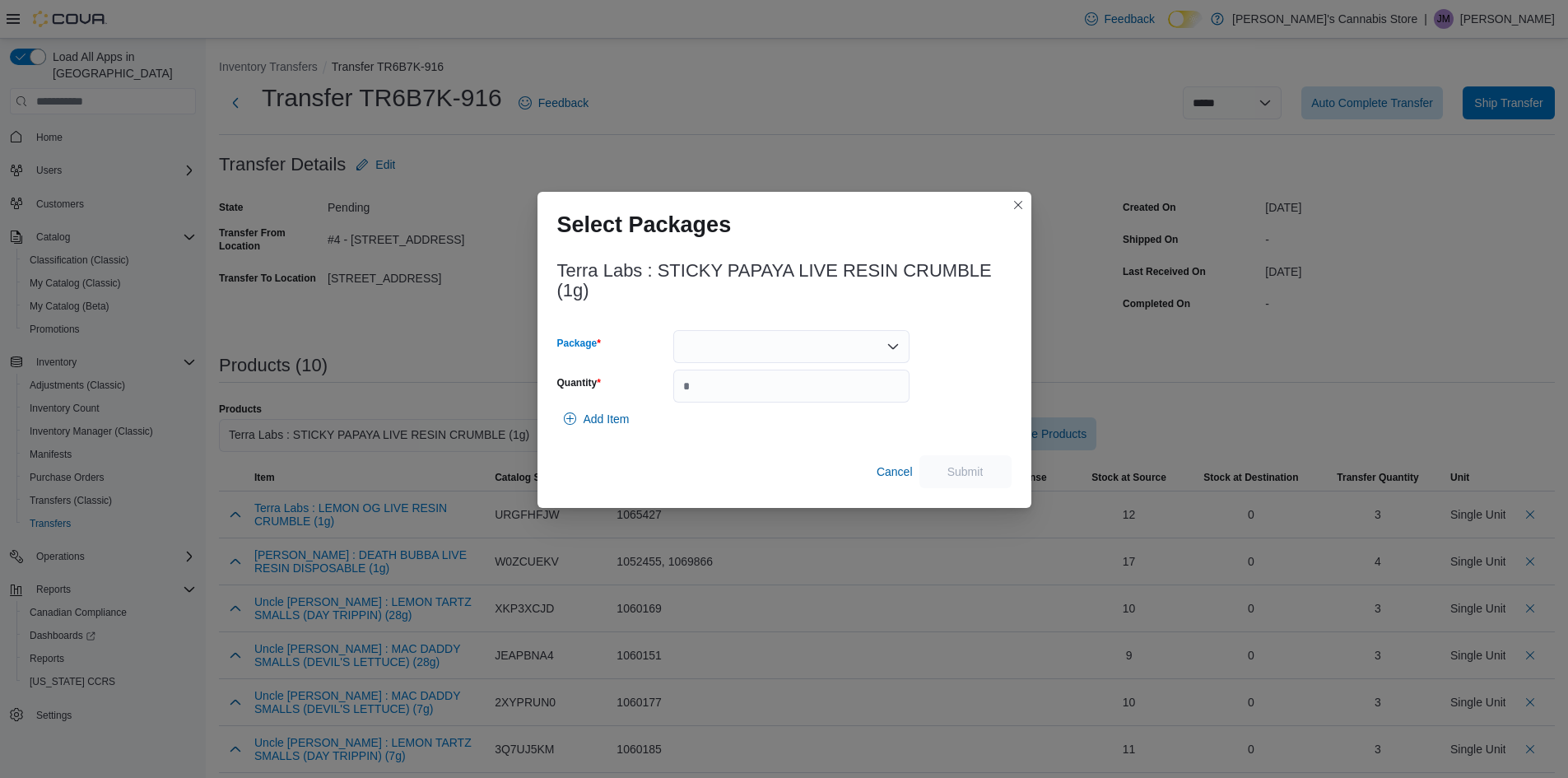
click at [821, 338] on div at bounding box center [792, 347] width 236 height 33
click at [755, 395] on span "2023CBME003" at bounding box center [801, 398] width 196 height 17
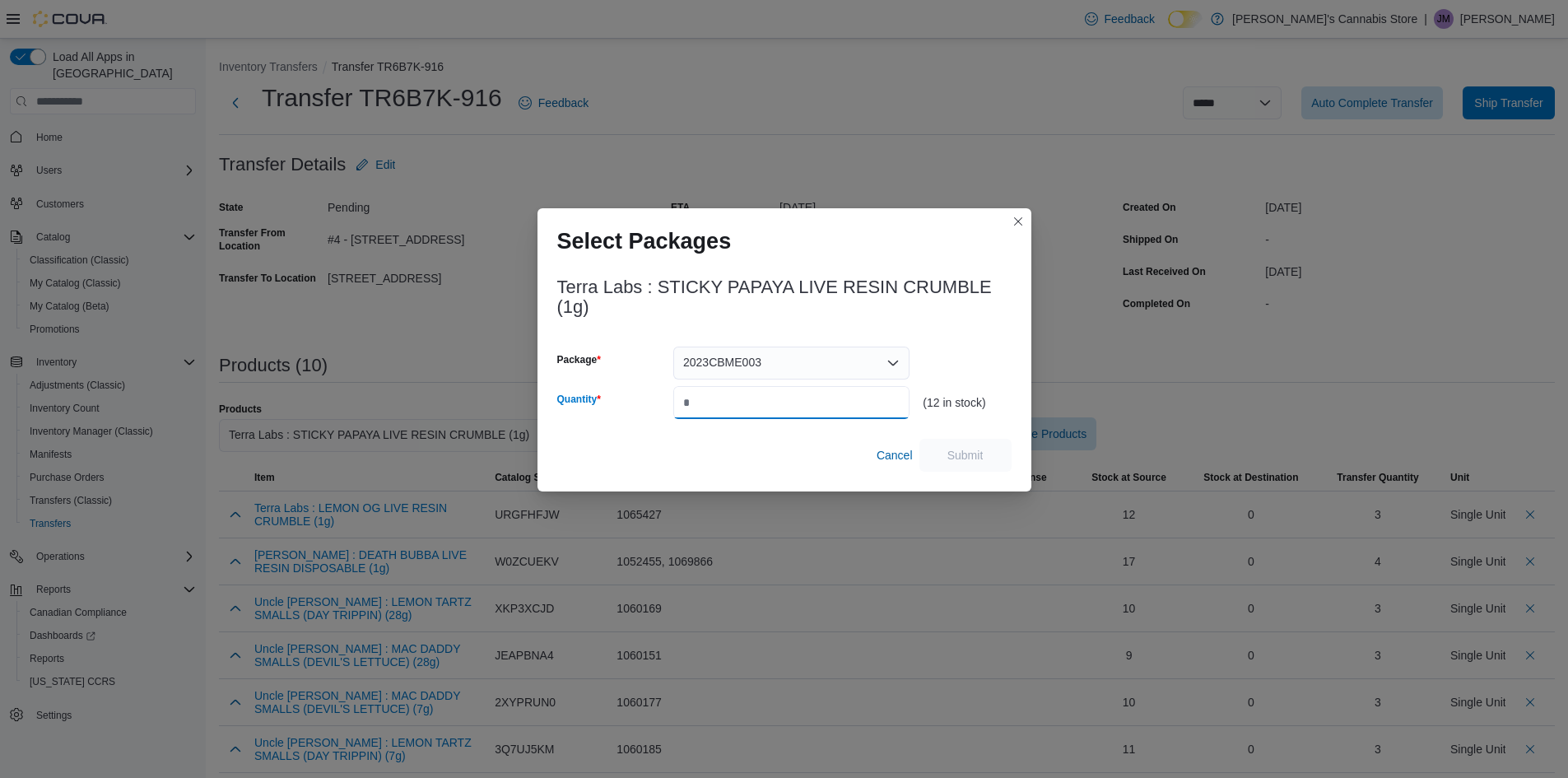
click at [758, 401] on input "Quantity" at bounding box center [792, 402] width 236 height 33
type input "*"
click at [971, 445] on span "Submit" at bounding box center [965, 455] width 72 height 33
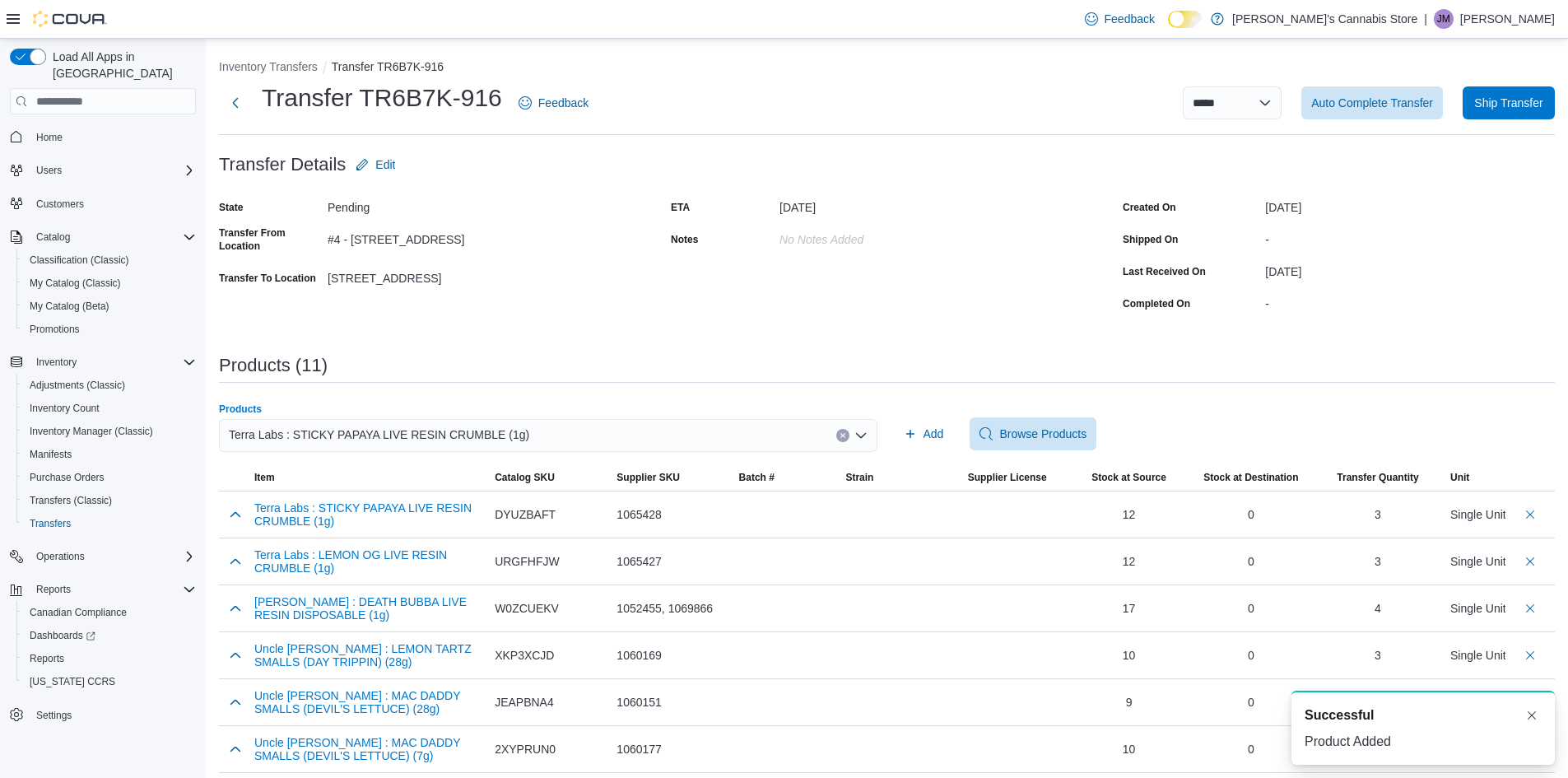
click at [601, 432] on div "Terra Labs : STICKY PAPAYA LIVE RESIN CRUMBLE (1g)" at bounding box center [548, 436] width 659 height 33
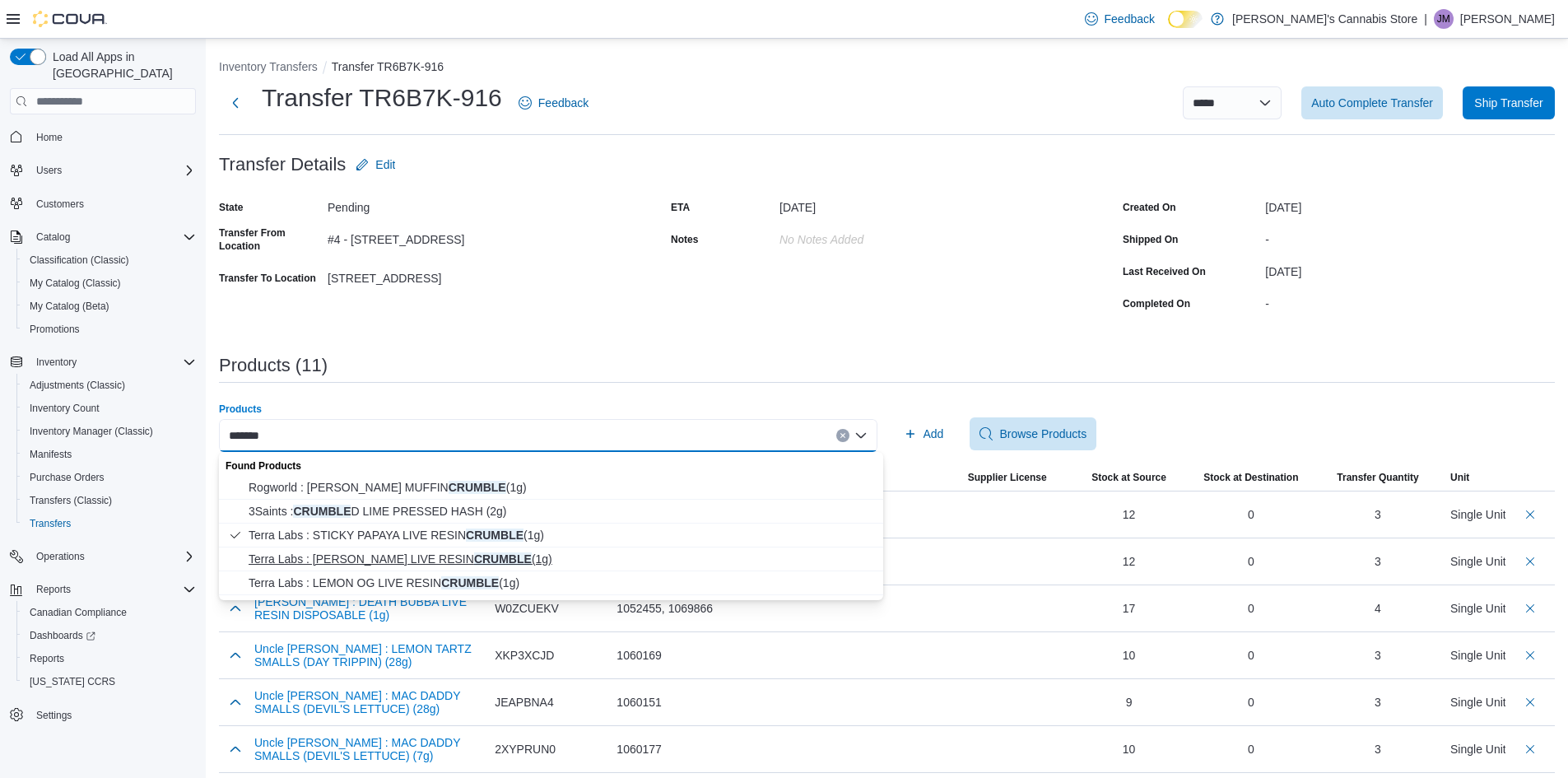
type input "*******"
click at [473, 561] on span "Terra Labs : SUNNY DAZE LIVE RESIN CRUMBLE (1g)" at bounding box center [561, 558] width 625 height 17
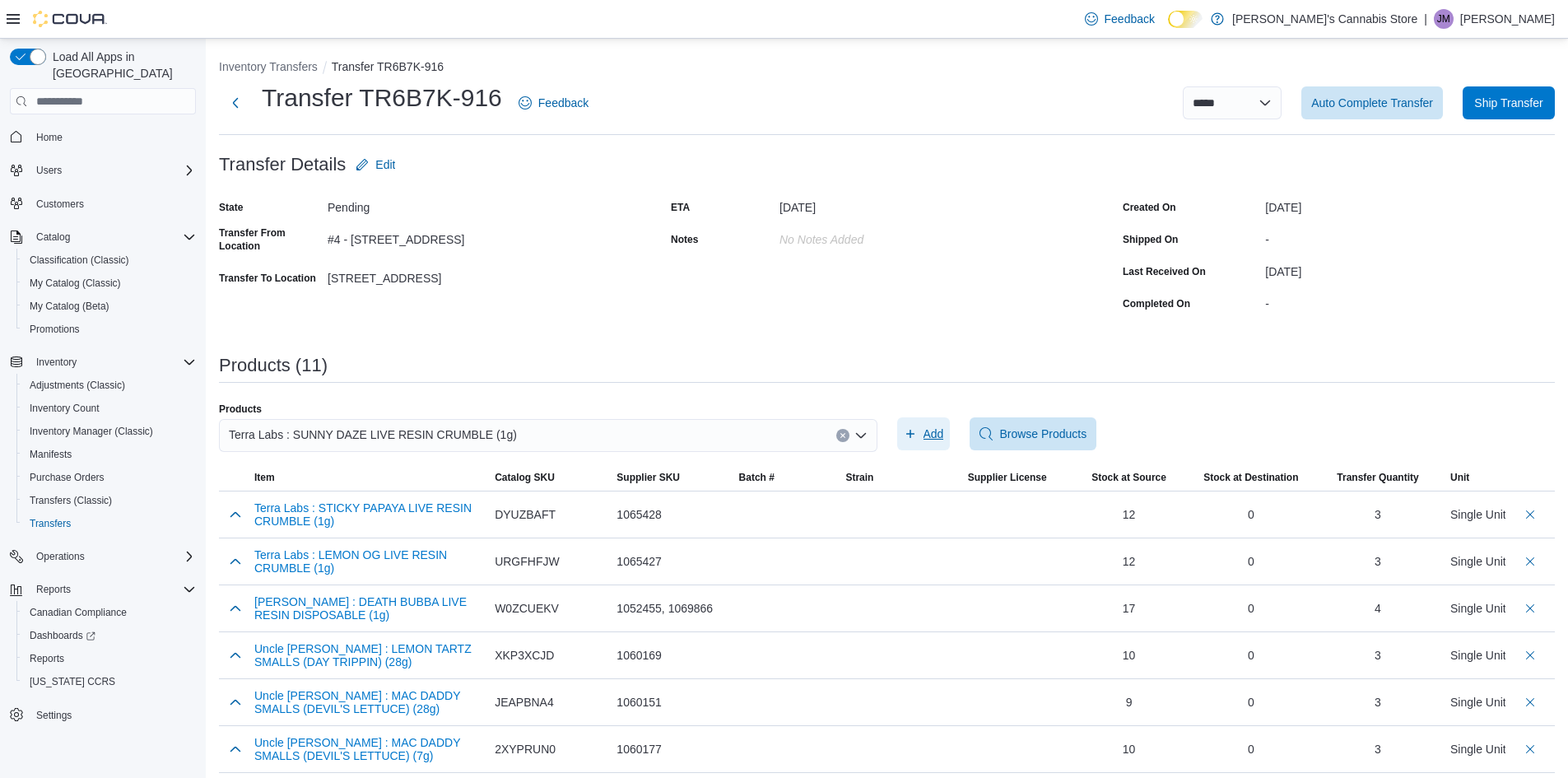
click at [933, 437] on span "Add" at bounding box center [933, 434] width 21 height 17
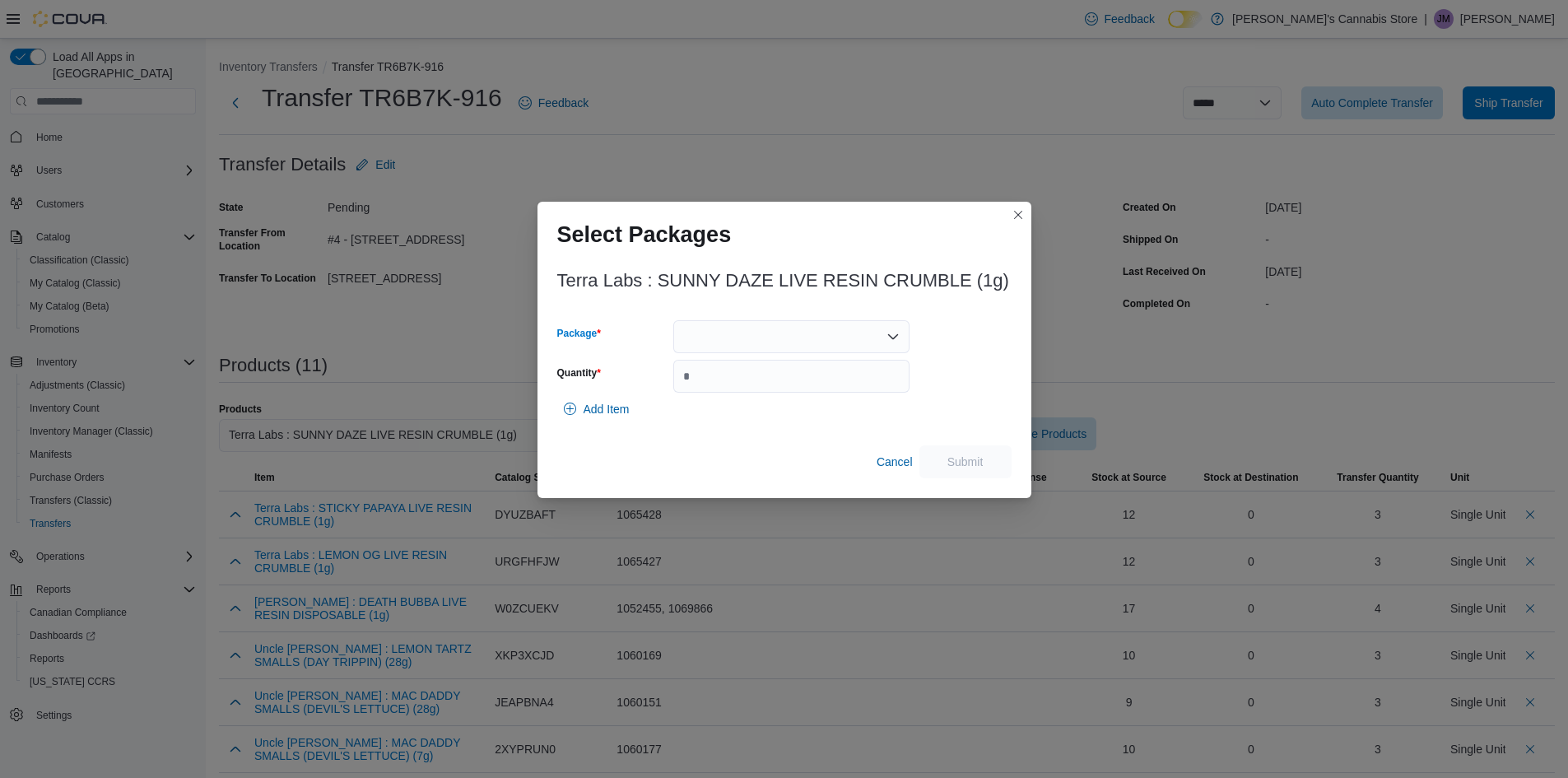
click at [834, 332] on div at bounding box center [792, 336] width 236 height 33
click at [774, 386] on span "2022CBME0004" at bounding box center [801, 388] width 196 height 17
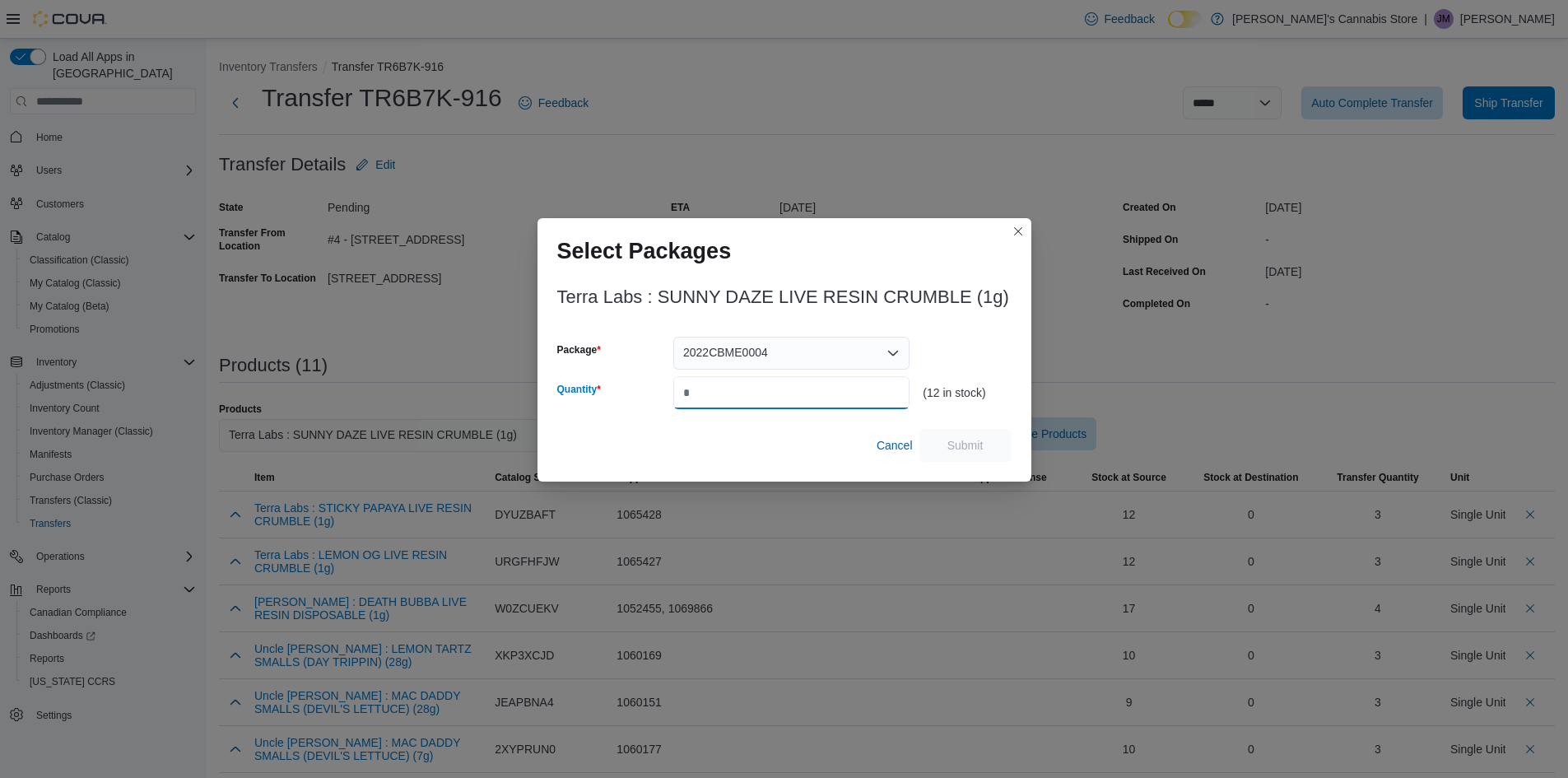
click at [774, 394] on input "Quantity" at bounding box center [792, 393] width 236 height 33
type input "*"
click at [962, 443] on span "Submit" at bounding box center [966, 444] width 37 height 17
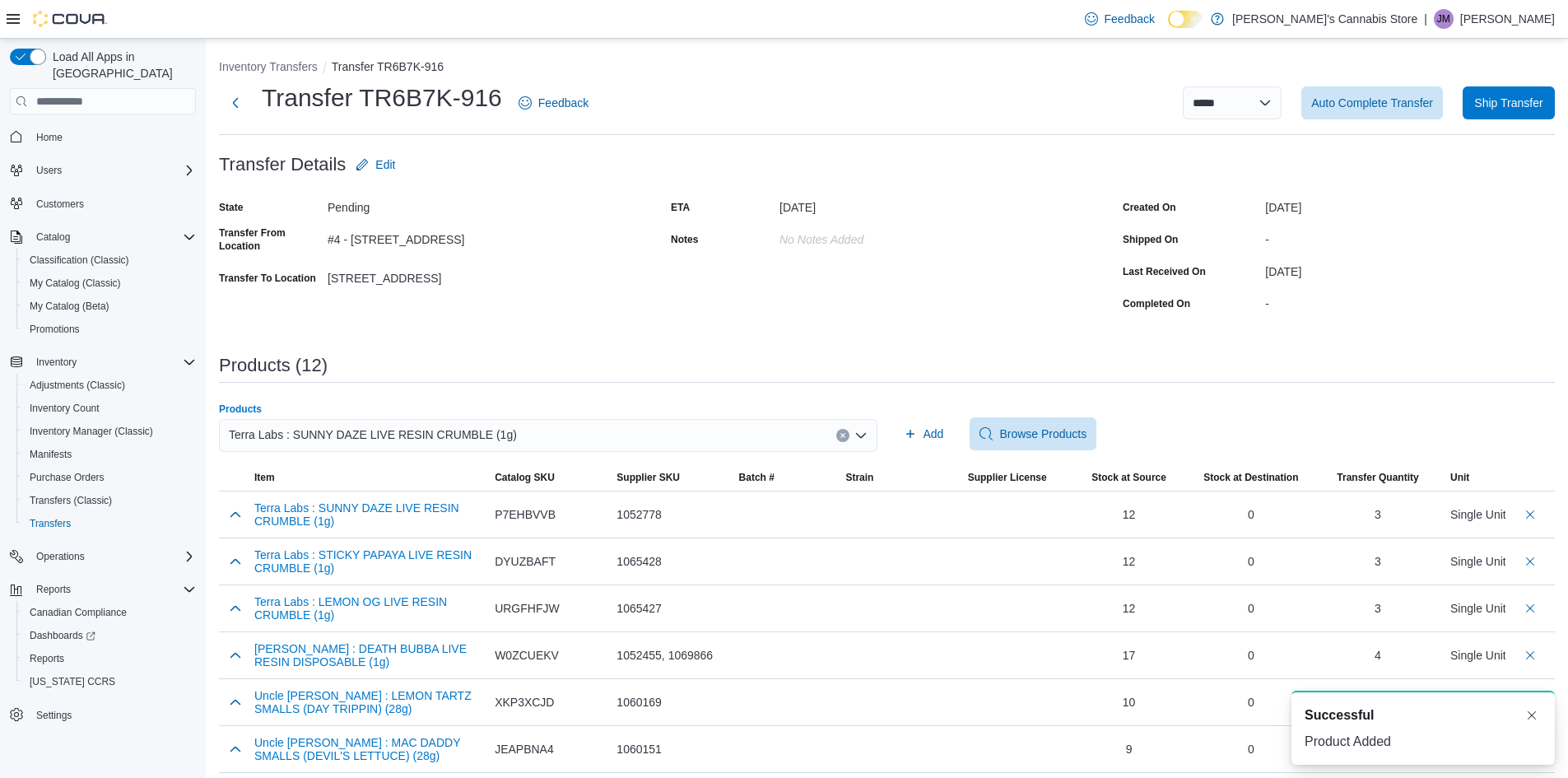
click at [518, 434] on div "Terra Labs : SUNNY DAZE LIVE RESIN CRUMBLE (1g)" at bounding box center [548, 436] width 659 height 33
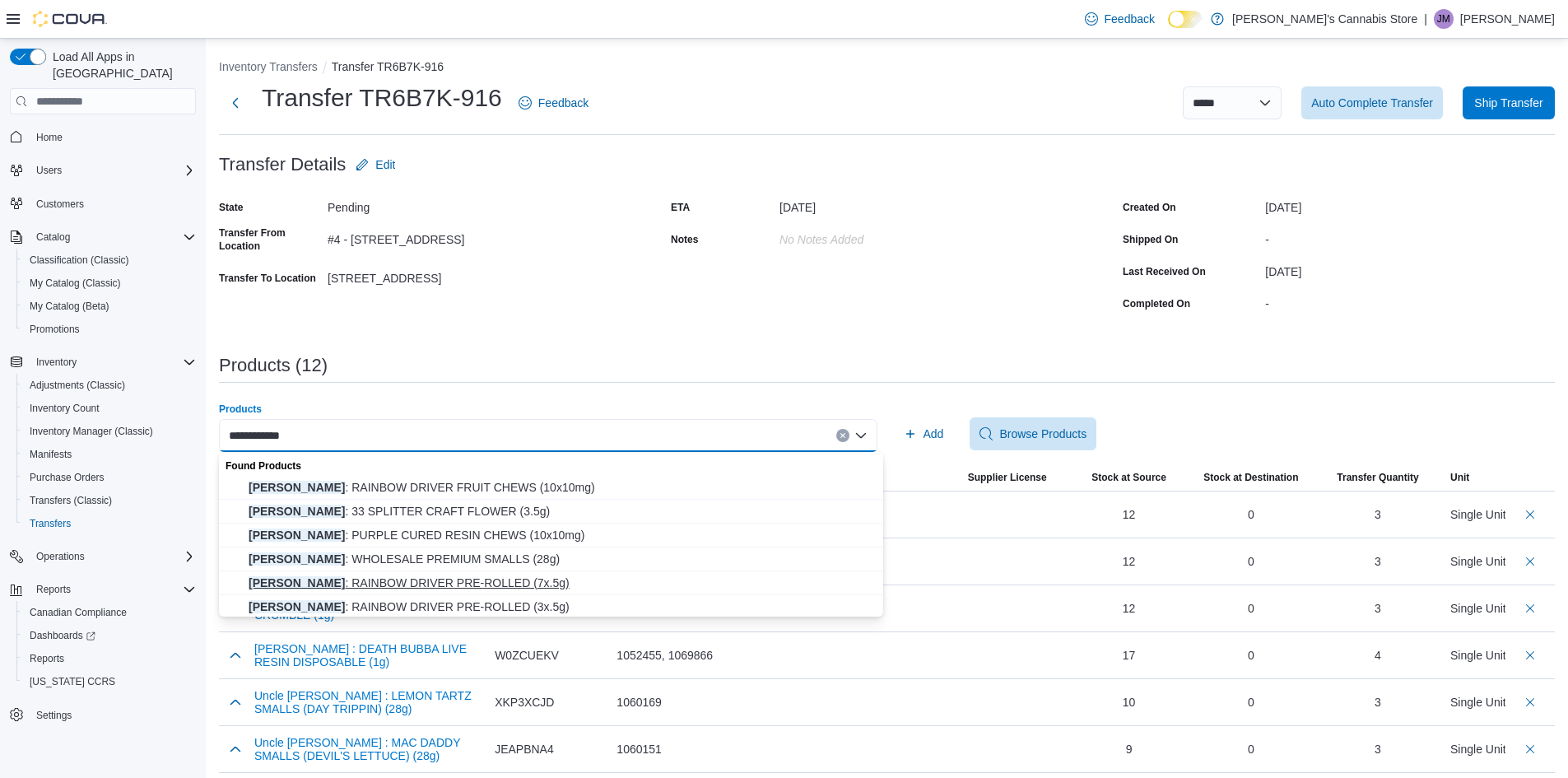
type input "**********"
click at [602, 582] on span "Woody Nelson : RAINBOW DRIVER PRE-ROLLED (7x.5g)" at bounding box center [561, 582] width 625 height 17
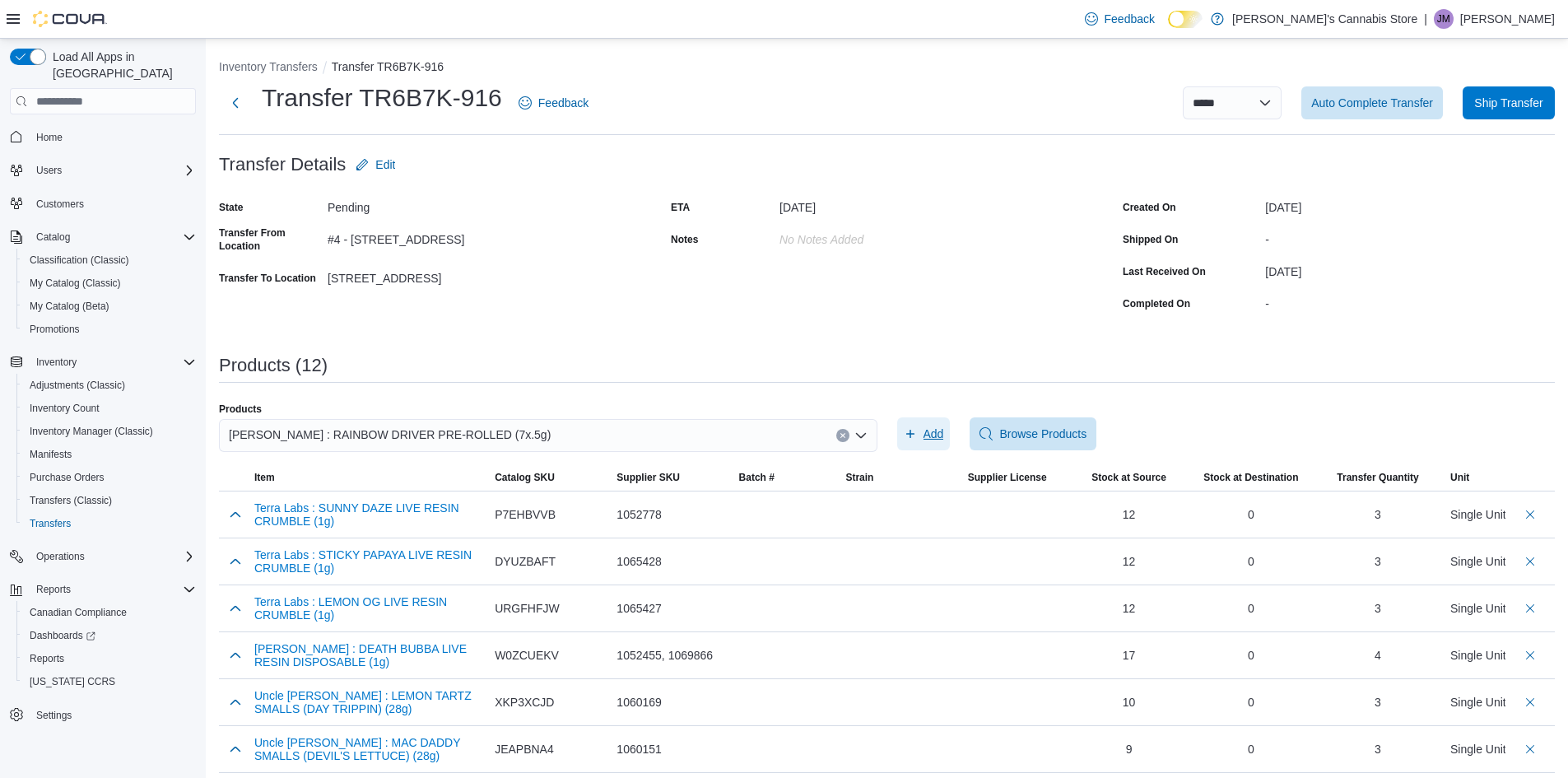
click at [932, 427] on span "Add" at bounding box center [933, 434] width 21 height 17
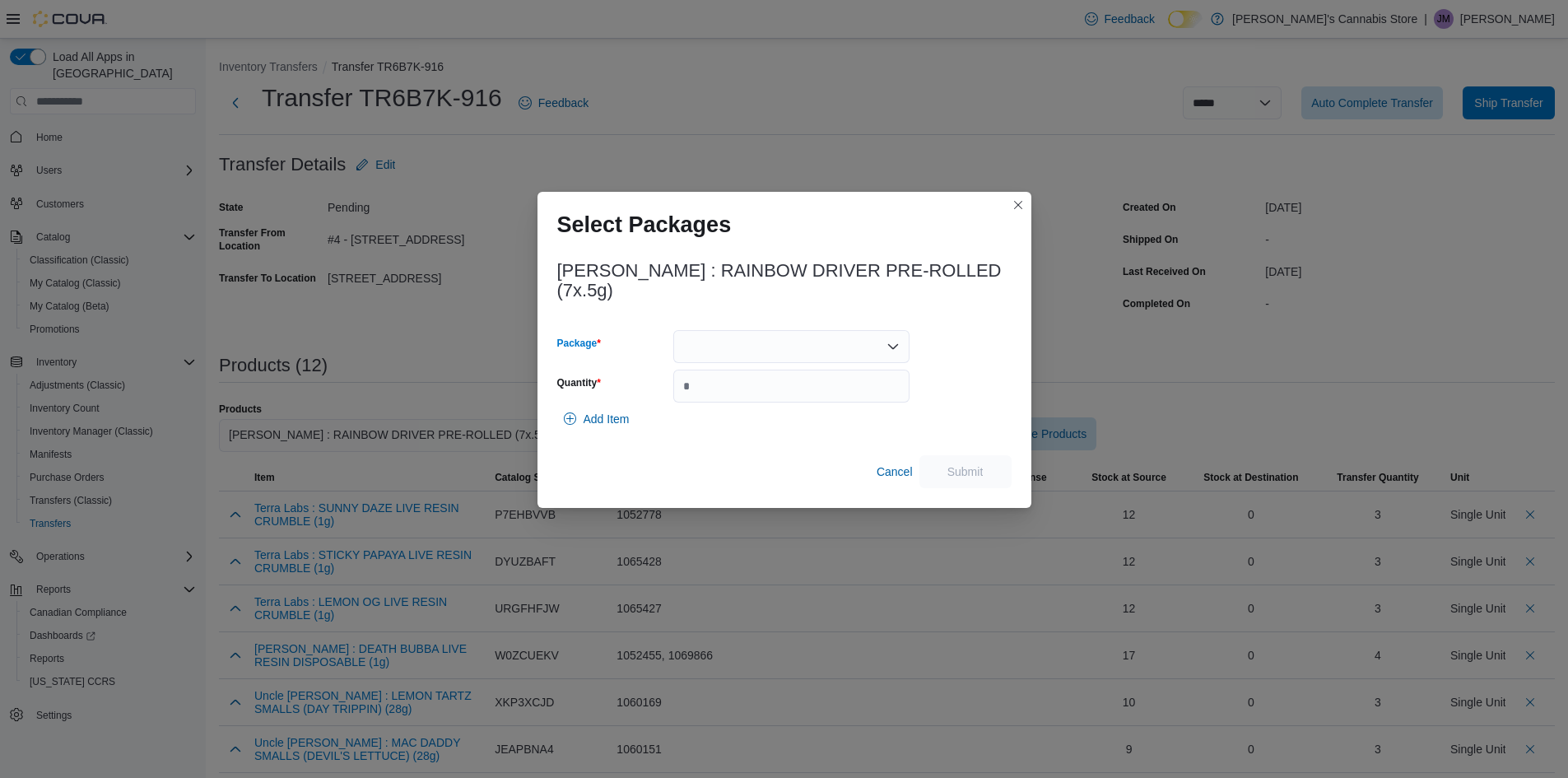
click at [784, 335] on div at bounding box center [792, 347] width 236 height 33
click at [754, 390] on span "PR-RDJS-024" at bounding box center [801, 398] width 196 height 17
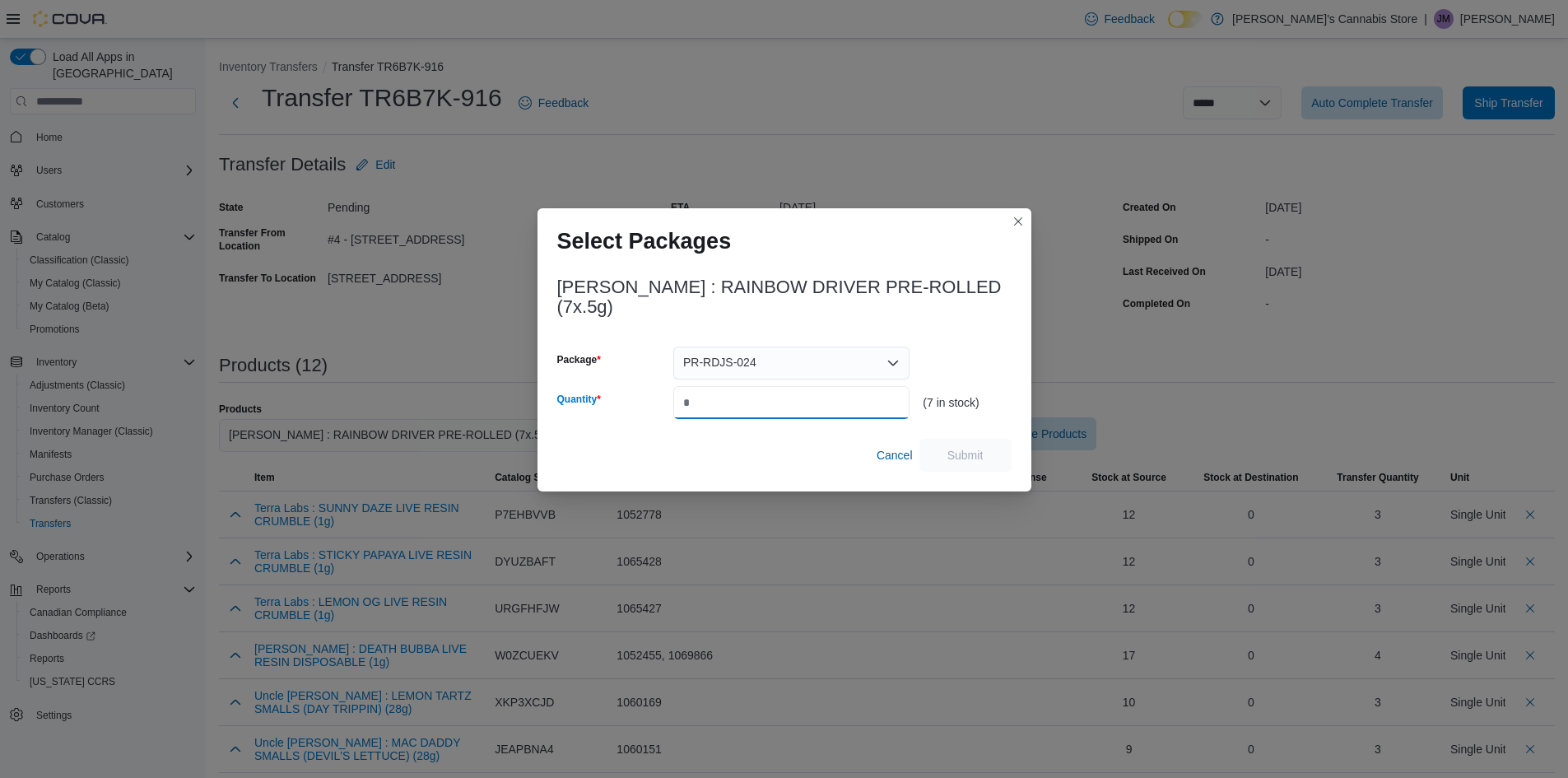
click at [767, 416] on input "Quantity" at bounding box center [792, 402] width 236 height 33
type input "*"
click at [945, 448] on span "Submit" at bounding box center [965, 455] width 72 height 33
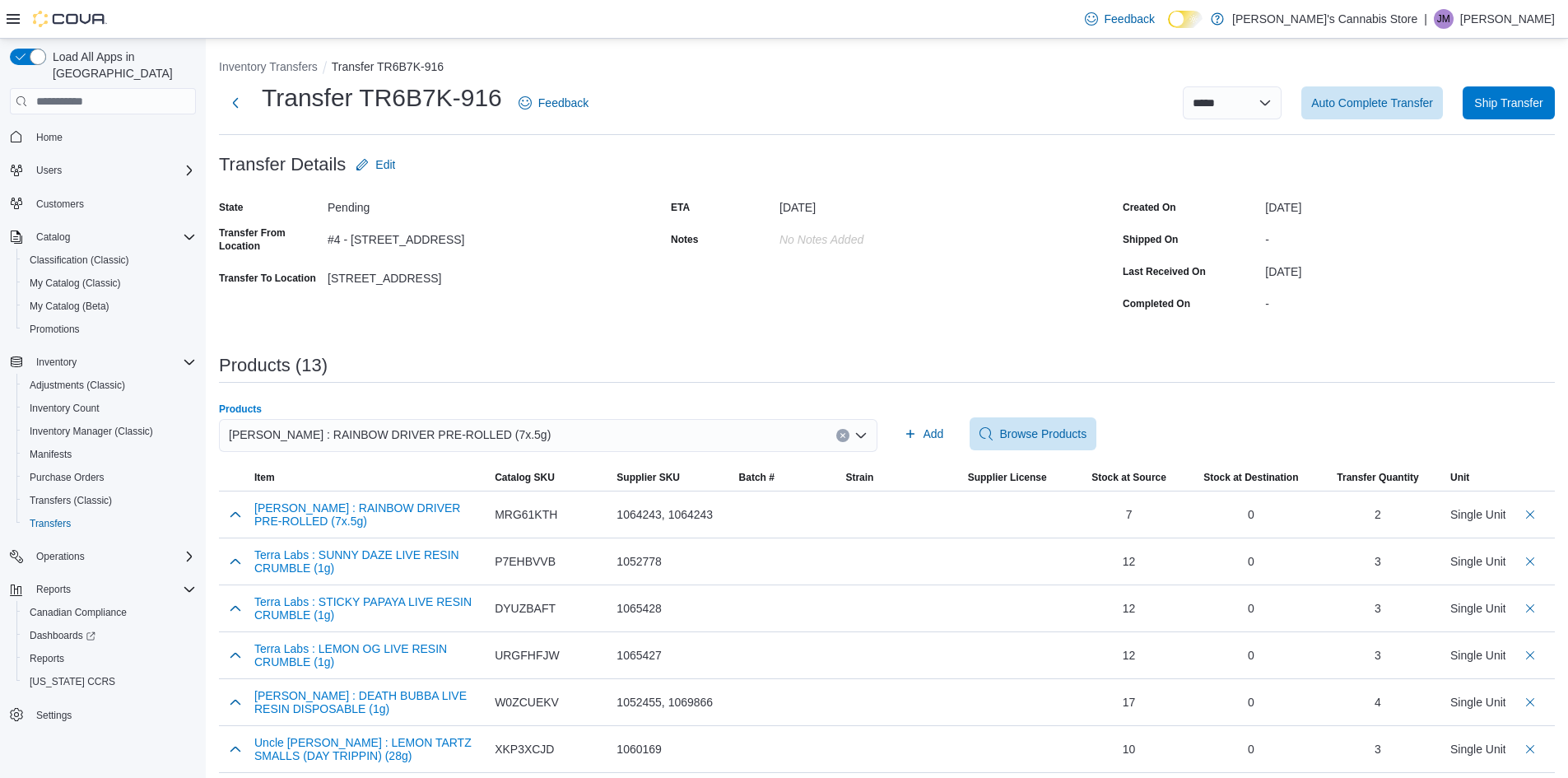
click at [595, 439] on div "Woody Nelson : RAINBOW DRIVER PRE-ROLLED (7x.5g)" at bounding box center [548, 436] width 659 height 33
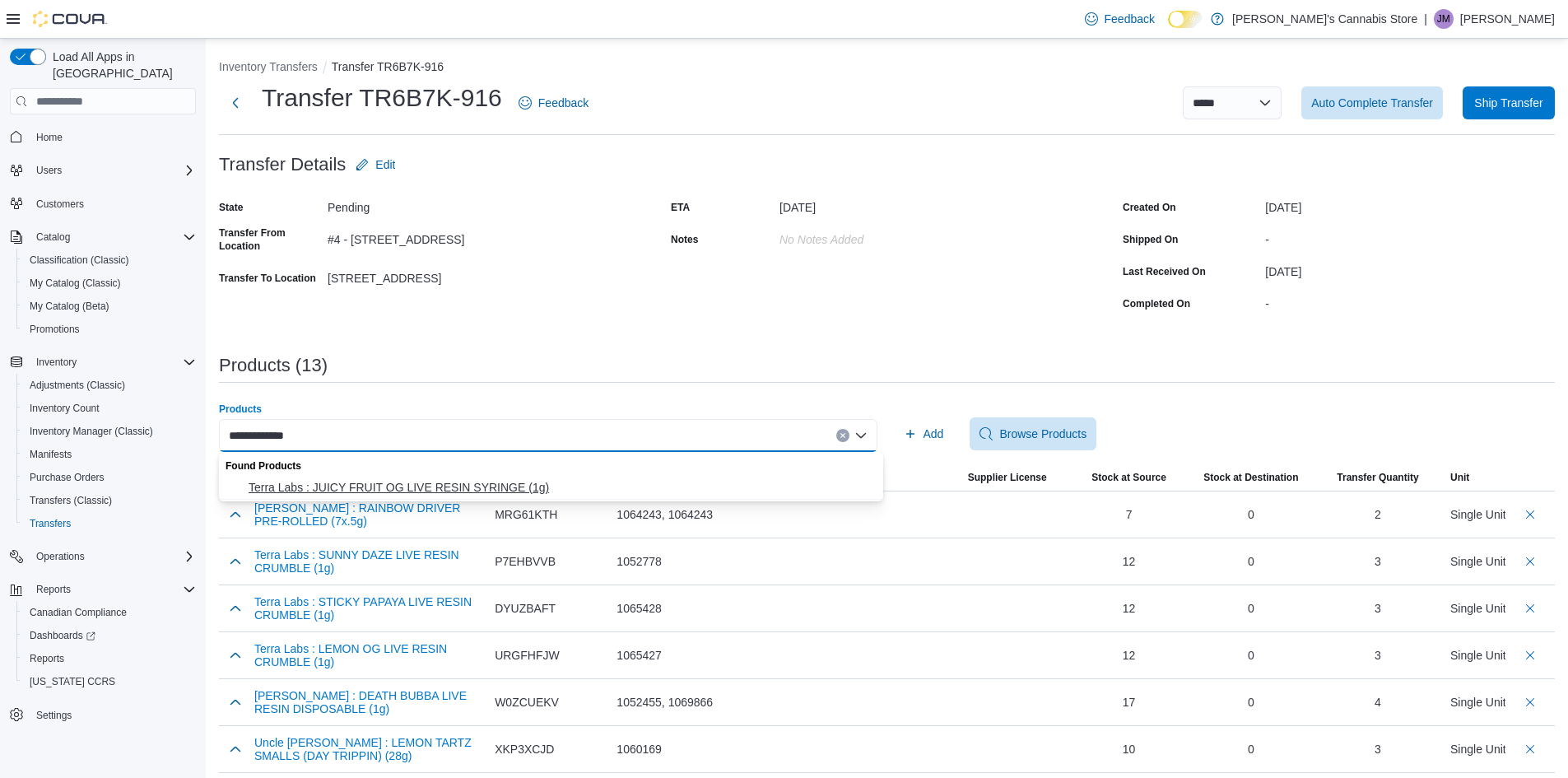
type input "**********"
click at [528, 486] on span "Terra Labs : JUICY FRUIT OG LIVE RESIN SYRINGE (1g)" at bounding box center [561, 487] width 625 height 17
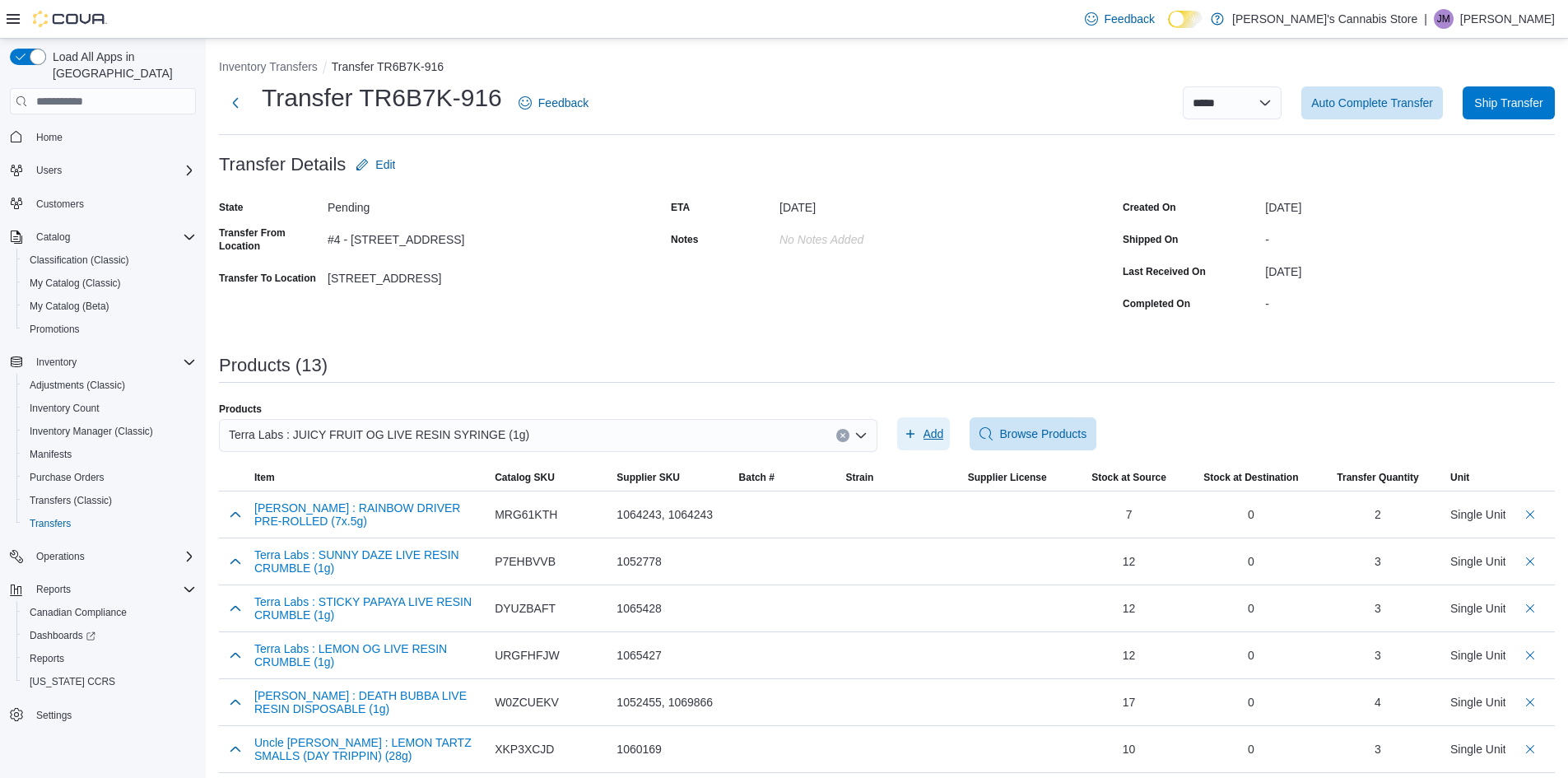
click at [935, 430] on span "Add" at bounding box center [933, 434] width 21 height 17
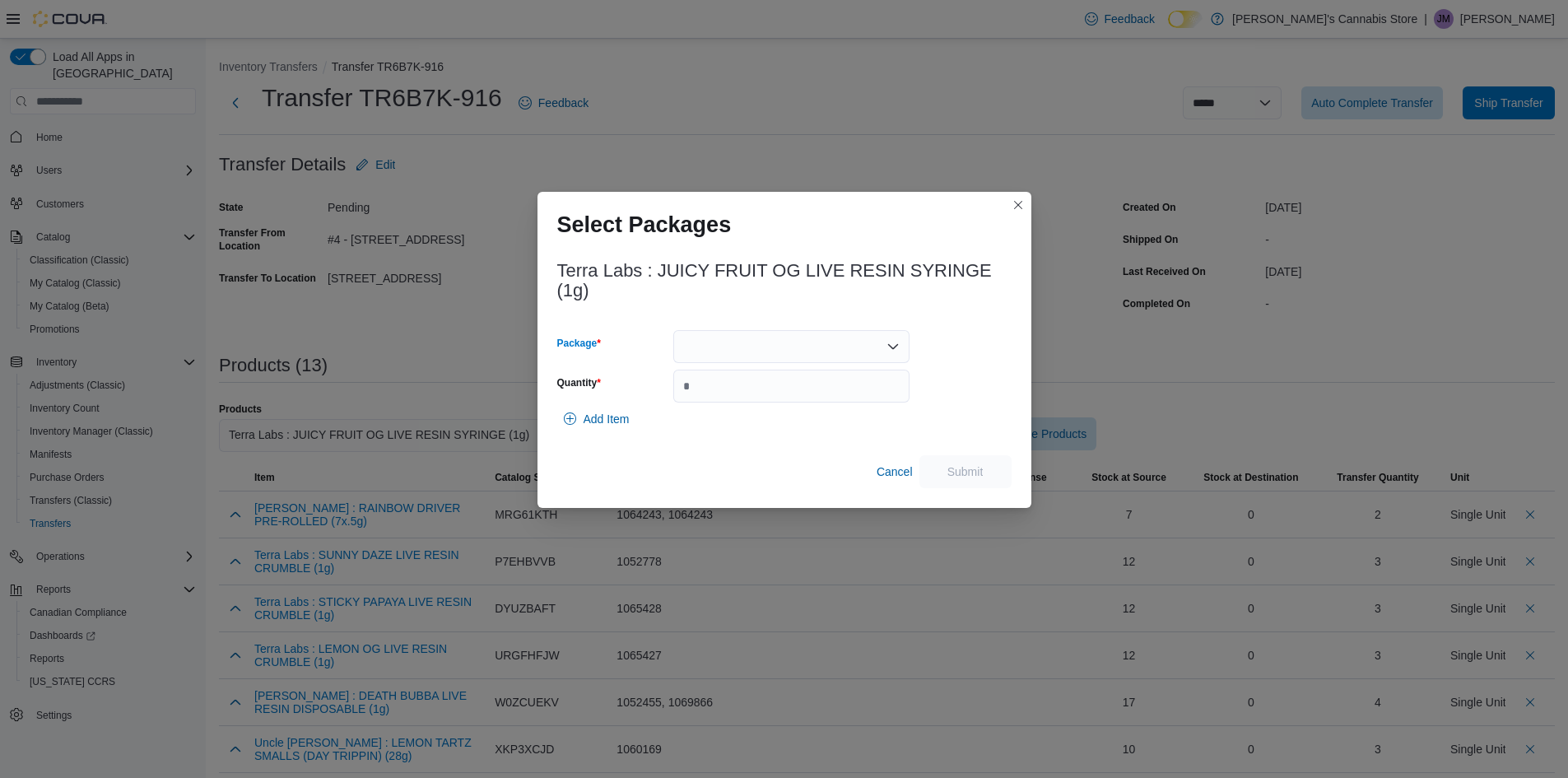
click at [821, 349] on div at bounding box center [792, 347] width 236 height 33
click at [761, 399] on span "2025SME0001" at bounding box center [801, 398] width 196 height 17
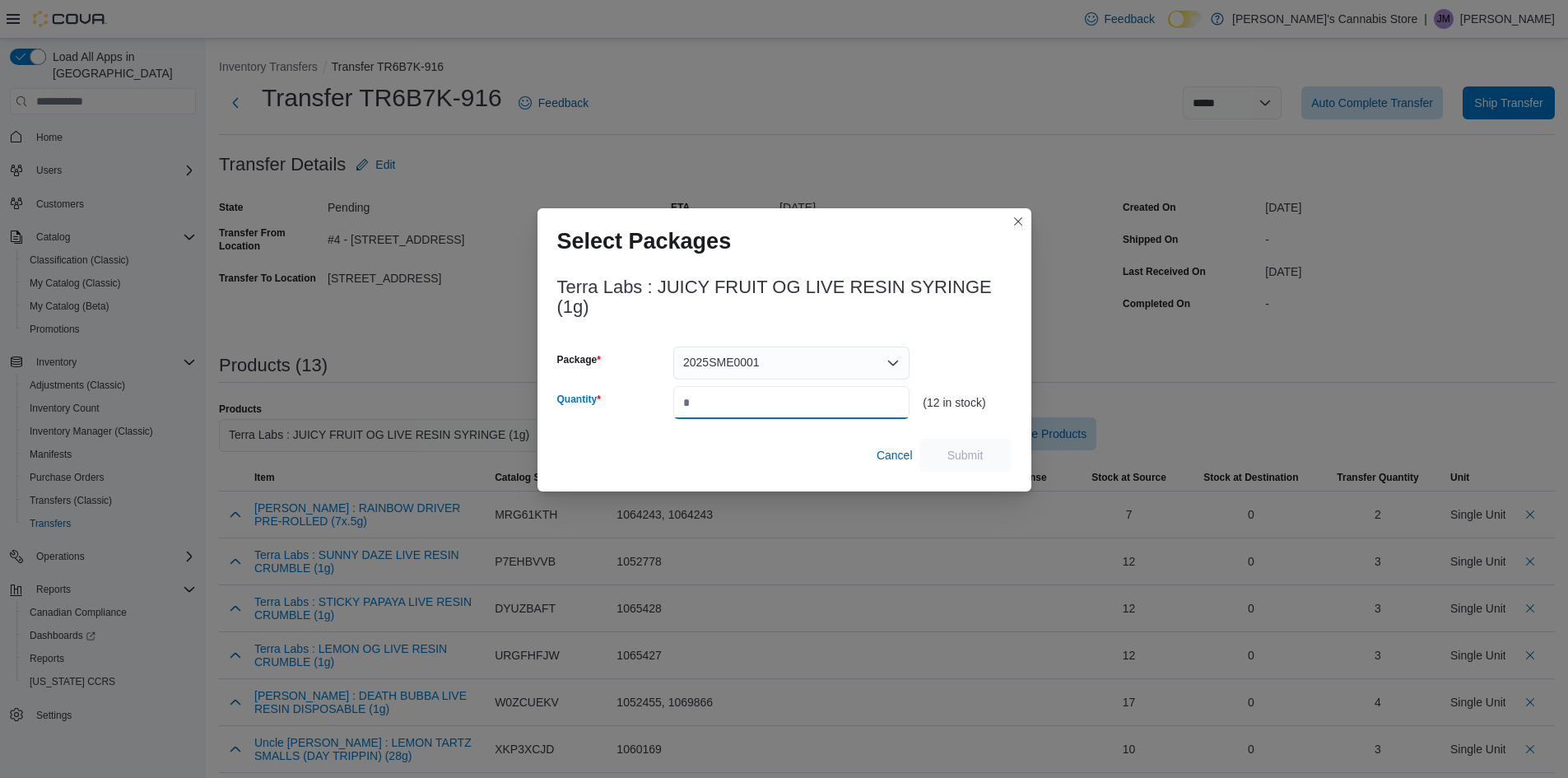
click at [761, 399] on input "Quantity" at bounding box center [792, 402] width 236 height 33
type input "*"
click at [979, 449] on span "Submit" at bounding box center [966, 454] width 37 height 17
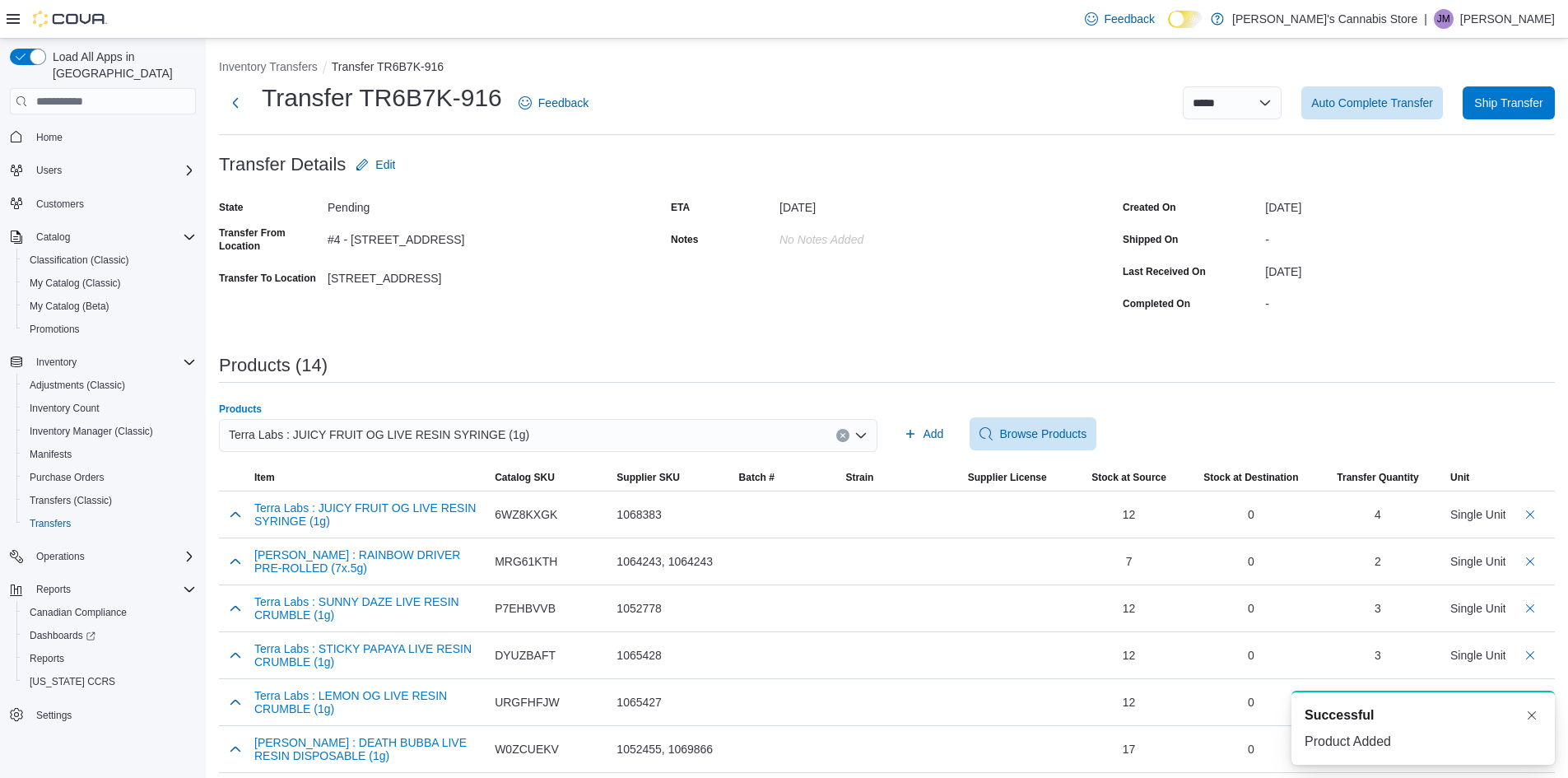
click at [569, 429] on div "Terra Labs : JUICY FRUIT OG LIVE RESIN SYRINGE (1g)" at bounding box center [548, 436] width 659 height 33
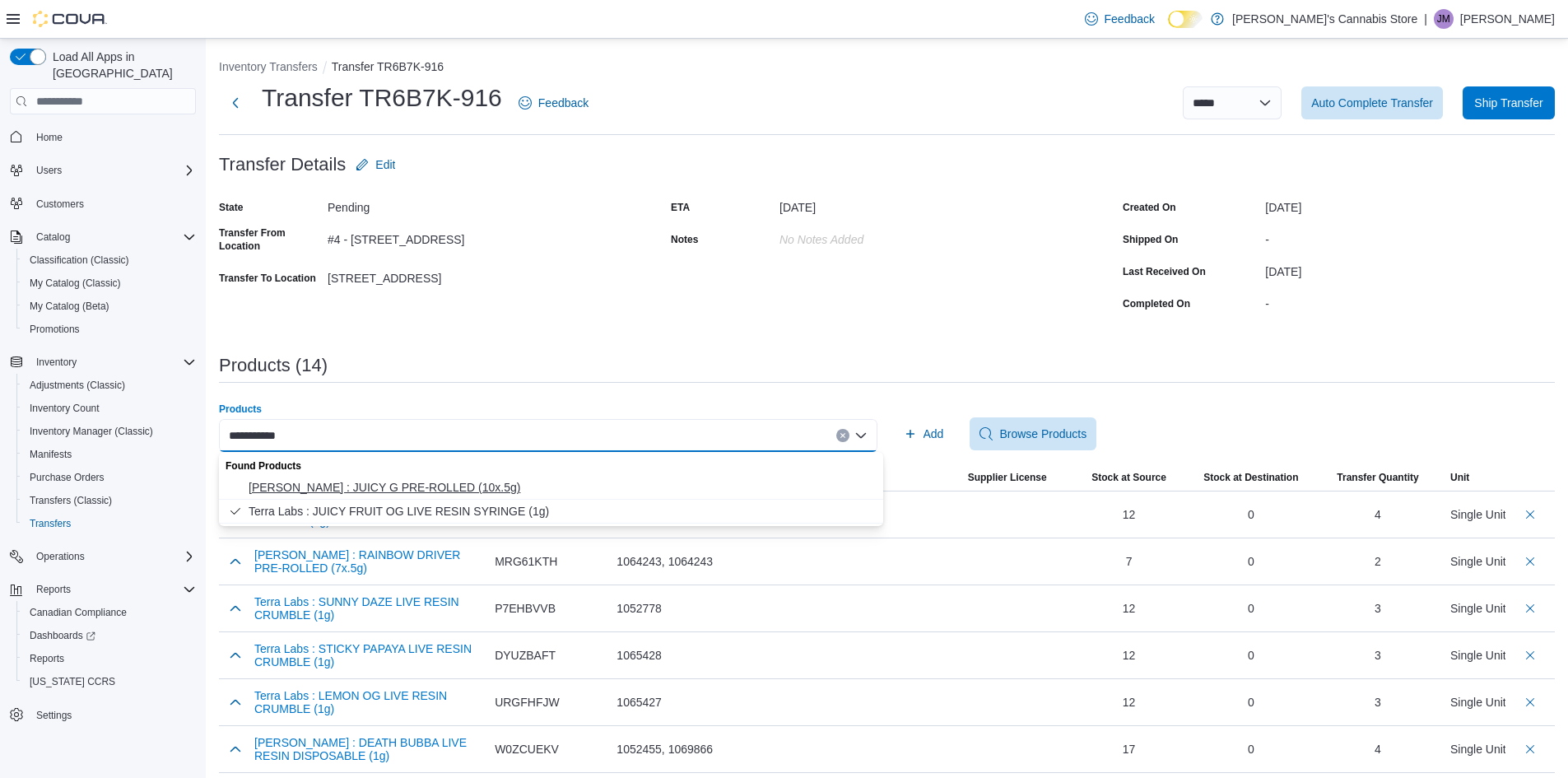
type input "**********"
click at [492, 489] on span "Terra Craft : JUICY G PRE-ROLLED (10x.5g)" at bounding box center [561, 487] width 625 height 17
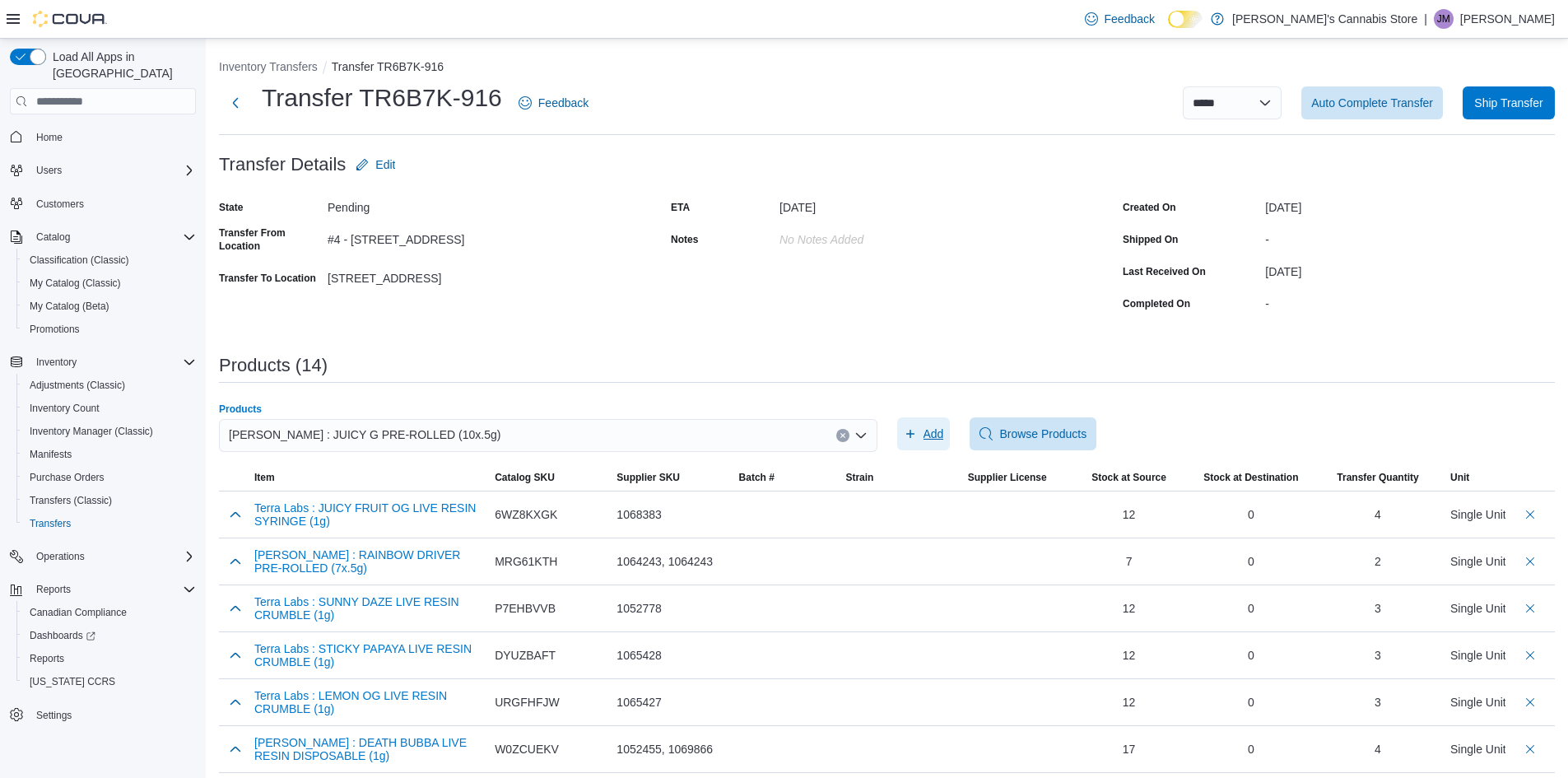
click at [940, 431] on span "Add" at bounding box center [933, 434] width 21 height 17
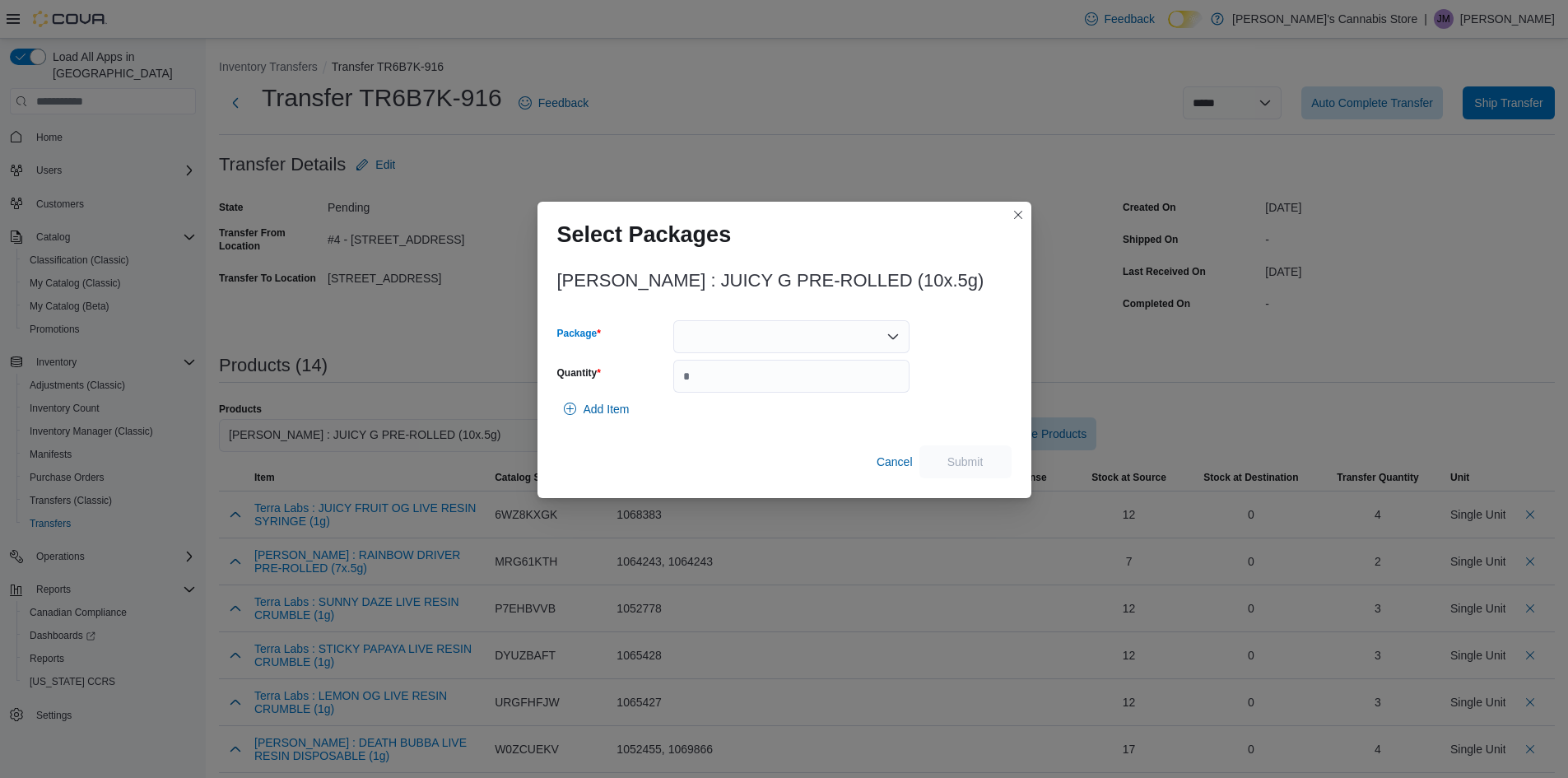
click at [827, 338] on div at bounding box center [792, 336] width 236 height 33
click at [787, 396] on button "2025PR0002" at bounding box center [792, 389] width 236 height 23
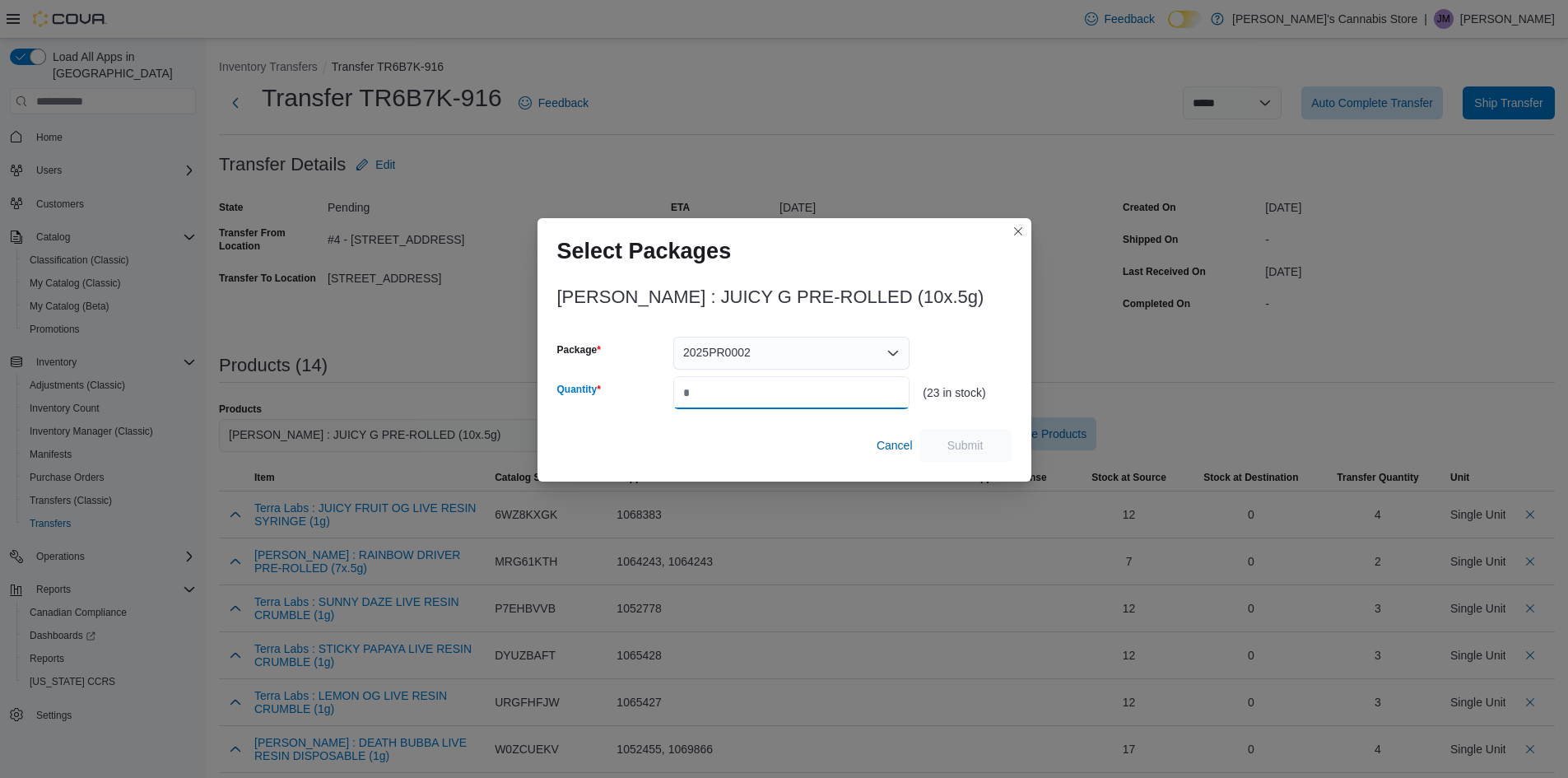
click at [787, 396] on input "Quantity" at bounding box center [792, 393] width 236 height 33
type input "*"
click at [986, 444] on span "Submit" at bounding box center [965, 444] width 72 height 33
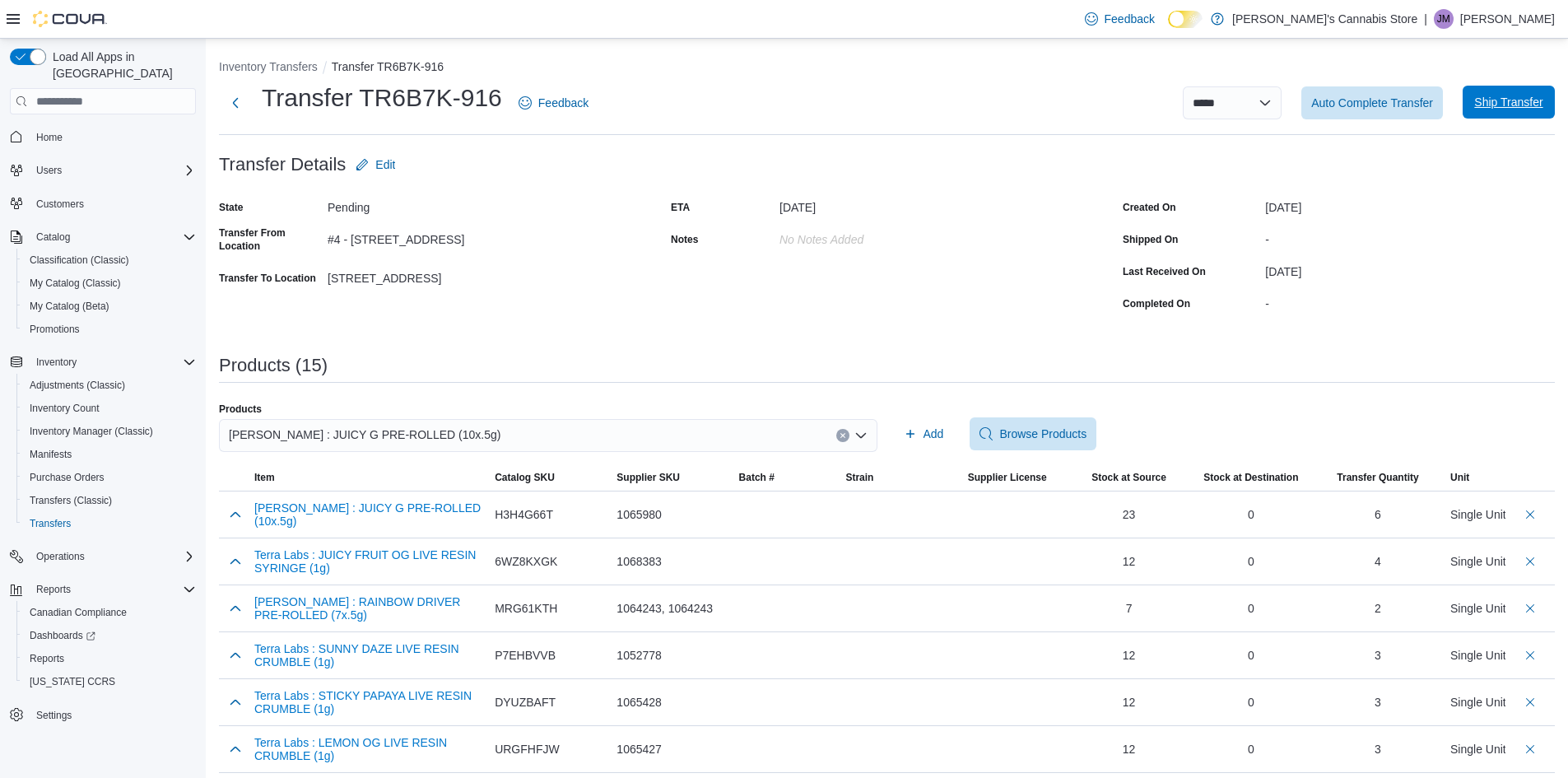
click at [1536, 101] on span "Ship Transfer" at bounding box center [1508, 102] width 69 height 17
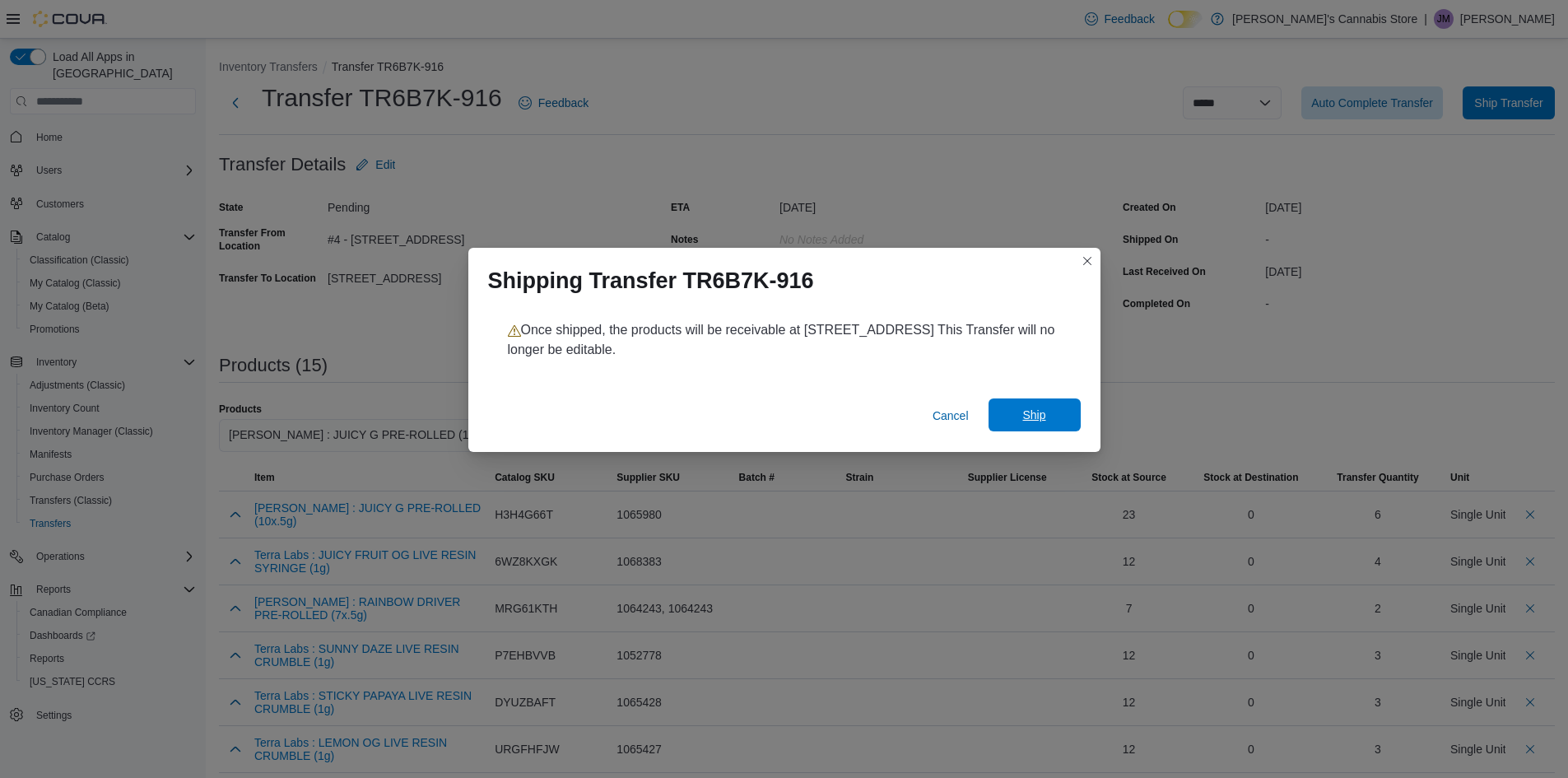
click at [1031, 417] on span "Ship" at bounding box center [1033, 415] width 23 height 17
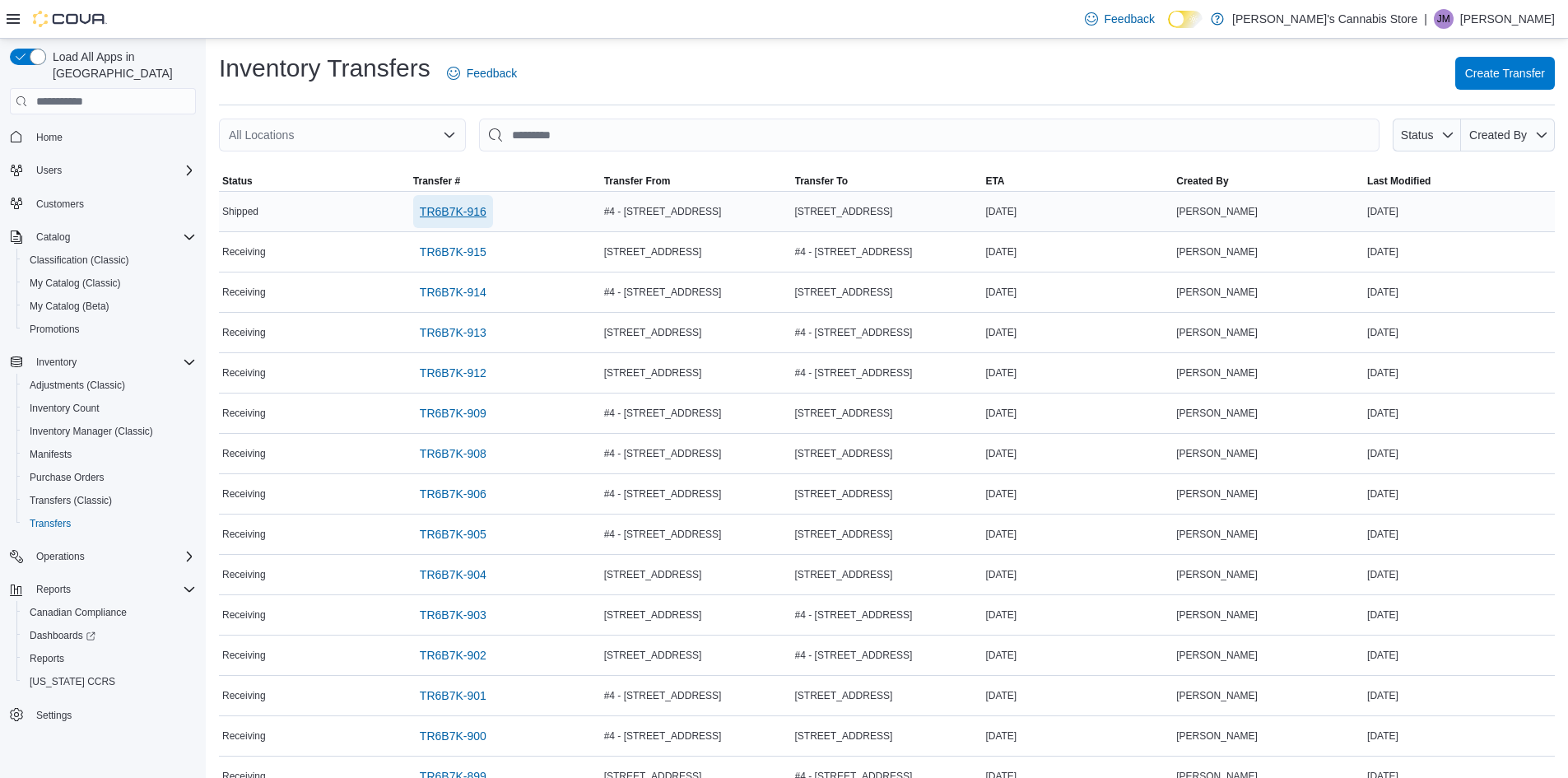
click at [465, 209] on span "TR6B7K-916" at bounding box center [453, 211] width 67 height 17
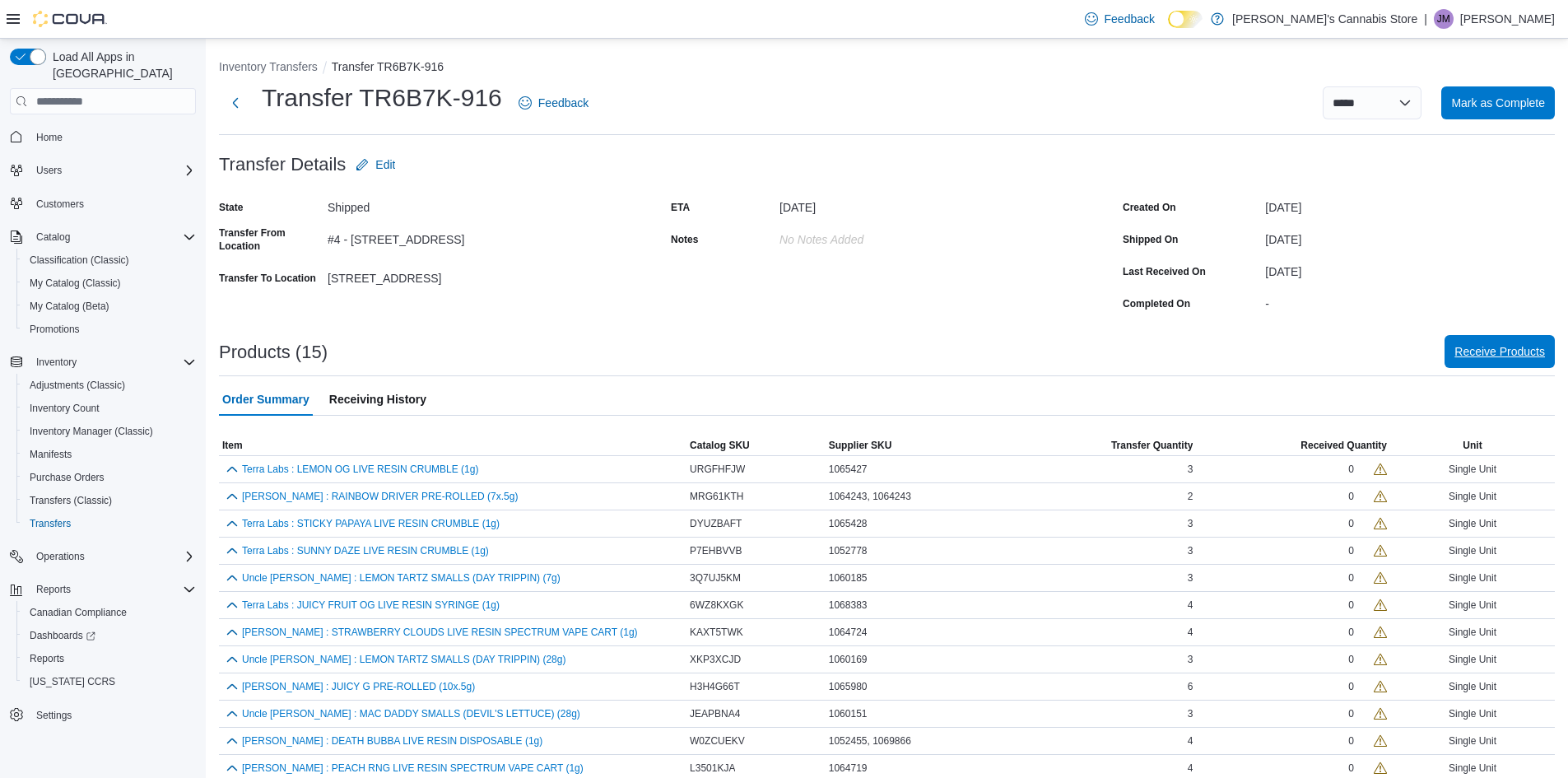
click at [1472, 346] on span "Receive Products" at bounding box center [1499, 351] width 90 height 17
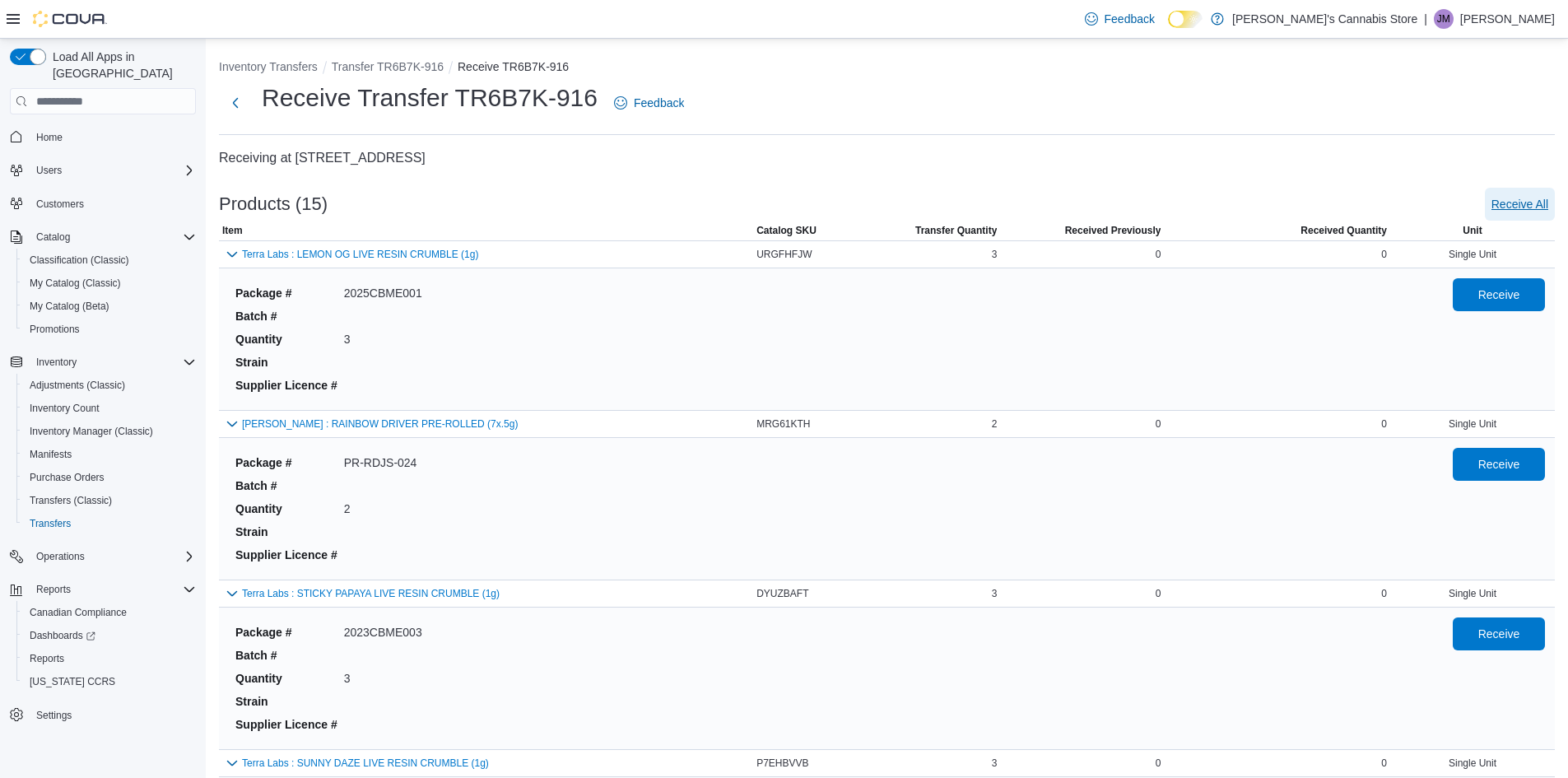
click at [1528, 207] on span "Receive All" at bounding box center [1519, 203] width 56 height 17
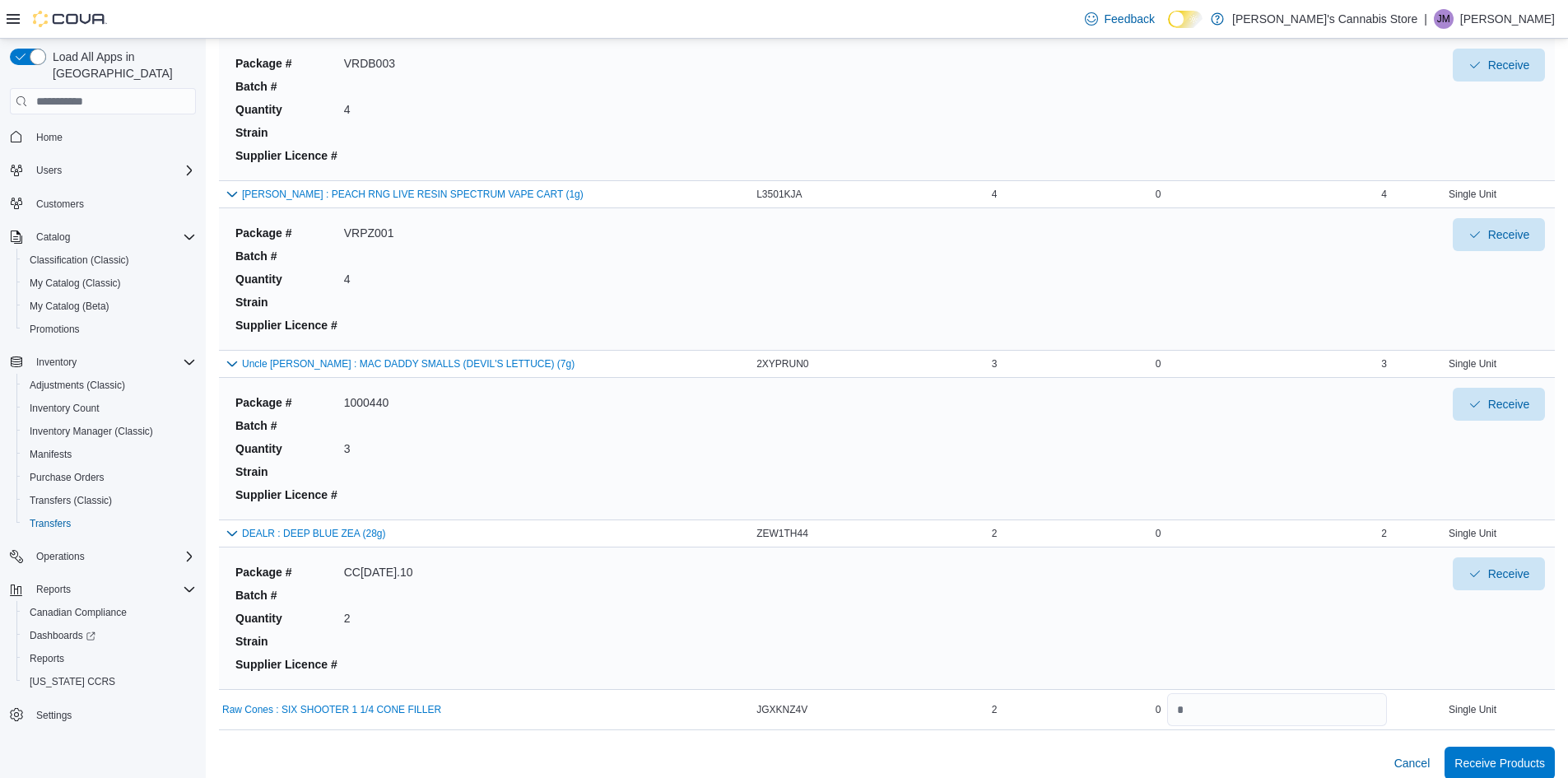
scroll to position [1940, 0]
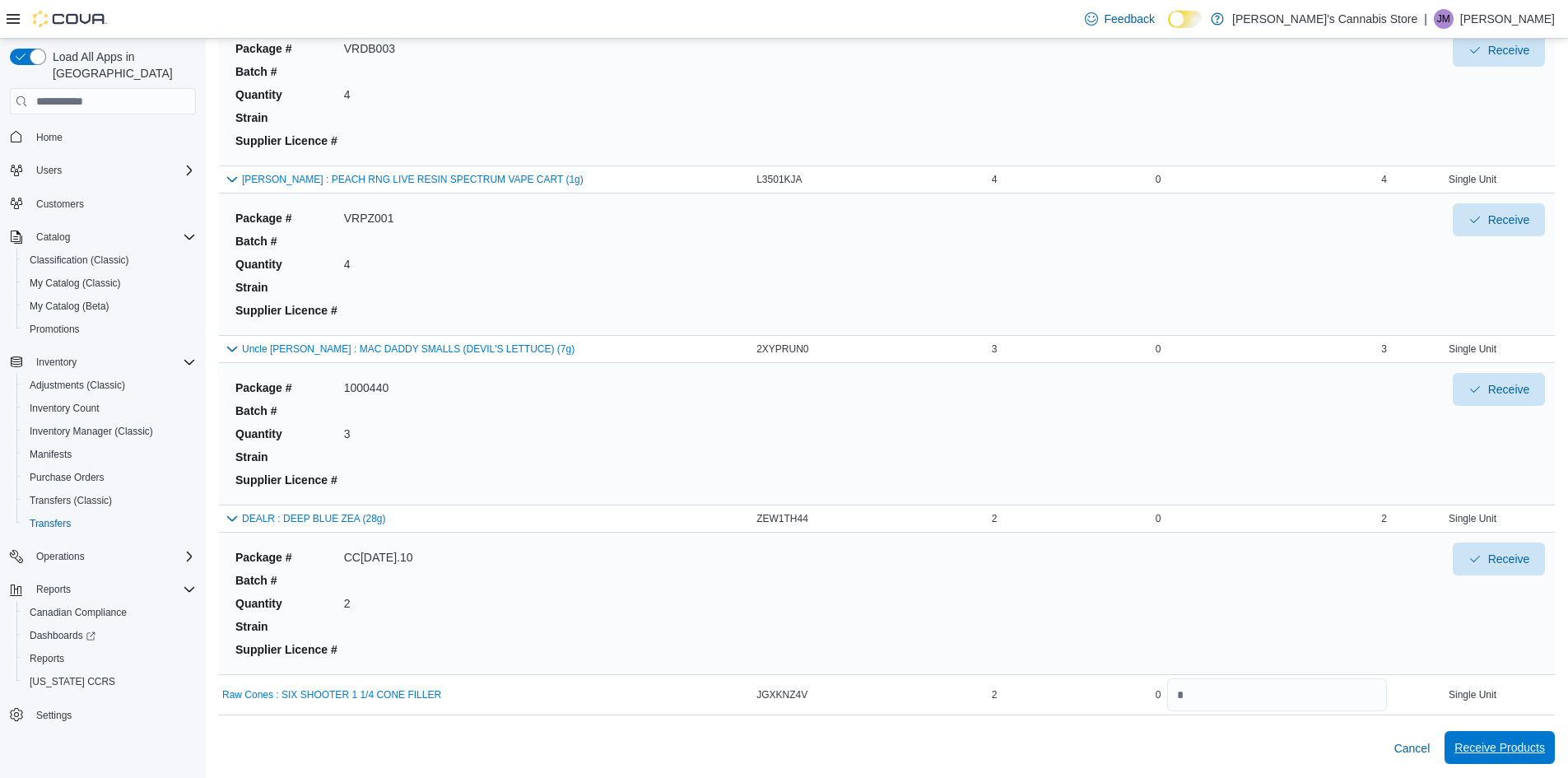
click at [1516, 742] on span "Receive Products" at bounding box center [1499, 747] width 90 height 17
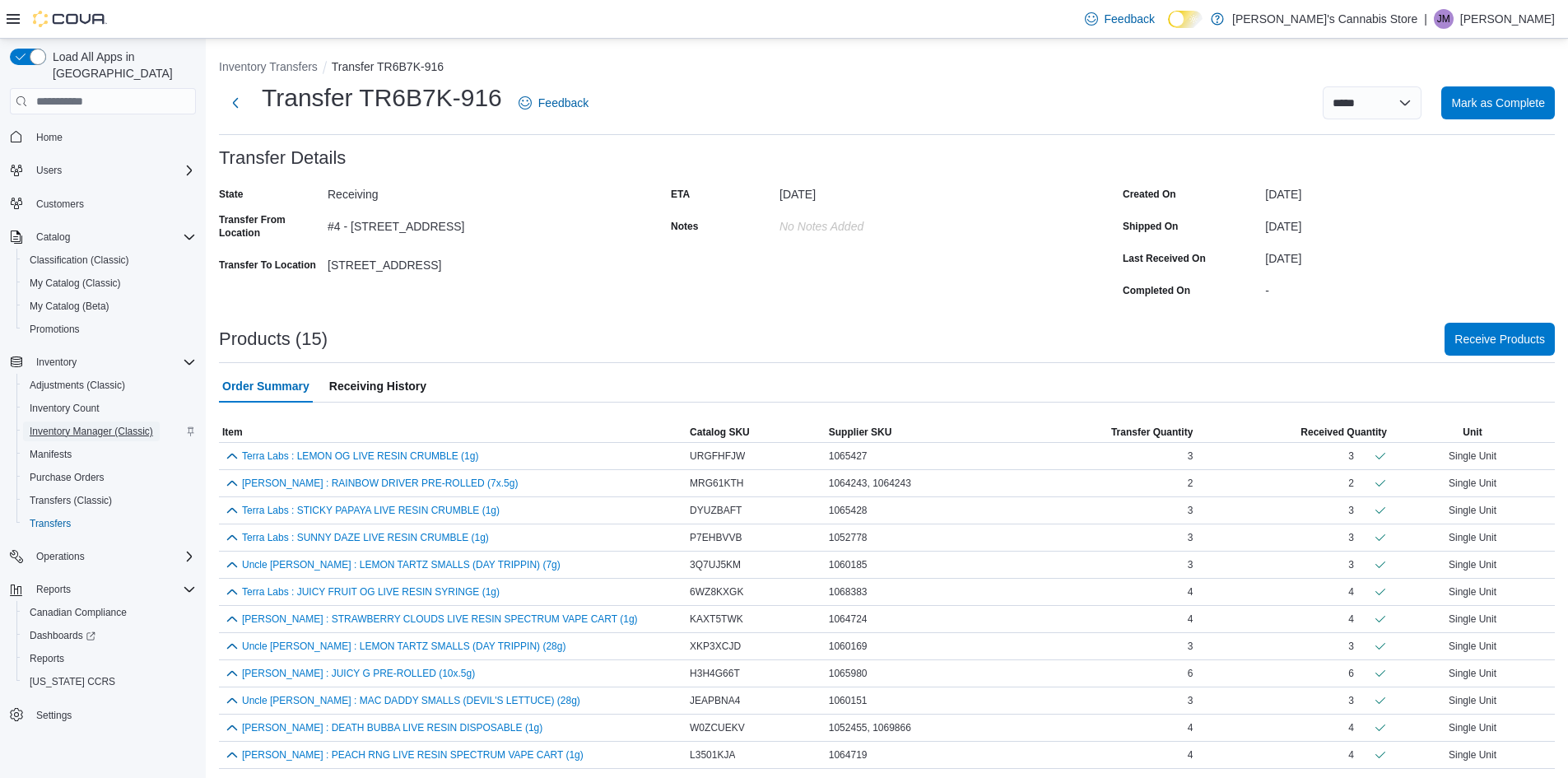
click at [95, 425] on span "Inventory Manager (Classic)" at bounding box center [91, 431] width 123 height 13
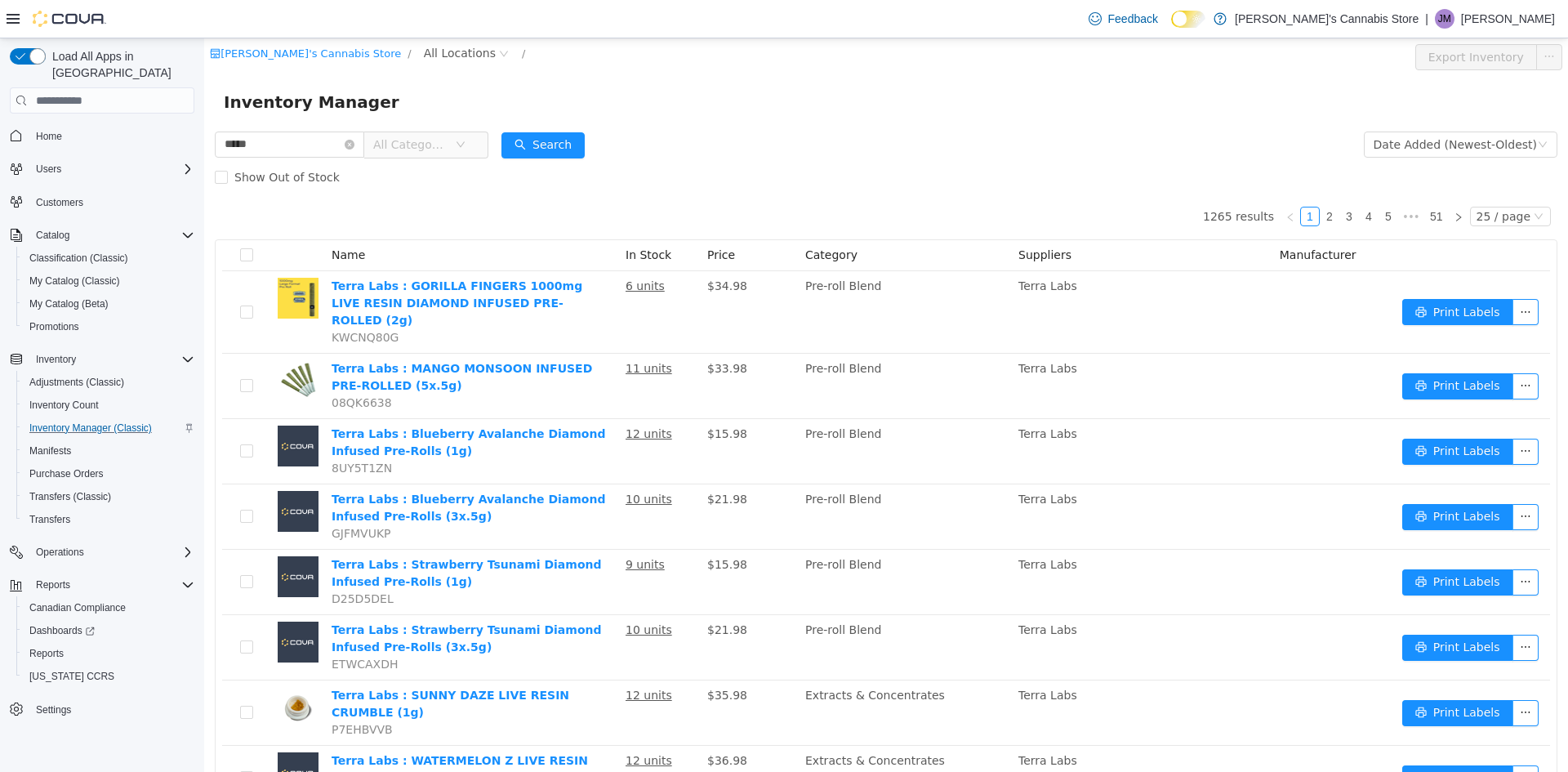
type input "****"
